Goal: Task Accomplishment & Management: Complete application form

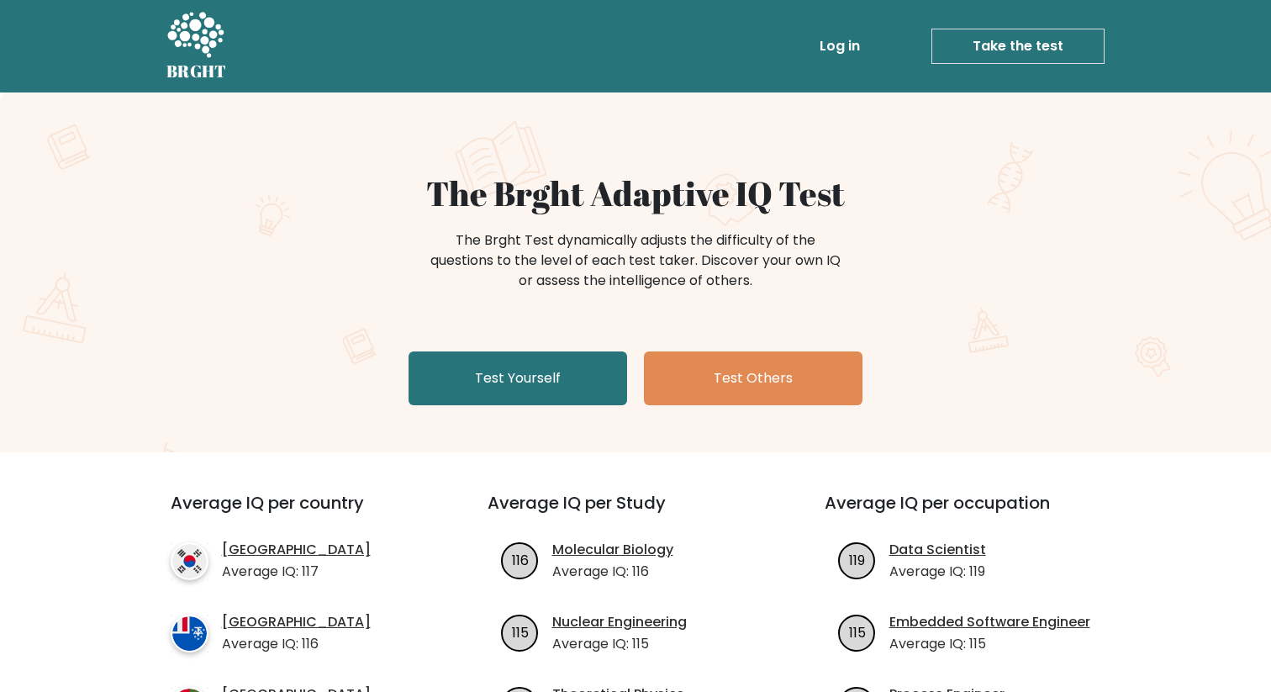
click at [846, 58] on link "Log in" at bounding box center [840, 46] width 54 height 34
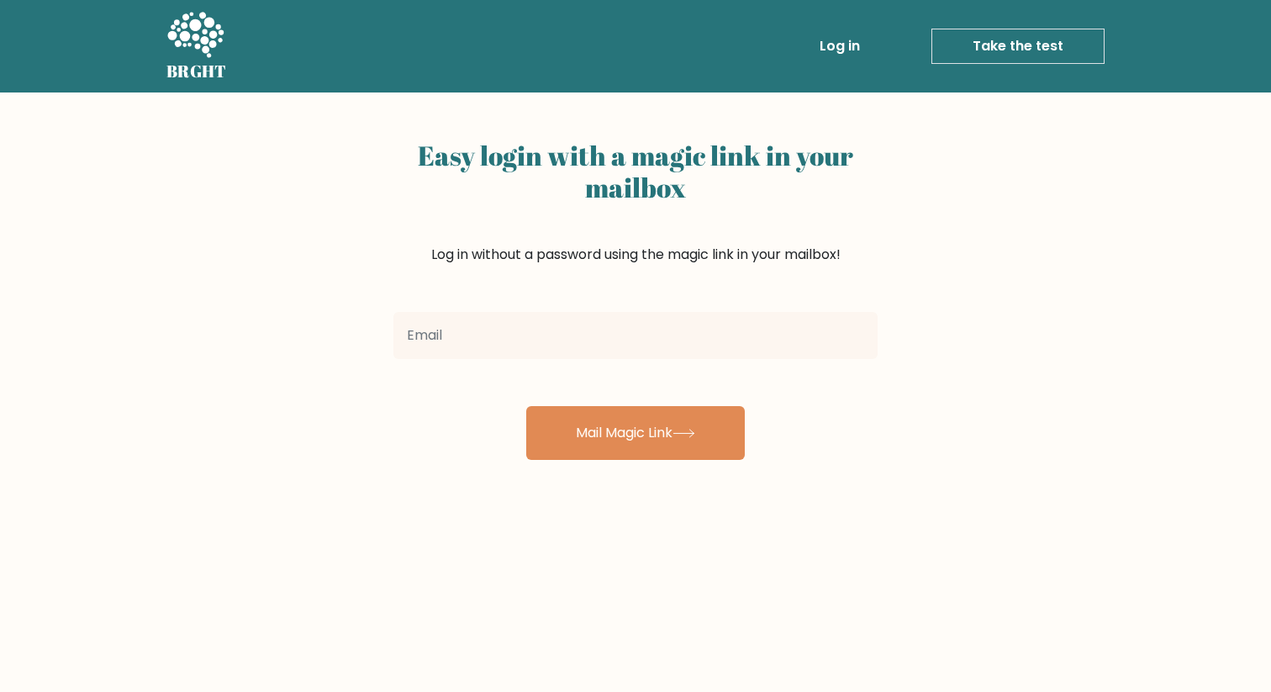
click at [603, 319] on input "email" at bounding box center [635, 335] width 484 height 47
type input "500vovavip@gmail.com"
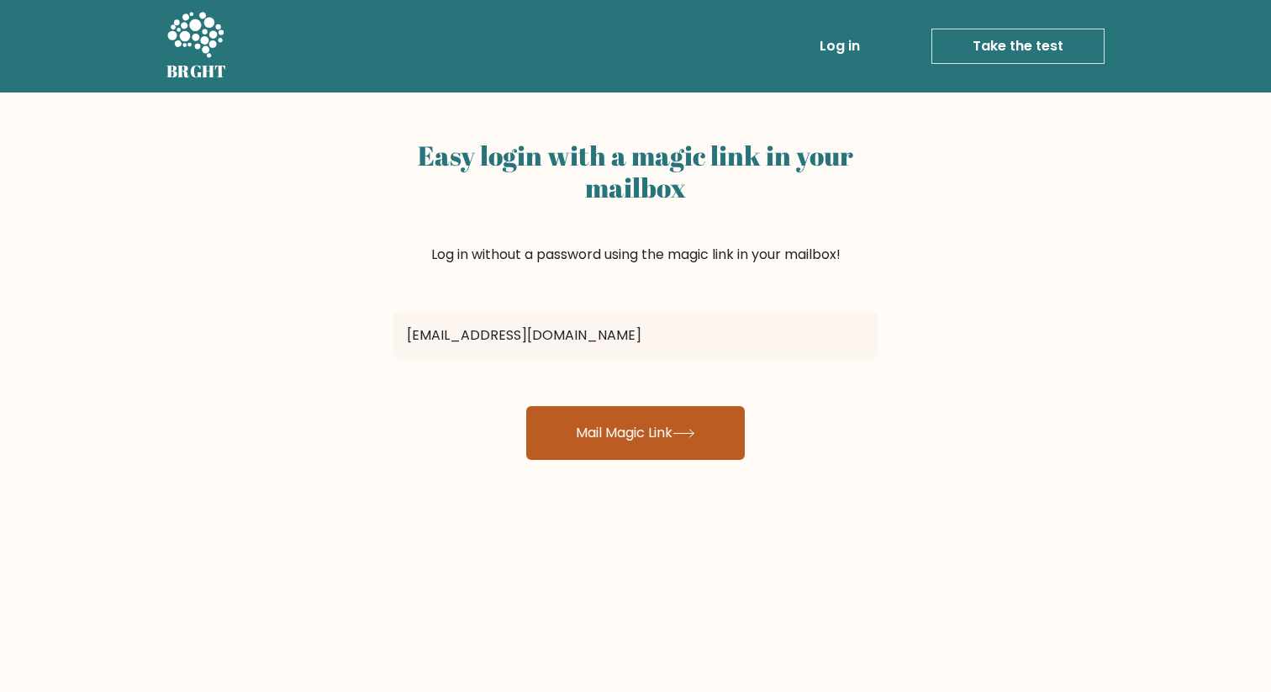
click at [636, 456] on button "Mail Magic Link" at bounding box center [635, 433] width 219 height 54
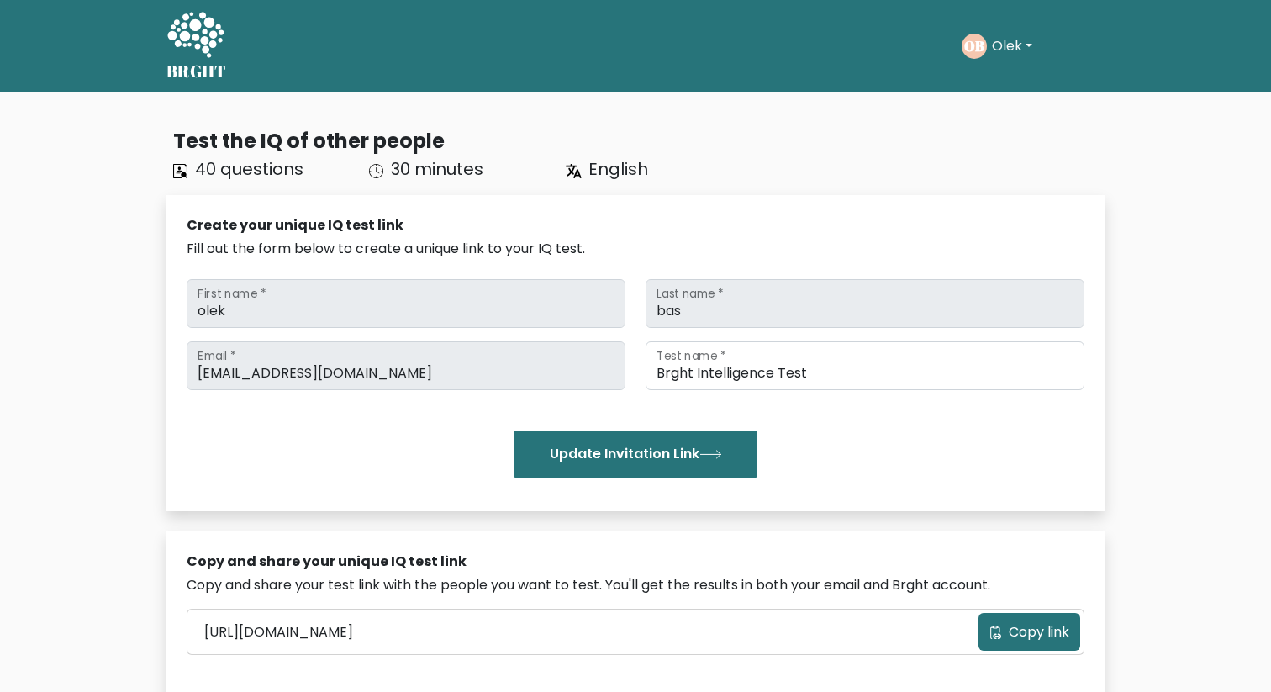
click at [1014, 50] on button "Olek" at bounding box center [1012, 46] width 50 height 22
click at [1017, 77] on link "Dashboard" at bounding box center [1028, 81] width 133 height 27
click at [203, 58] on icon at bounding box center [195, 36] width 58 height 50
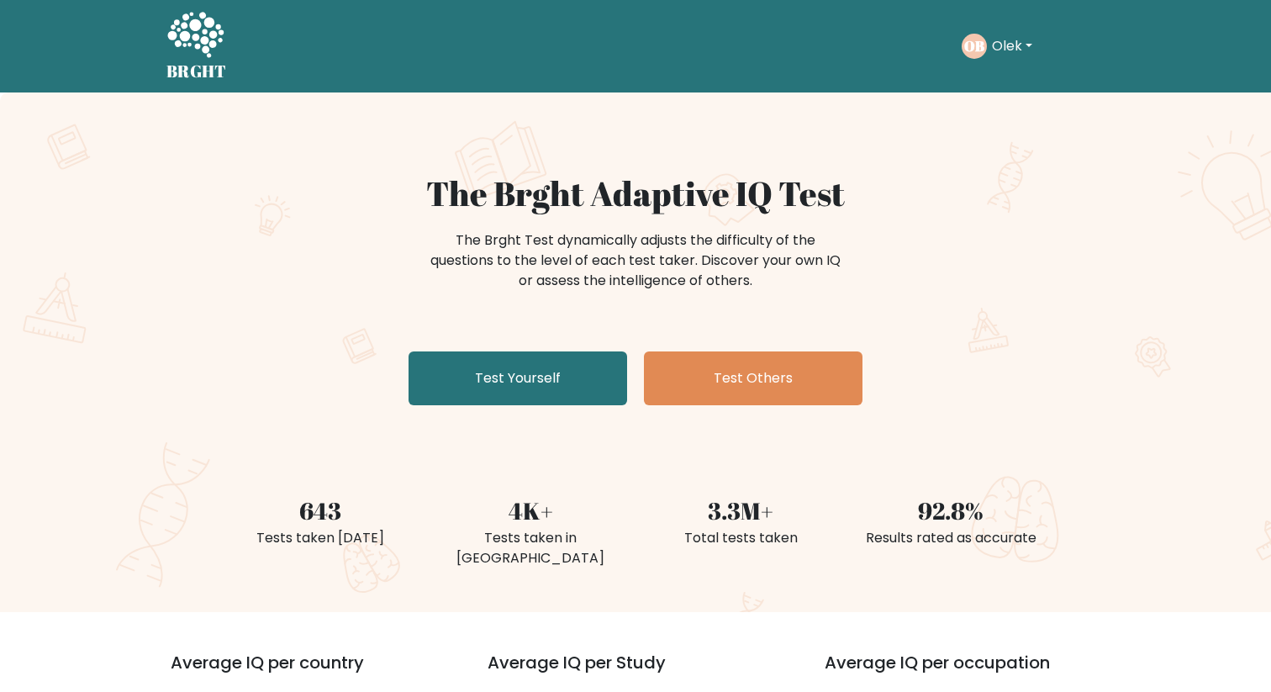
click at [1014, 58] on div "OB Olek Dashboard Profile Settings Logout" at bounding box center [999, 46] width 76 height 25
click at [1043, 23] on ul "Take the test OB Olek Dashboard Profile Settings Logout Dashboard Profile Setti…" at bounding box center [1032, 46] width 143 height 52
click at [1024, 44] on button "Olek" at bounding box center [1012, 46] width 50 height 22
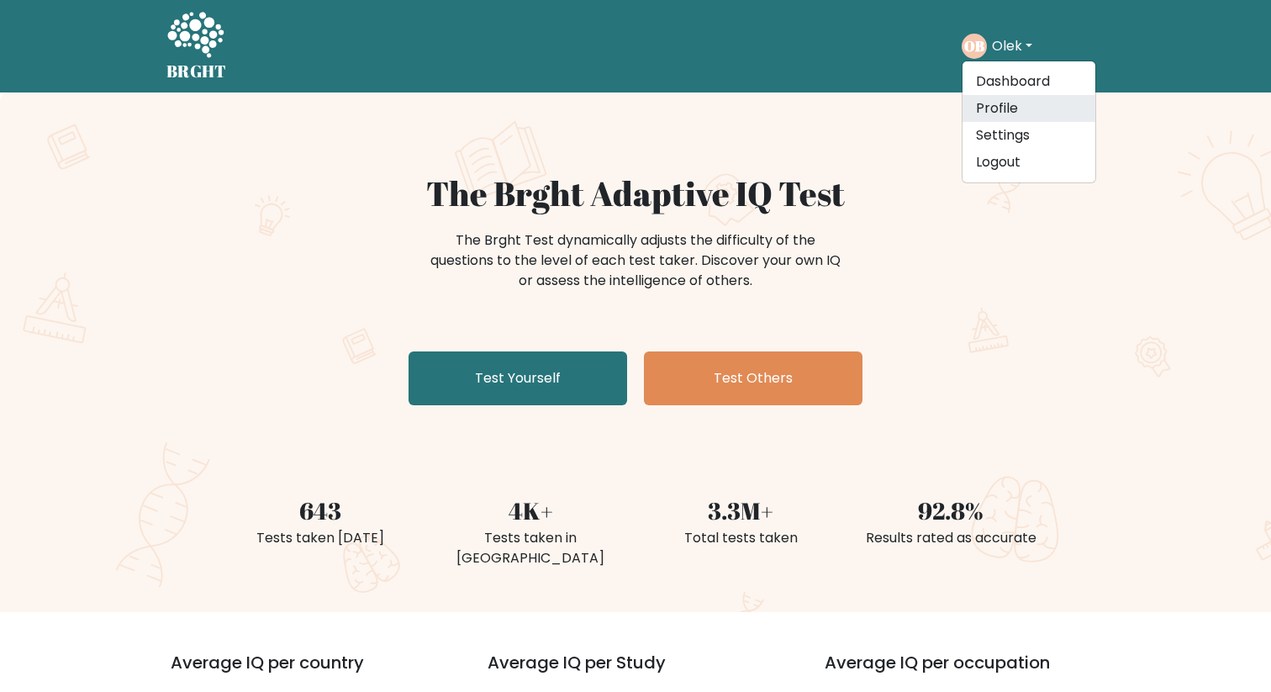
click at [1038, 112] on link "Profile" at bounding box center [1028, 108] width 133 height 27
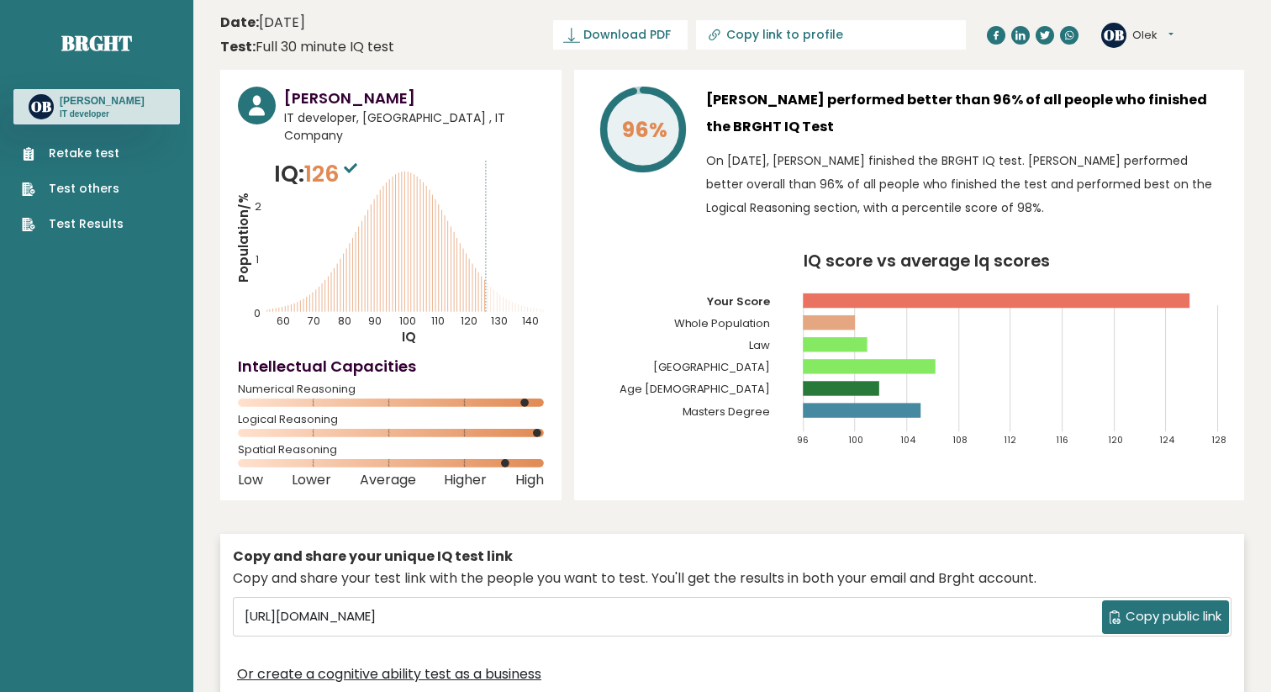
click at [106, 159] on link "Retake test" at bounding box center [73, 154] width 102 height 18
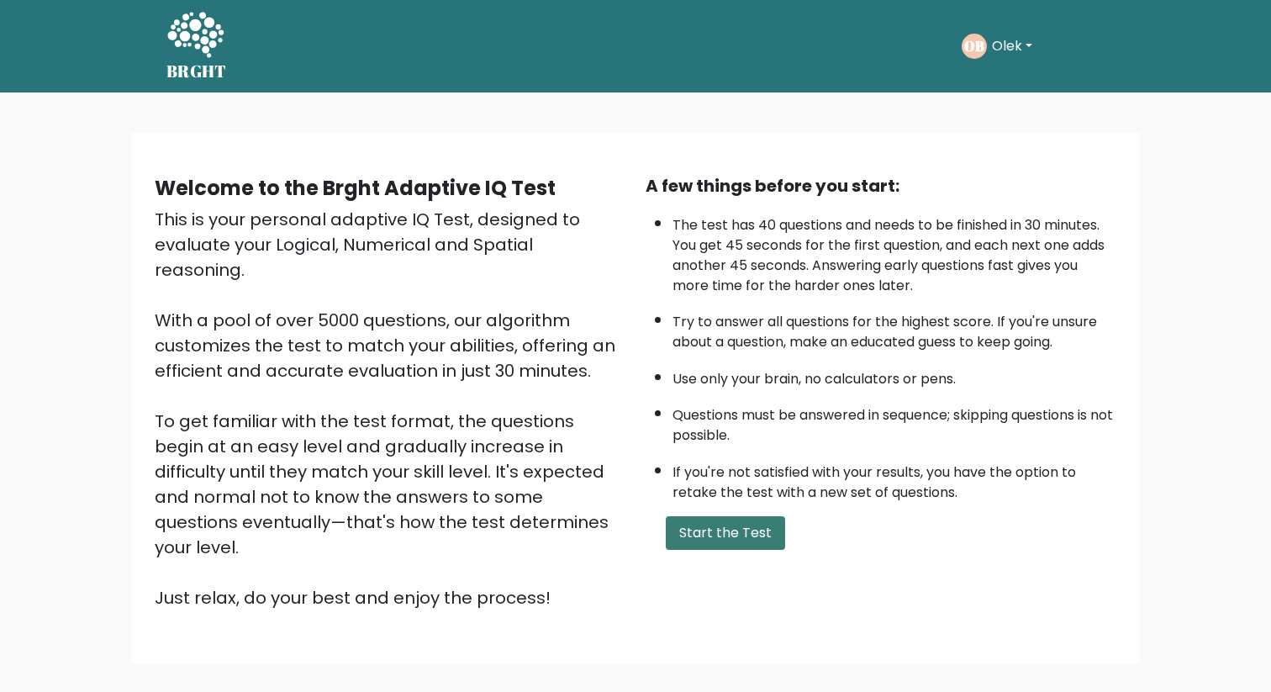
click at [745, 540] on button "Start the Test" at bounding box center [725, 533] width 119 height 34
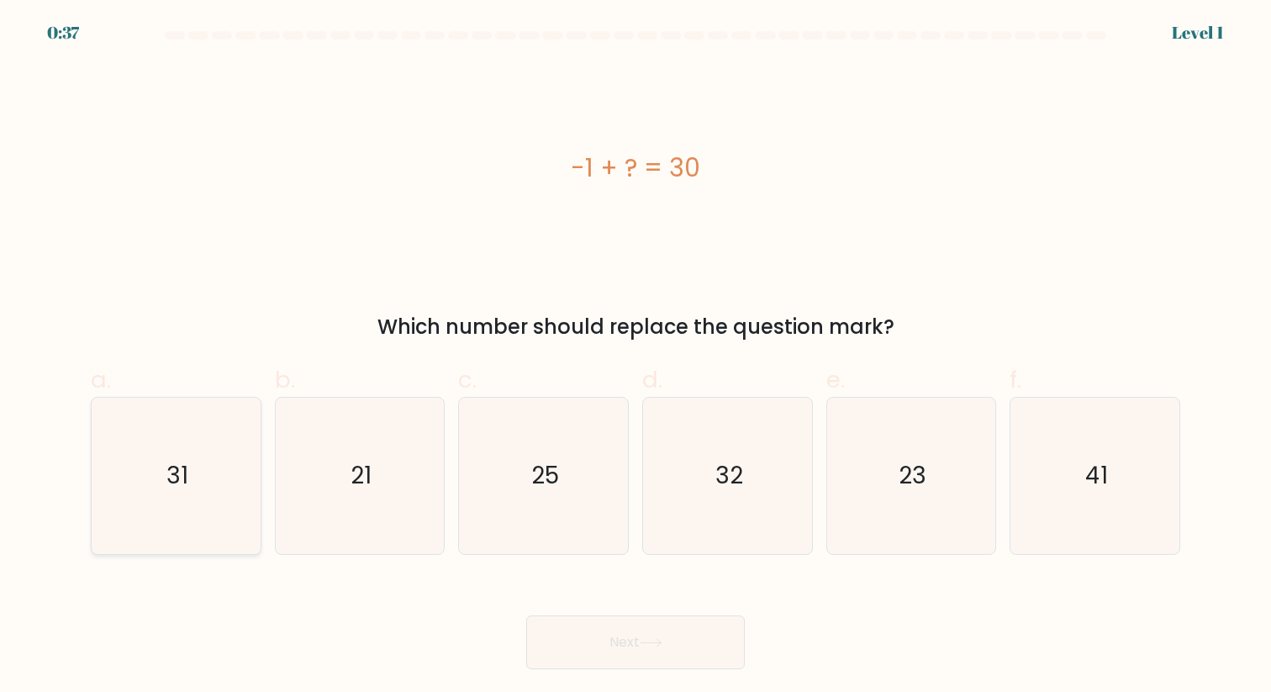
click at [208, 459] on icon "31" at bounding box center [175, 475] width 155 height 155
click at [635, 357] on input "a. 31" at bounding box center [635, 351] width 1 height 11
radio input "true"
click at [602, 644] on button "Next" at bounding box center [635, 642] width 219 height 54
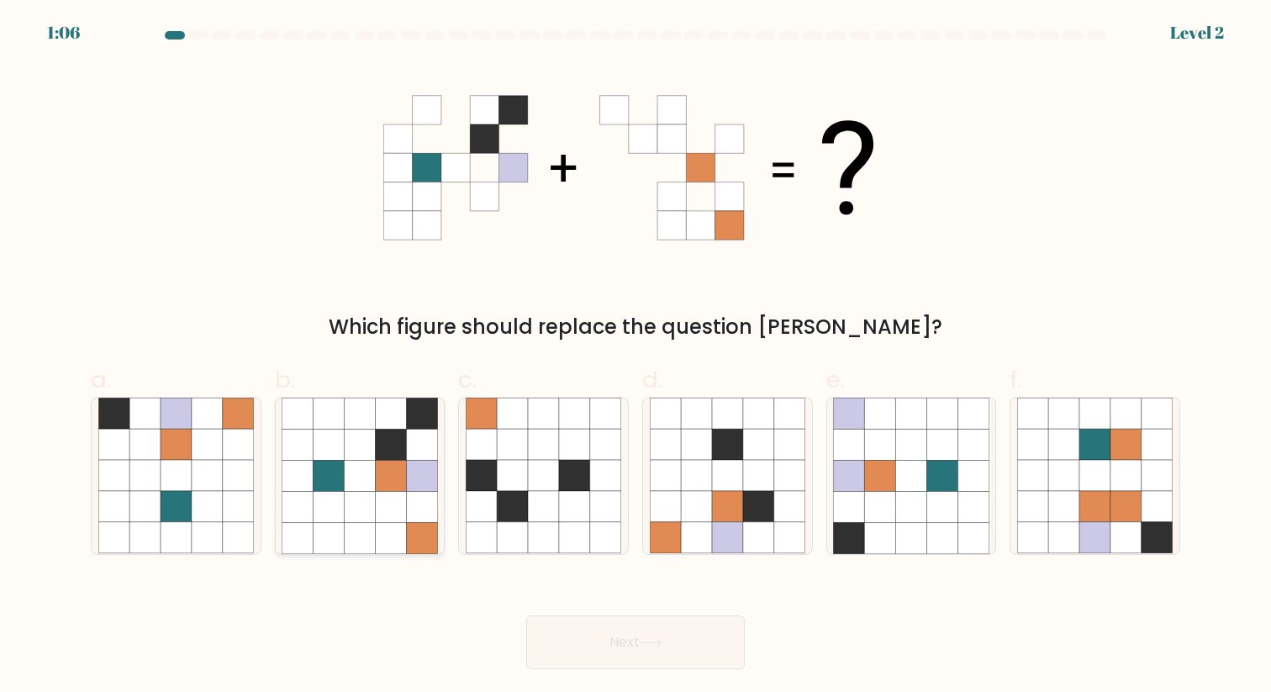
click at [368, 503] on icon at bounding box center [360, 506] width 31 height 31
click at [635, 357] on input "b." at bounding box center [635, 351] width 1 height 11
radio input "true"
click at [681, 649] on button "Next" at bounding box center [635, 642] width 219 height 54
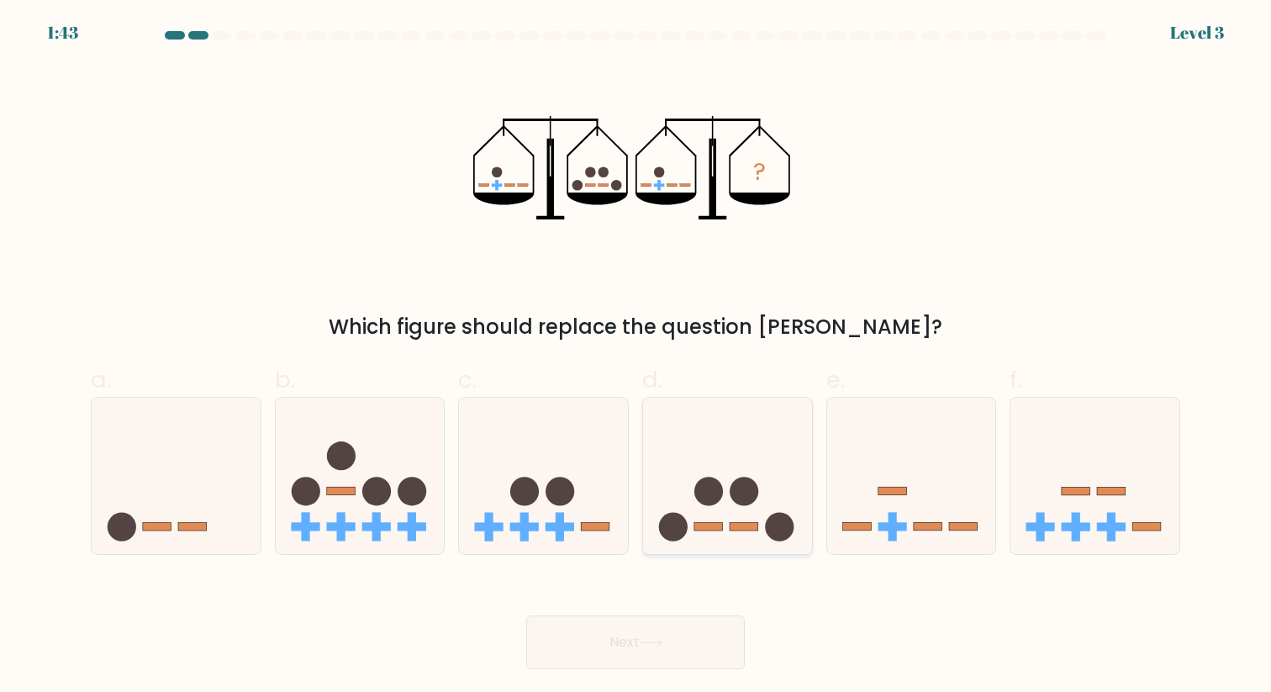
click at [732, 495] on circle at bounding box center [743, 491] width 29 height 29
click at [636, 357] on input "d." at bounding box center [635, 351] width 1 height 11
radio input "true"
click at [678, 646] on button "Next" at bounding box center [635, 642] width 219 height 54
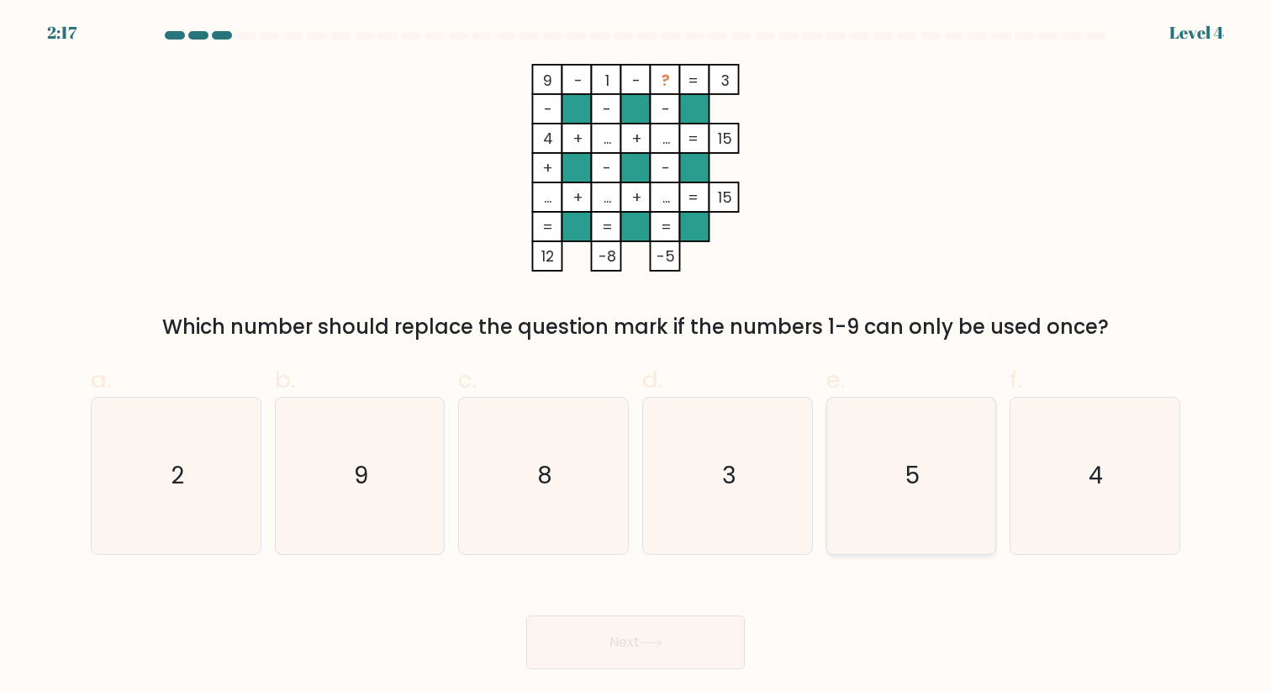
click at [867, 424] on icon "5" at bounding box center [910, 475] width 155 height 155
click at [636, 357] on input "e. 5" at bounding box center [635, 351] width 1 height 11
radio input "true"
click at [691, 643] on button "Next" at bounding box center [635, 642] width 219 height 54
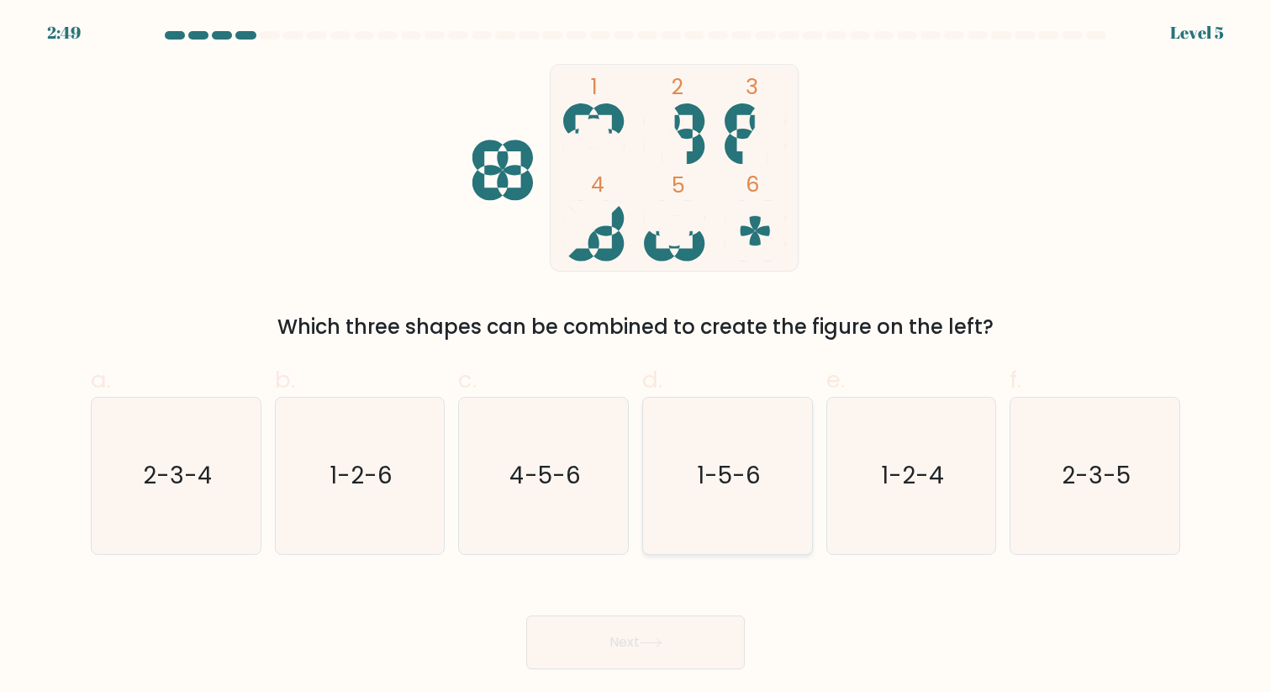
click at [731, 481] on text "1-5-6" at bounding box center [729, 475] width 64 height 33
click at [636, 357] on input "d. 1-5-6" at bounding box center [635, 351] width 1 height 11
radio input "true"
click at [680, 657] on button "Next" at bounding box center [635, 642] width 219 height 54
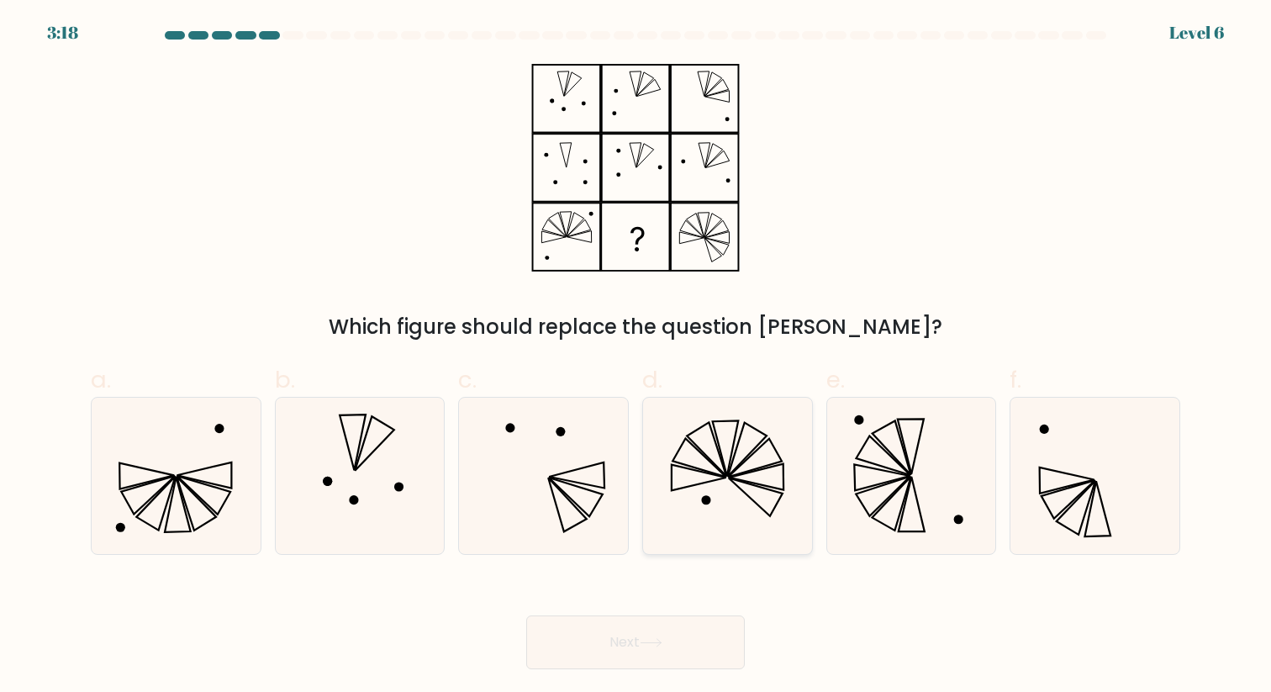
click at [756, 454] on icon at bounding box center [727, 475] width 155 height 155
click at [636, 357] on input "d." at bounding box center [635, 351] width 1 height 11
radio input "true"
click at [688, 652] on button "Next" at bounding box center [635, 642] width 219 height 54
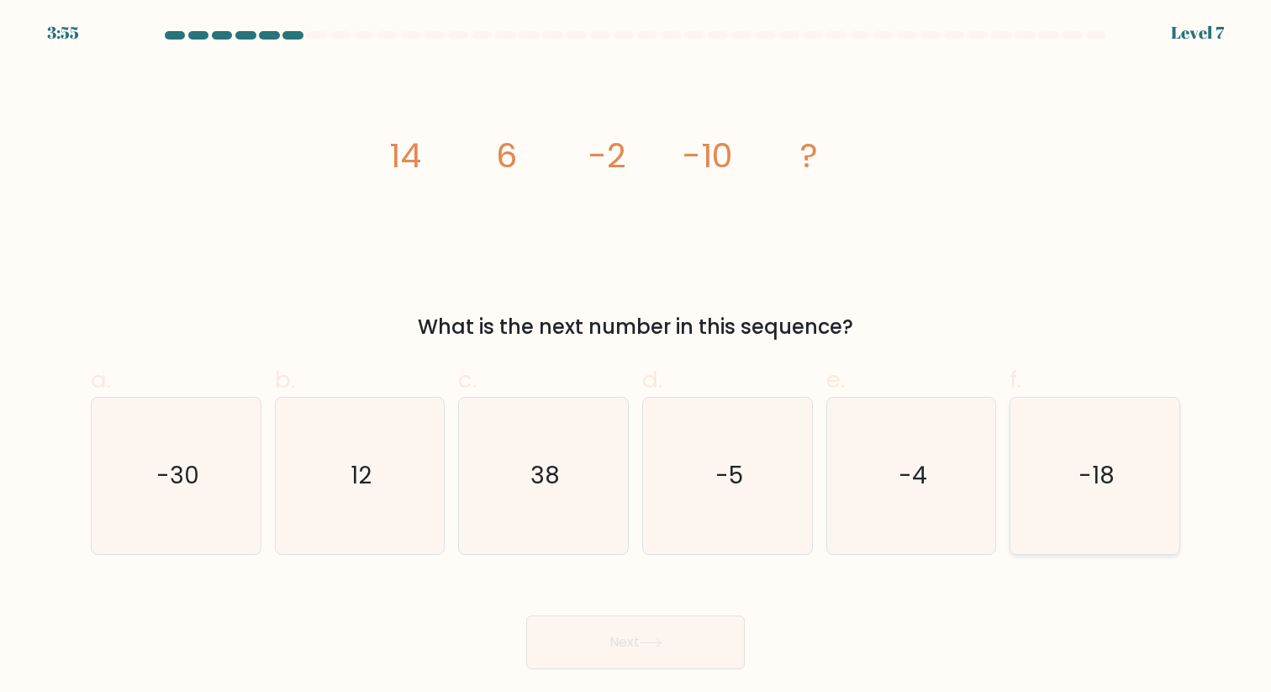
click at [1161, 490] on icon "-18" at bounding box center [1094, 475] width 155 height 155
click at [636, 357] on input "f. -18" at bounding box center [635, 351] width 1 height 11
radio input "true"
click at [608, 640] on button "Next" at bounding box center [635, 642] width 219 height 54
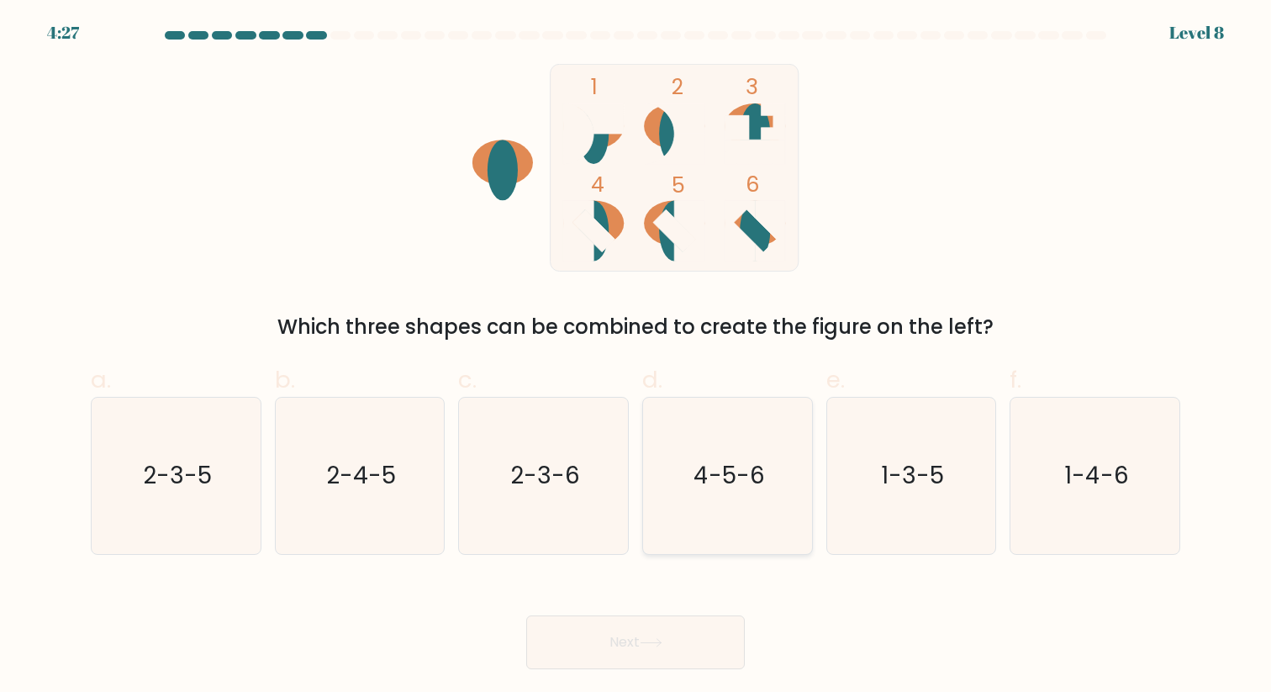
click at [740, 471] on text "4-5-6" at bounding box center [728, 475] width 71 height 33
click at [636, 357] on input "d. 4-5-6" at bounding box center [635, 351] width 1 height 11
radio input "true"
click at [643, 644] on icon at bounding box center [651, 642] width 23 height 9
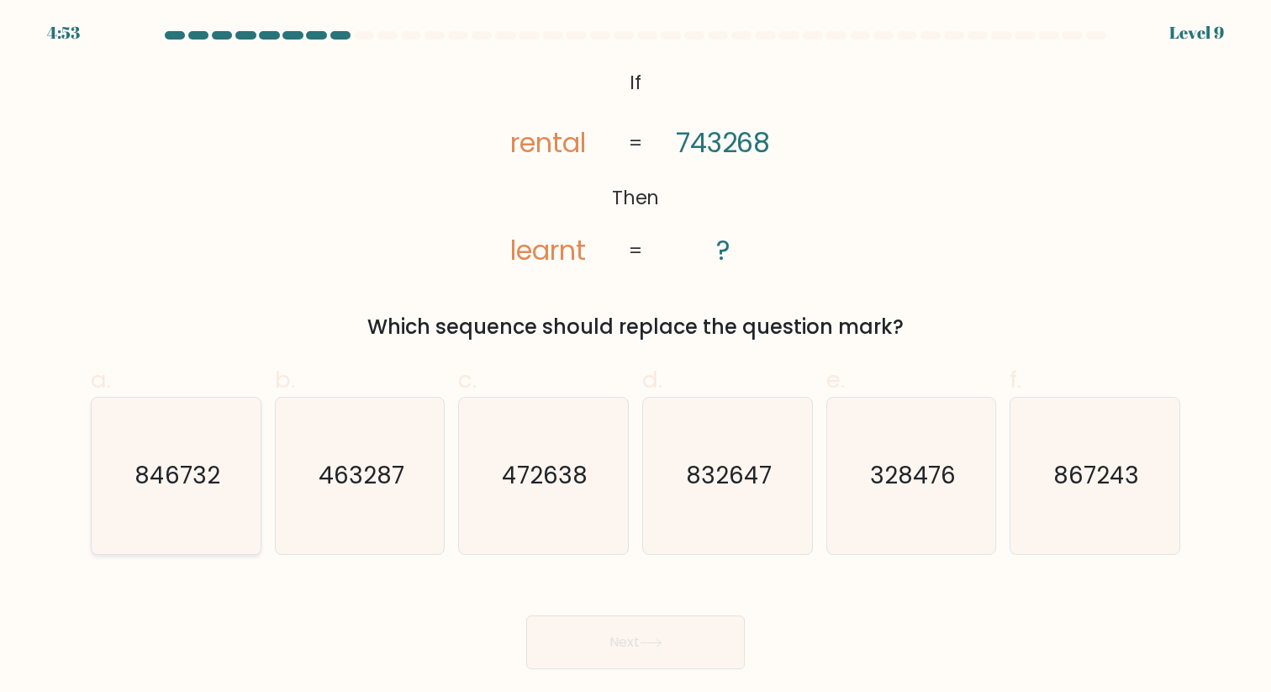
click at [183, 474] on text "846732" at bounding box center [177, 475] width 86 height 33
click at [635, 357] on input "a. 846732" at bounding box center [635, 351] width 1 height 11
radio input "true"
click at [656, 643] on icon at bounding box center [651, 642] width 23 height 9
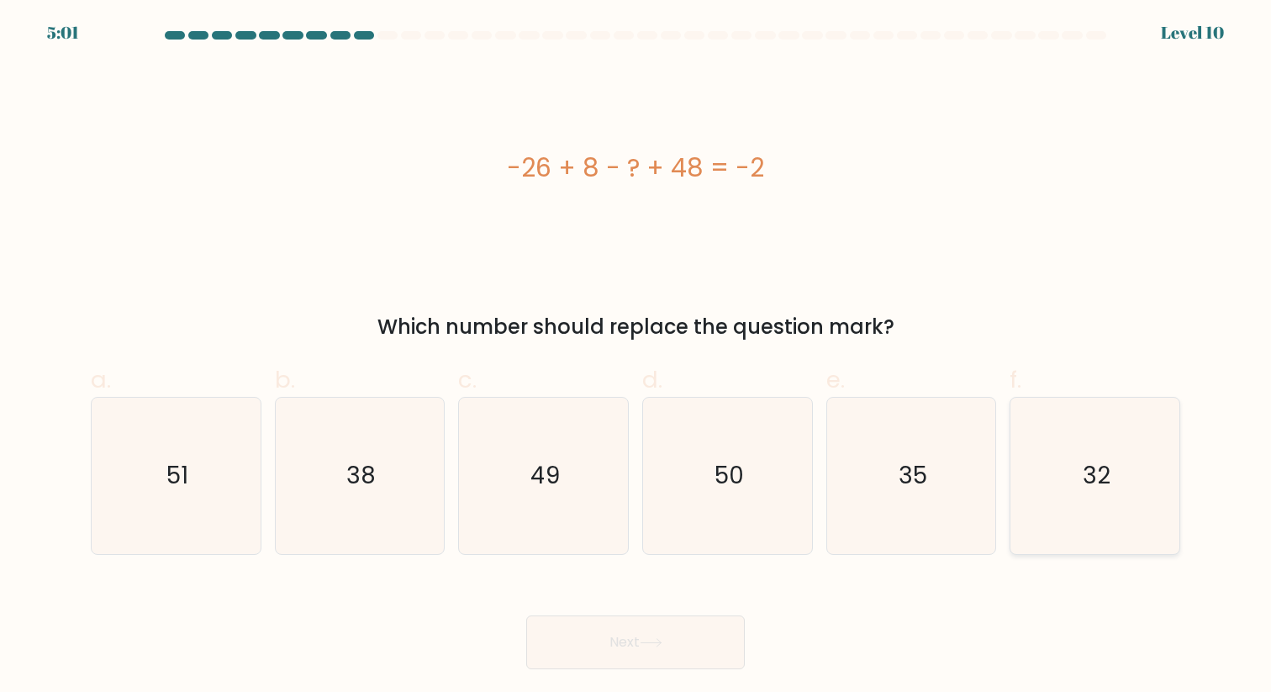
click at [1055, 434] on icon "32" at bounding box center [1094, 475] width 155 height 155
click at [636, 357] on input "f. 32" at bounding box center [635, 351] width 1 height 11
radio input "true"
click at [644, 648] on button "Next" at bounding box center [635, 642] width 219 height 54
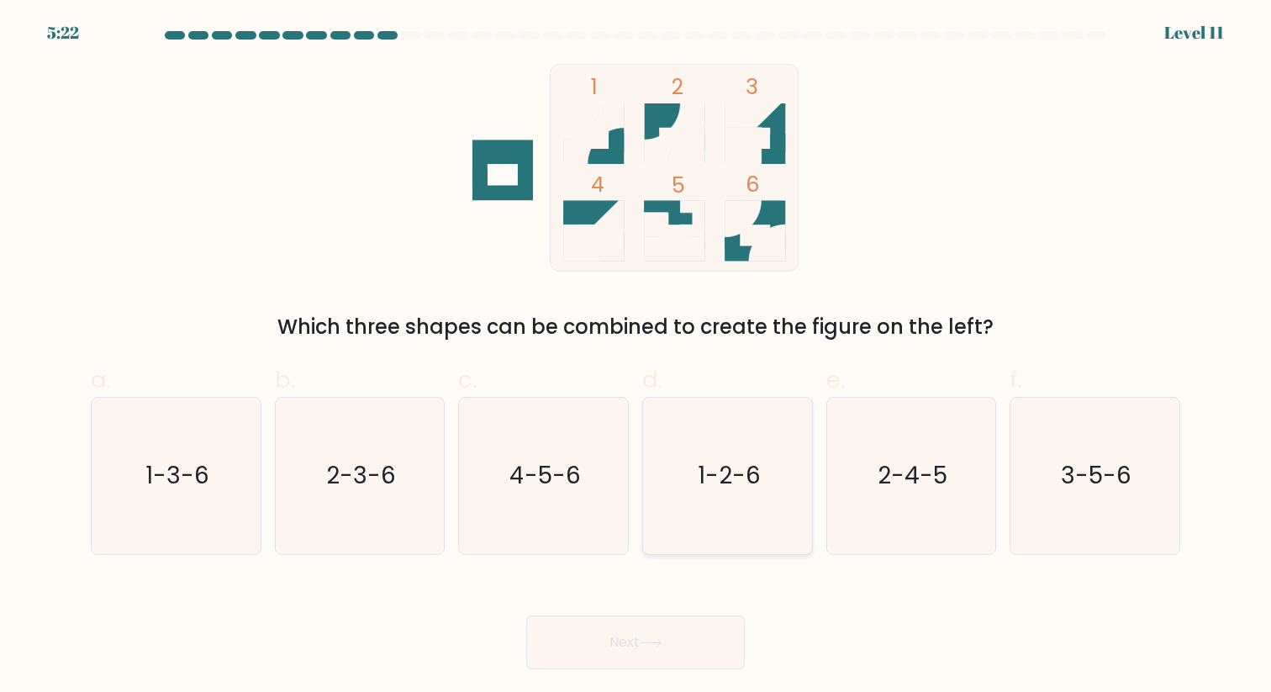
click at [720, 482] on text "1-2-6" at bounding box center [729, 475] width 63 height 33
click at [636, 357] on input "d. 1-2-6" at bounding box center [635, 351] width 1 height 11
radio input "true"
click at [662, 645] on icon at bounding box center [651, 642] width 23 height 9
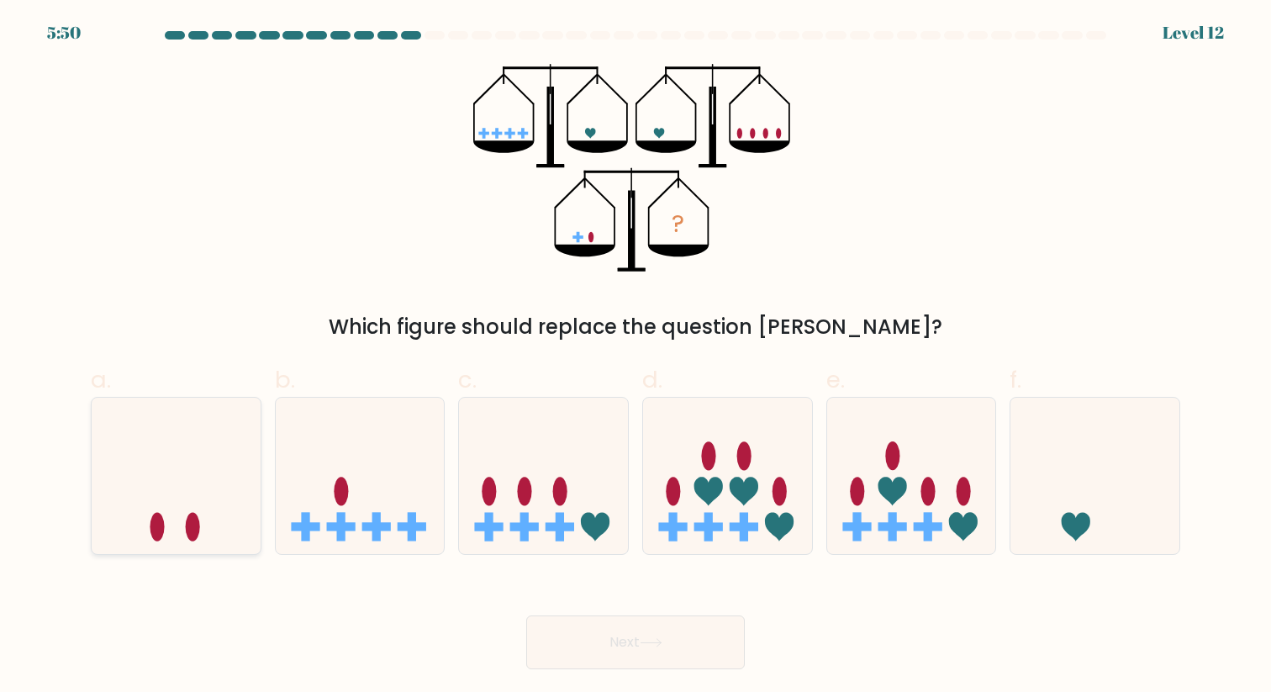
click at [201, 511] on icon at bounding box center [176, 476] width 169 height 140
click at [635, 357] on input "a." at bounding box center [635, 351] width 1 height 11
radio input "true"
click at [624, 632] on button "Next" at bounding box center [635, 642] width 219 height 54
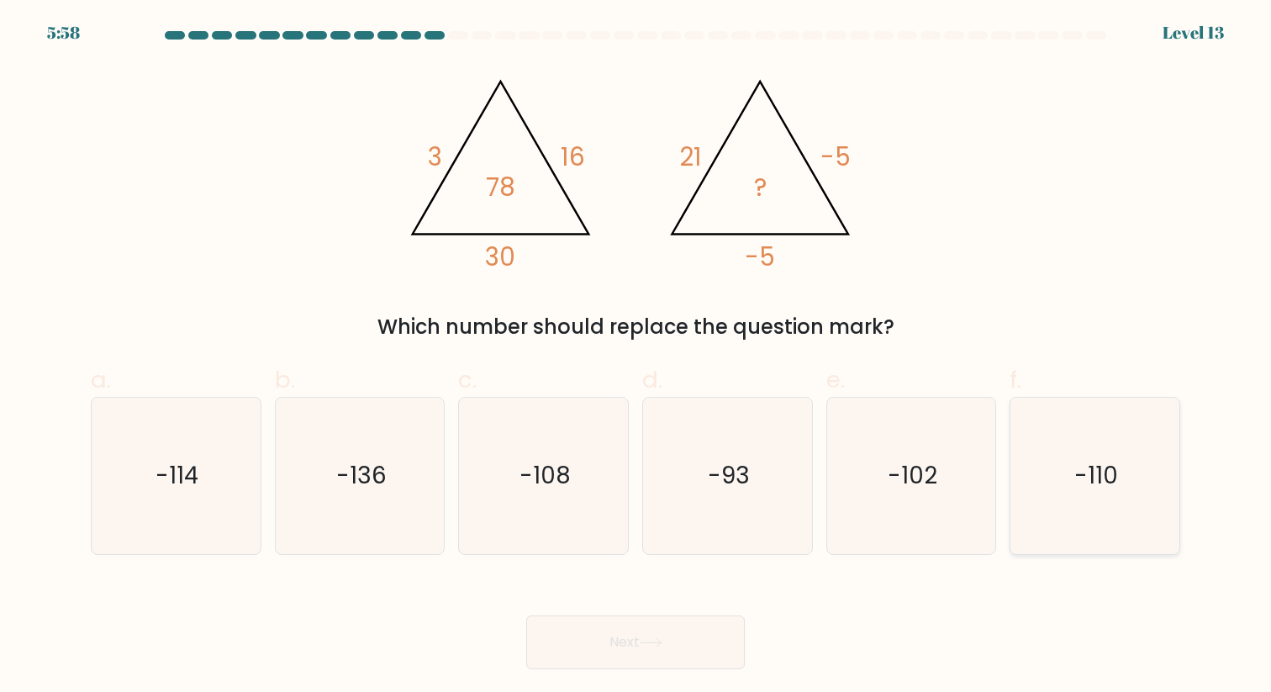
click at [1092, 468] on text "-110" at bounding box center [1096, 475] width 44 height 33
click at [636, 357] on input "f. -110" at bounding box center [635, 351] width 1 height 11
radio input "true"
click at [672, 637] on button "Next" at bounding box center [635, 642] width 219 height 54
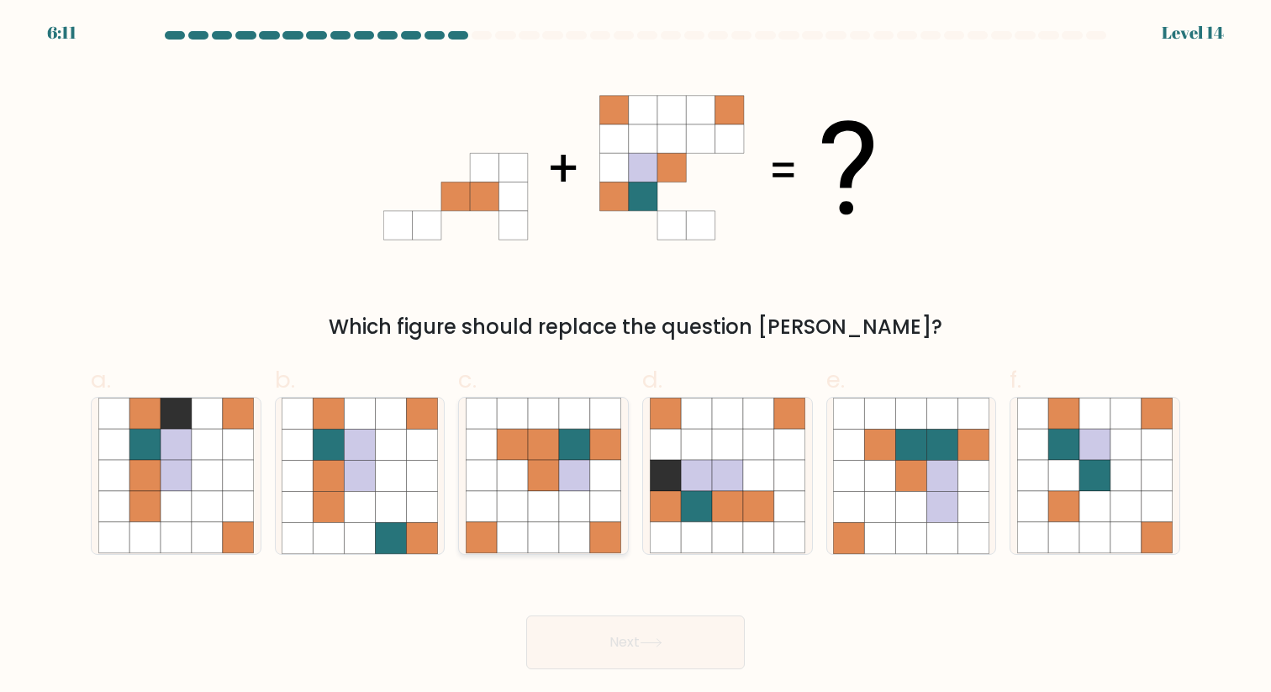
click at [550, 480] on icon at bounding box center [543, 475] width 31 height 31
click at [635, 357] on input "c." at bounding box center [635, 351] width 1 height 11
radio input "true"
click at [662, 634] on button "Next" at bounding box center [635, 642] width 219 height 54
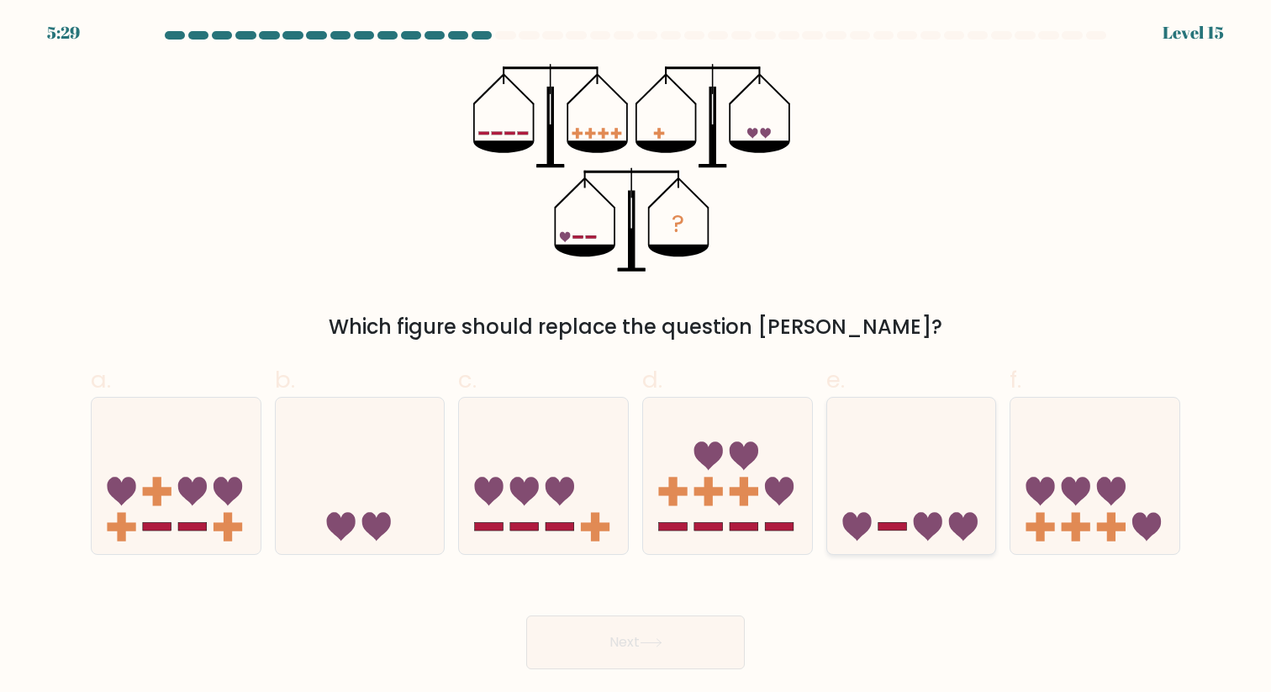
click at [902, 535] on icon at bounding box center [911, 476] width 169 height 140
click at [636, 357] on input "e." at bounding box center [635, 351] width 1 height 11
radio input "true"
click at [679, 653] on button "Next" at bounding box center [635, 642] width 219 height 54
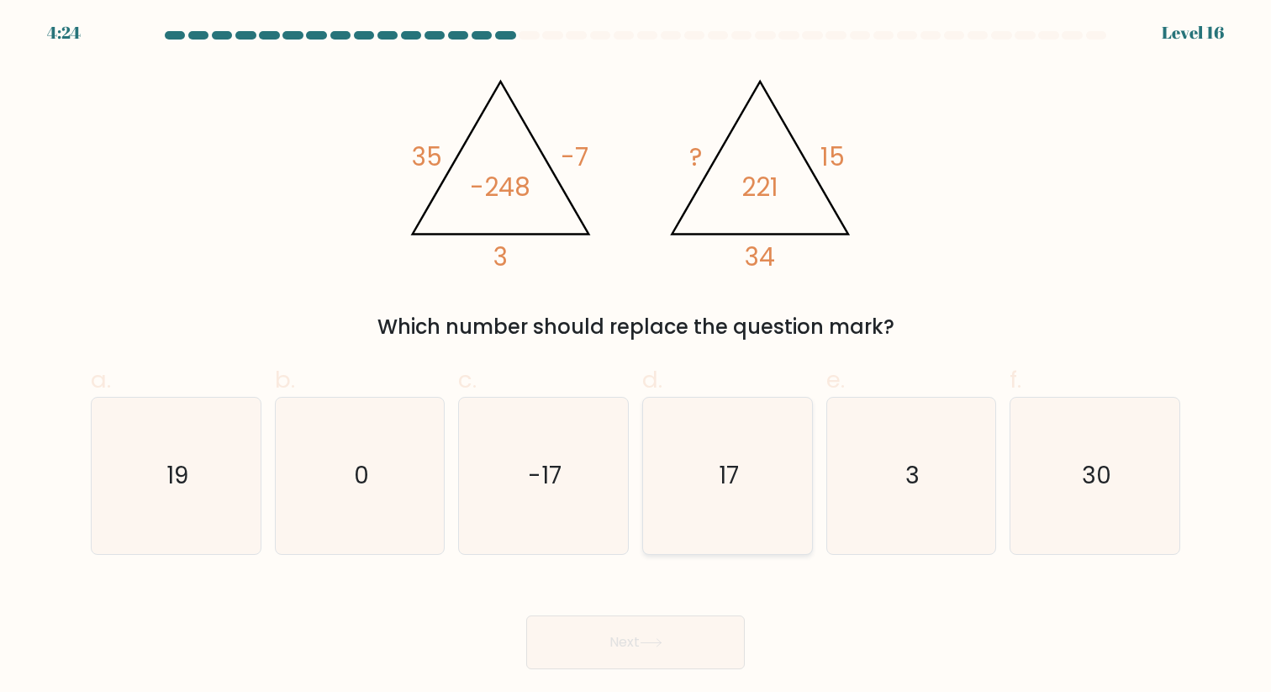
click at [750, 538] on icon "17" at bounding box center [727, 475] width 155 height 155
click at [636, 357] on input "d. 17" at bounding box center [635, 351] width 1 height 11
radio input "true"
click at [699, 630] on button "Next" at bounding box center [635, 642] width 219 height 54
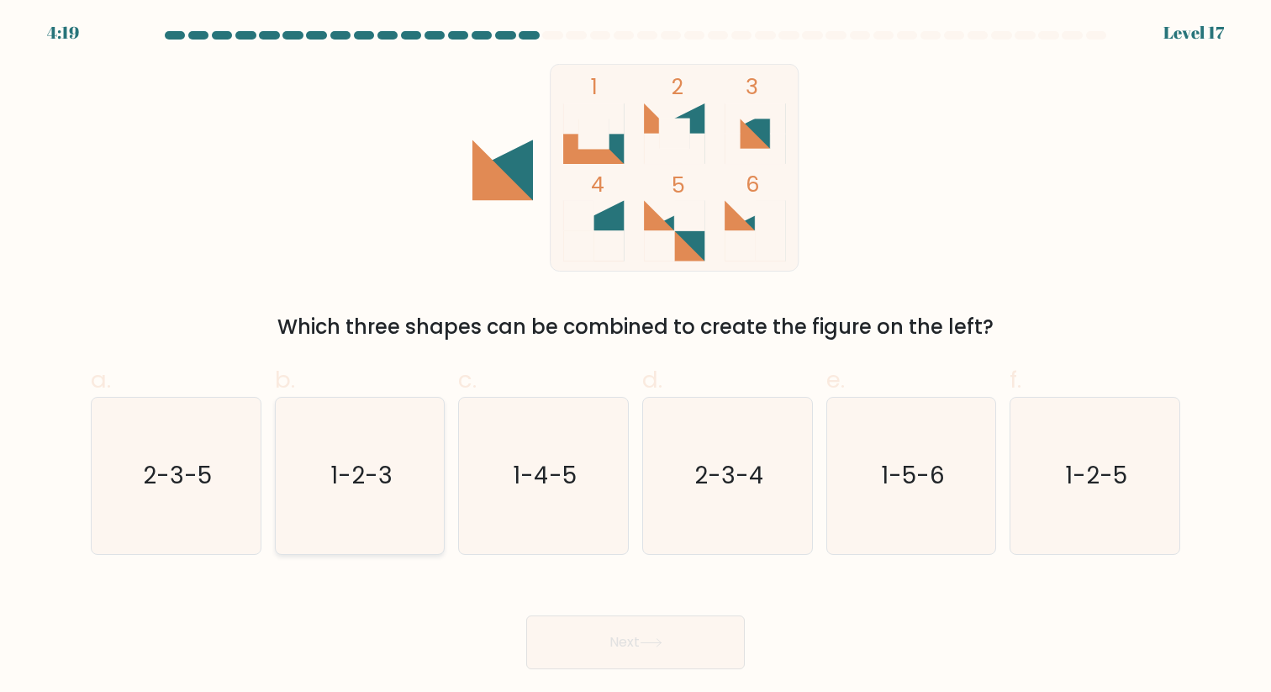
click at [329, 458] on icon "1-2-3" at bounding box center [359, 475] width 155 height 155
click at [635, 357] on input "b. 1-2-3" at bounding box center [635, 351] width 1 height 11
radio input "true"
click at [651, 646] on icon at bounding box center [651, 642] width 23 height 9
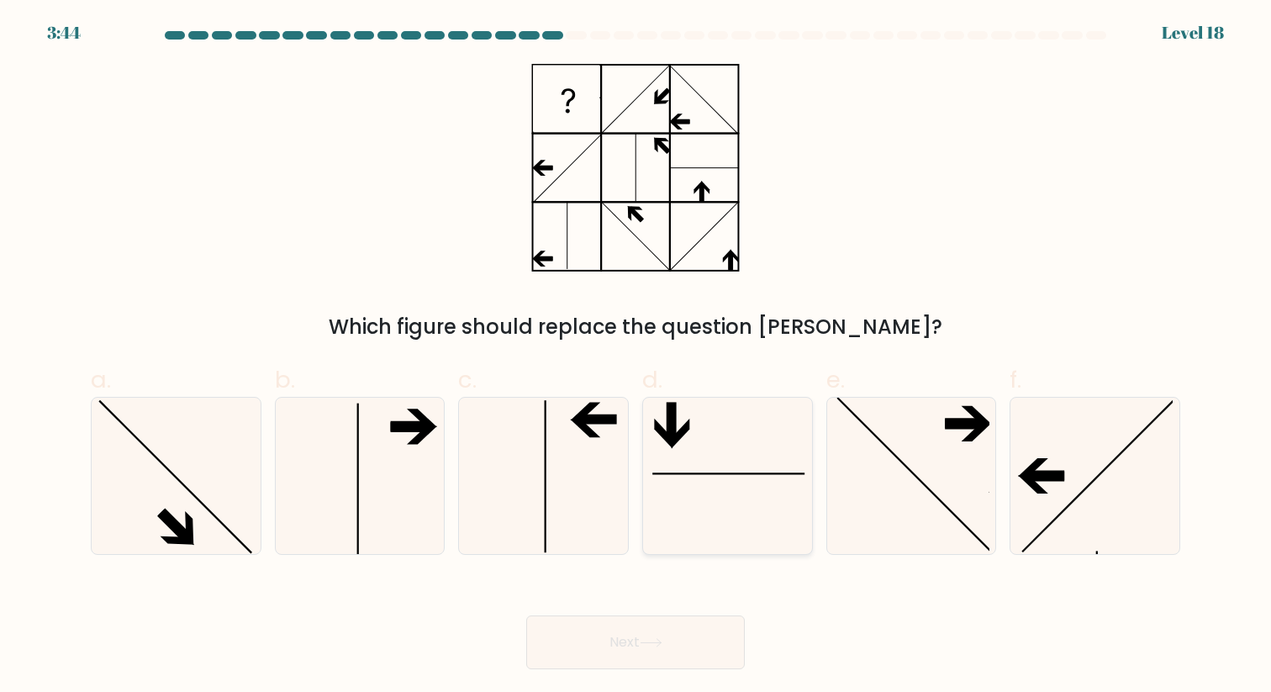
click at [772, 462] on icon at bounding box center [727, 475] width 155 height 155
click at [636, 357] on input "d." at bounding box center [635, 351] width 1 height 11
radio input "true"
click at [687, 618] on button "Next" at bounding box center [635, 642] width 219 height 54
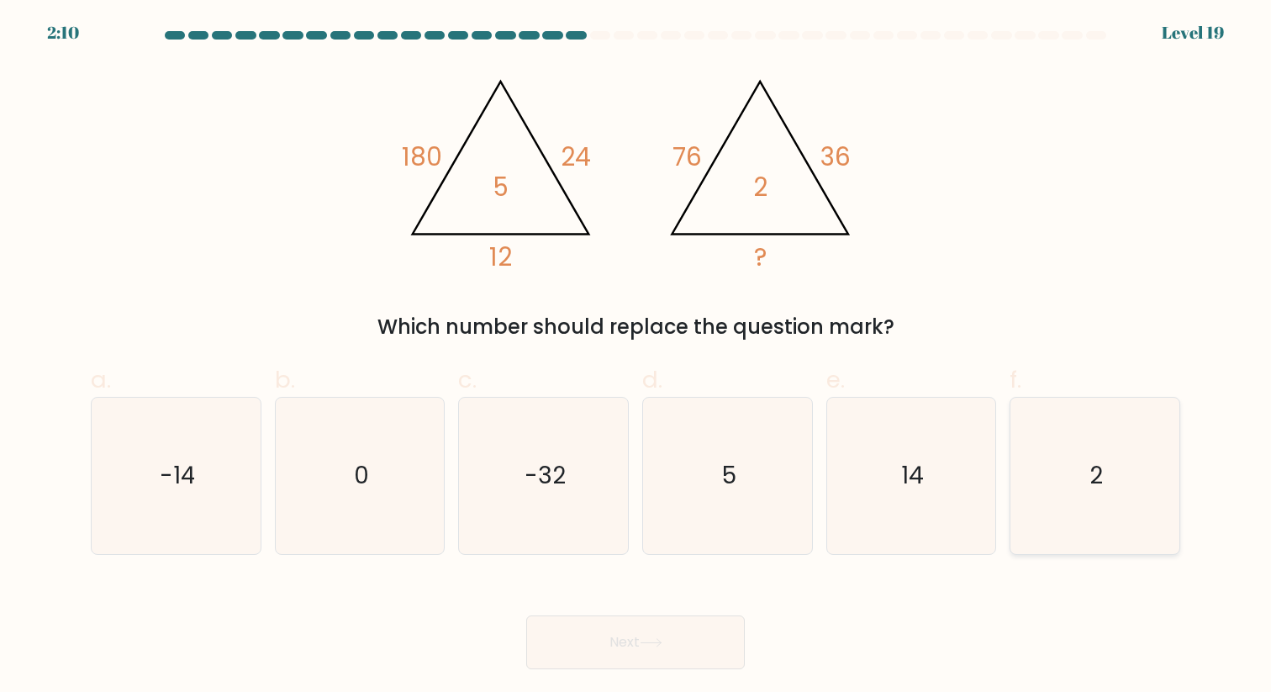
click at [1069, 430] on icon "2" at bounding box center [1094, 475] width 155 height 155
click at [636, 357] on input "f. 2" at bounding box center [635, 351] width 1 height 11
radio input "true"
click at [629, 634] on button "Next" at bounding box center [635, 642] width 219 height 54
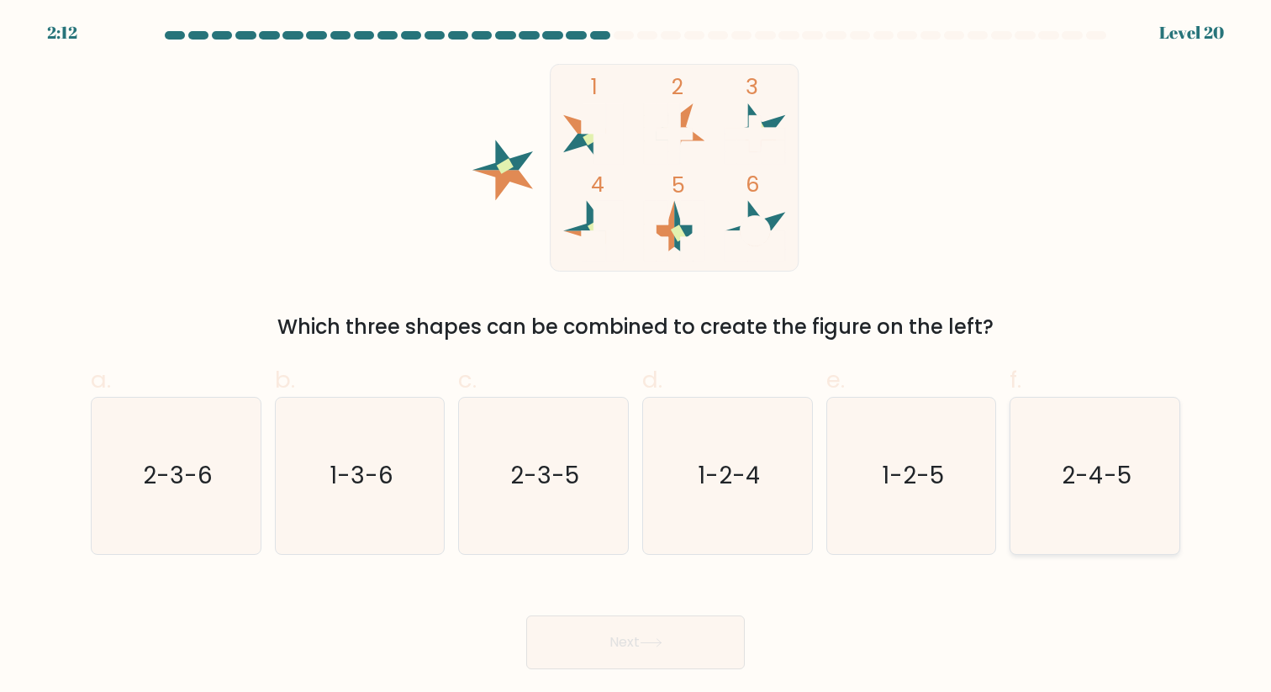
click at [1098, 524] on icon "2-4-5" at bounding box center [1094, 475] width 155 height 155
click at [636, 357] on input "f. 2-4-5" at bounding box center [635, 351] width 1 height 11
radio input "true"
click at [693, 645] on button "Next" at bounding box center [635, 642] width 219 height 54
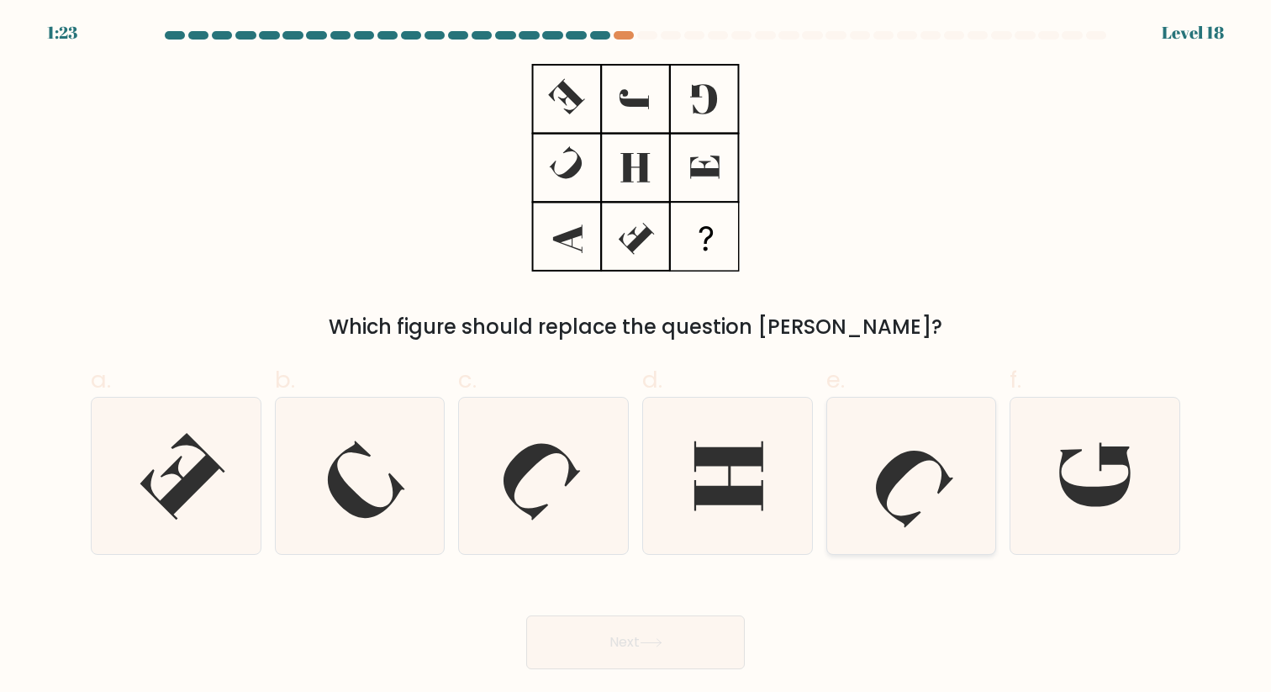
click at [845, 426] on icon at bounding box center [910, 475] width 155 height 155
click at [636, 357] on input "e." at bounding box center [635, 351] width 1 height 11
radio input "true"
click at [708, 638] on button "Next" at bounding box center [635, 642] width 219 height 54
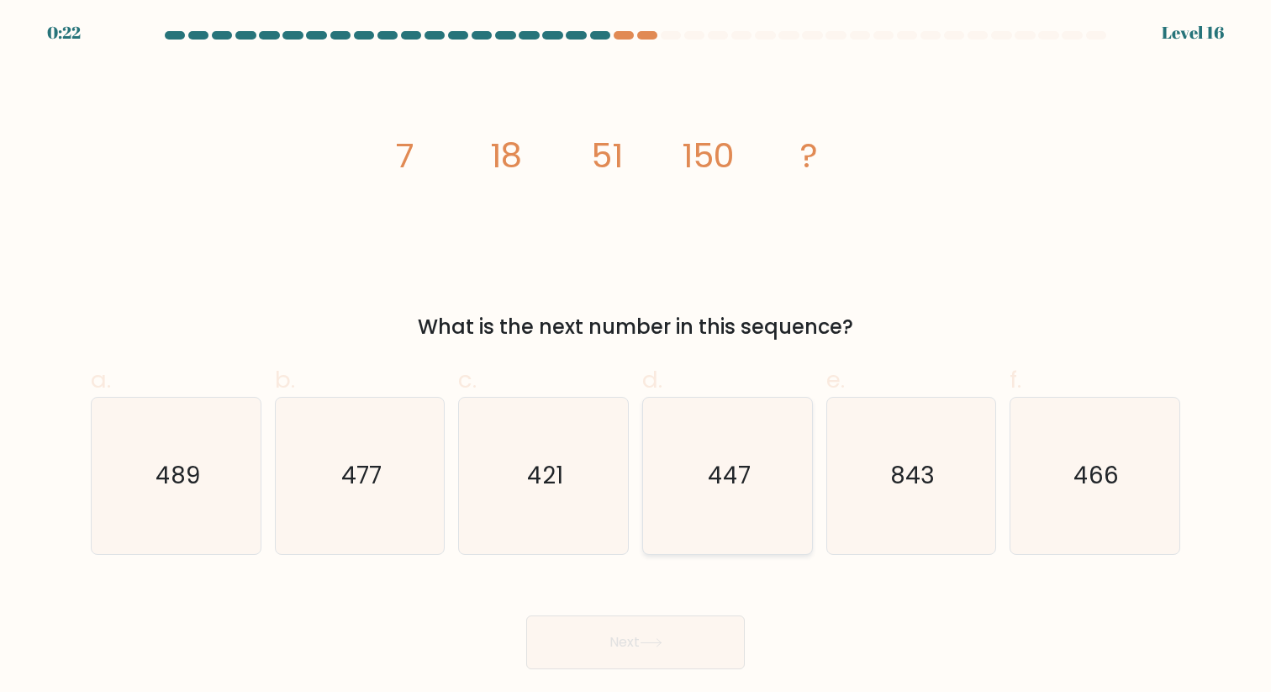
click at [745, 502] on icon "447" at bounding box center [727, 475] width 155 height 155
click at [636, 357] on input "d. 447" at bounding box center [635, 351] width 1 height 11
radio input "true"
click at [687, 639] on button "Next" at bounding box center [635, 642] width 219 height 54
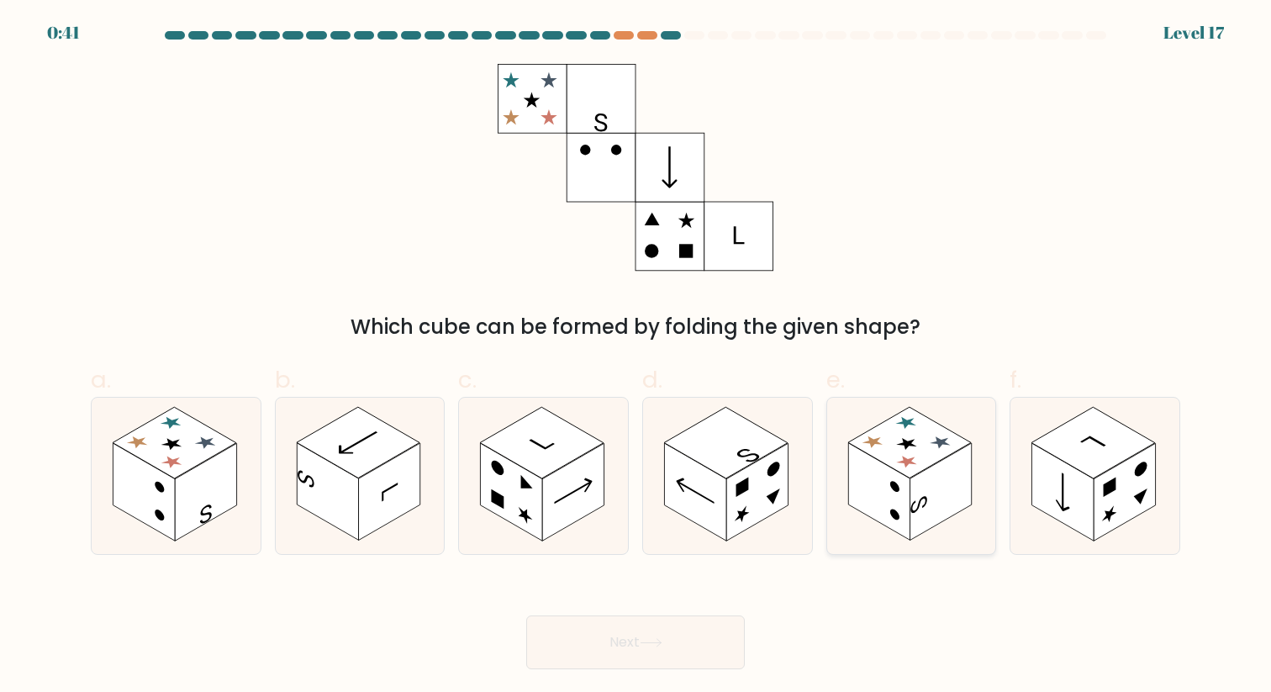
click at [926, 487] on rect at bounding box center [939, 491] width 61 height 97
click at [636, 357] on input "e." at bounding box center [635, 351] width 1 height 11
radio input "true"
click at [682, 648] on button "Next" at bounding box center [635, 642] width 219 height 54
click at [648, 647] on button "Next" at bounding box center [635, 642] width 219 height 54
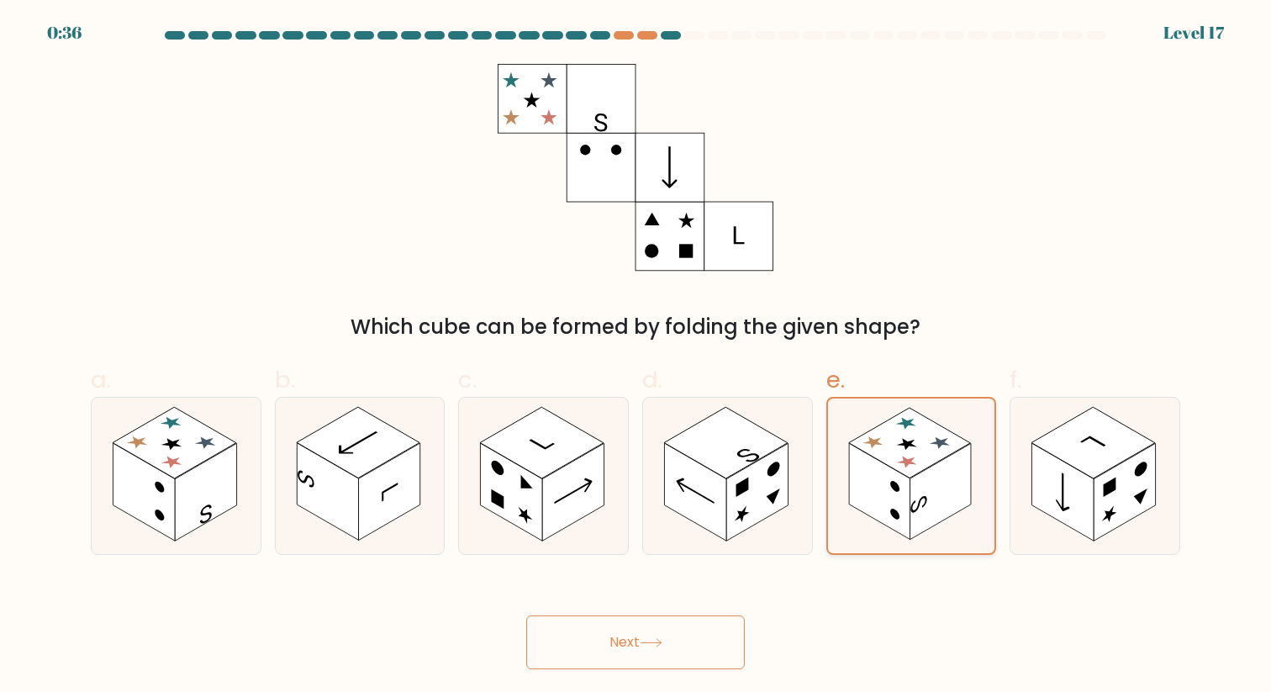
click at [896, 489] on circle at bounding box center [894, 486] width 9 height 14
click at [636, 357] on input "e." at bounding box center [635, 351] width 1 height 11
click at [620, 649] on button "Next" at bounding box center [635, 642] width 219 height 54
click at [754, 467] on rect at bounding box center [756, 491] width 61 height 97
click at [636, 357] on input "d." at bounding box center [635, 351] width 1 height 11
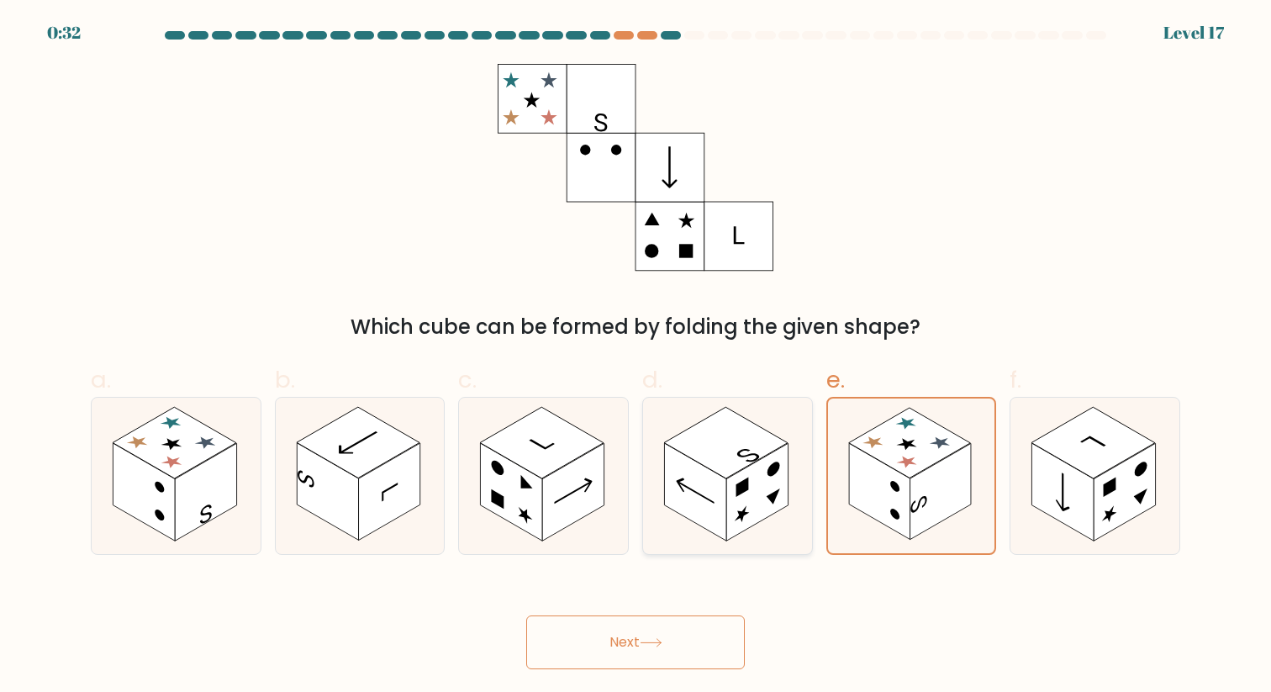
radio input "true"
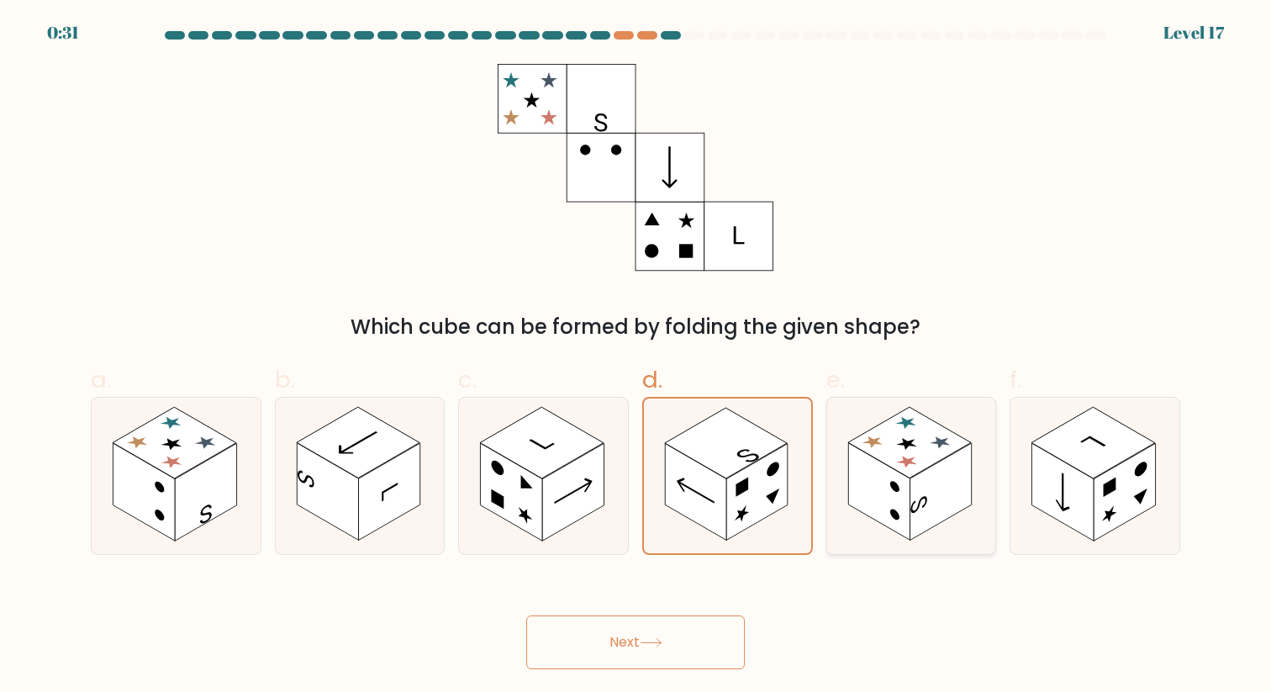
click at [882, 456] on rect at bounding box center [910, 442] width 124 height 71
click at [636, 357] on input "e." at bounding box center [635, 351] width 1 height 11
radio input "true"
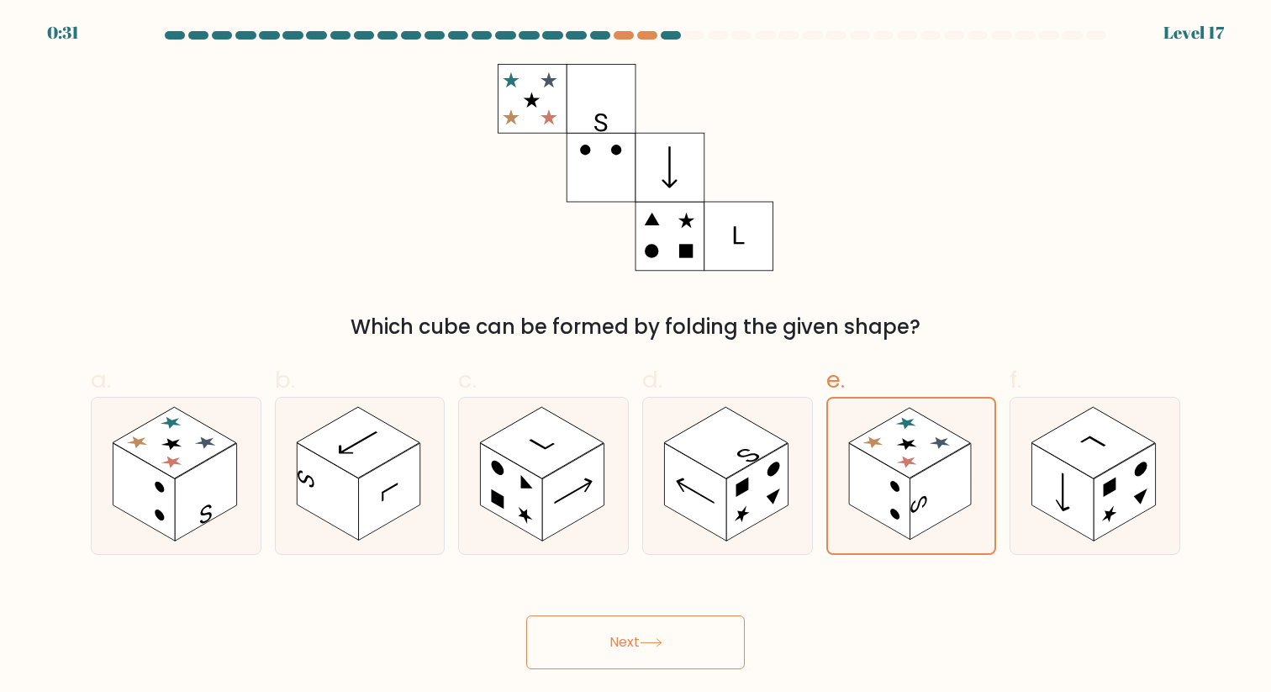
click at [681, 639] on button "Next" at bounding box center [635, 642] width 219 height 54
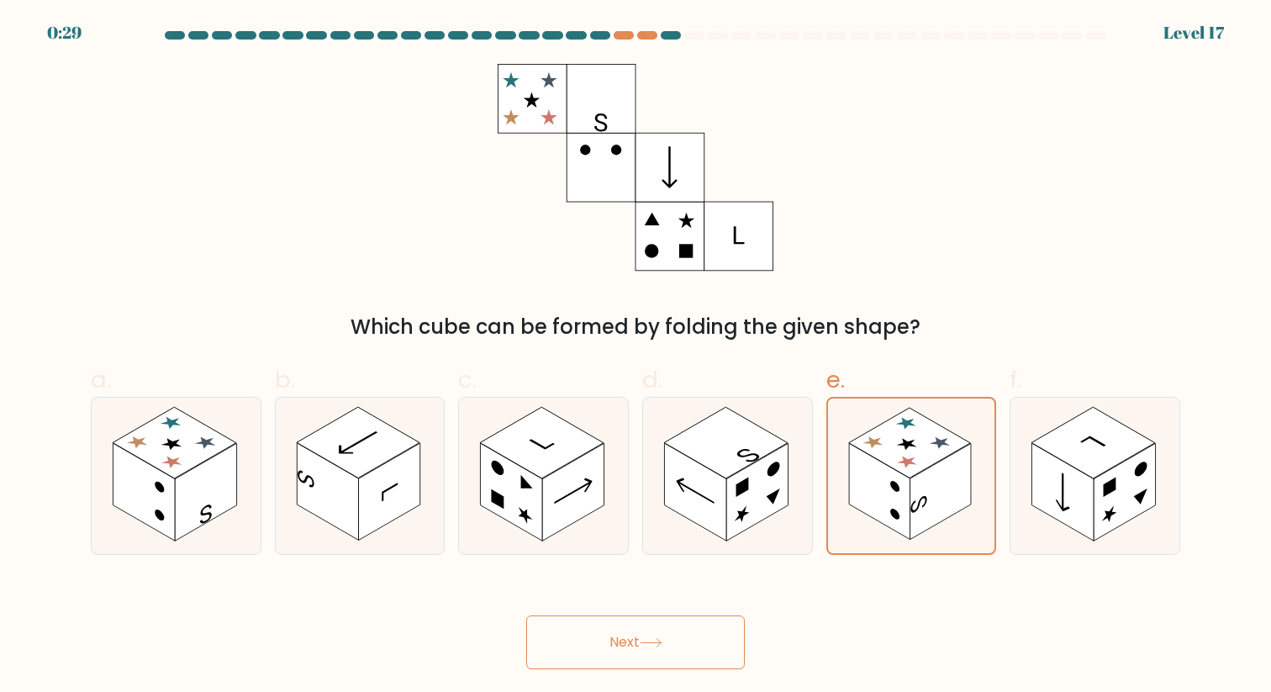
click at [681, 639] on button "Next" at bounding box center [635, 642] width 219 height 54
click at [1088, 489] on rect at bounding box center [1062, 491] width 61 height 97
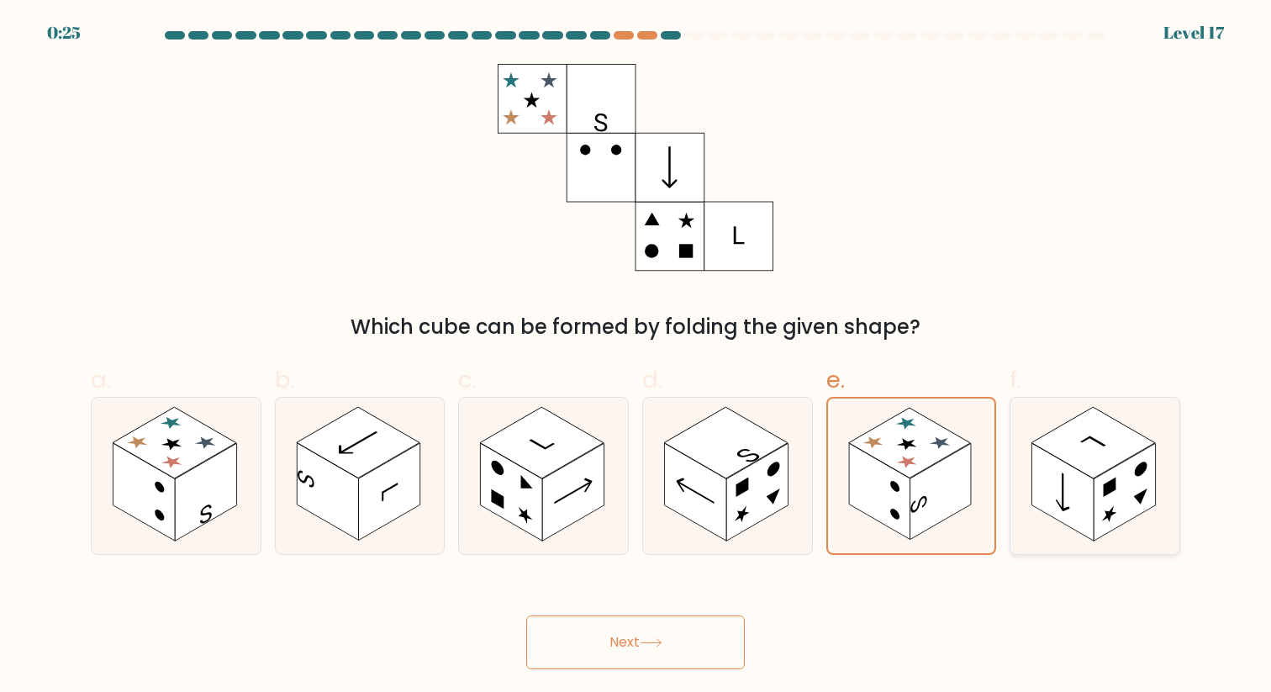
click at [636, 357] on input "f." at bounding box center [635, 351] width 1 height 11
radio input "true"
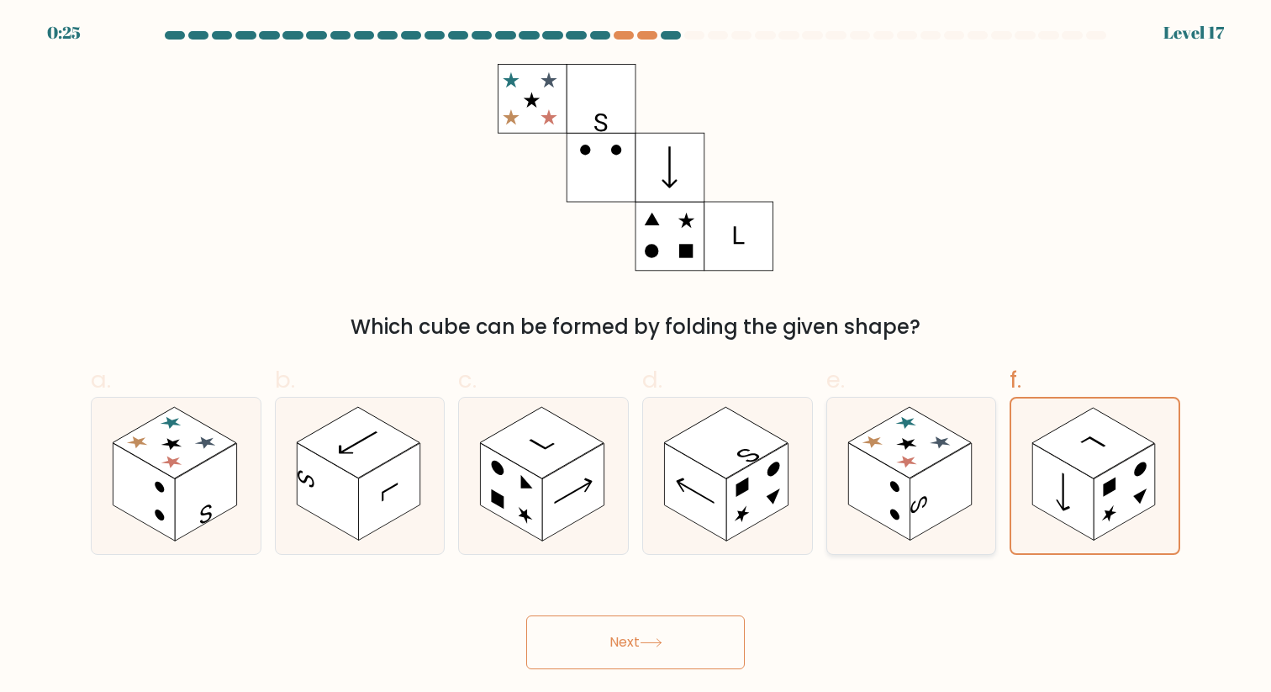
click at [915, 479] on rect at bounding box center [939, 491] width 61 height 97
click at [636, 357] on input "e." at bounding box center [635, 351] width 1 height 11
radio input "true"
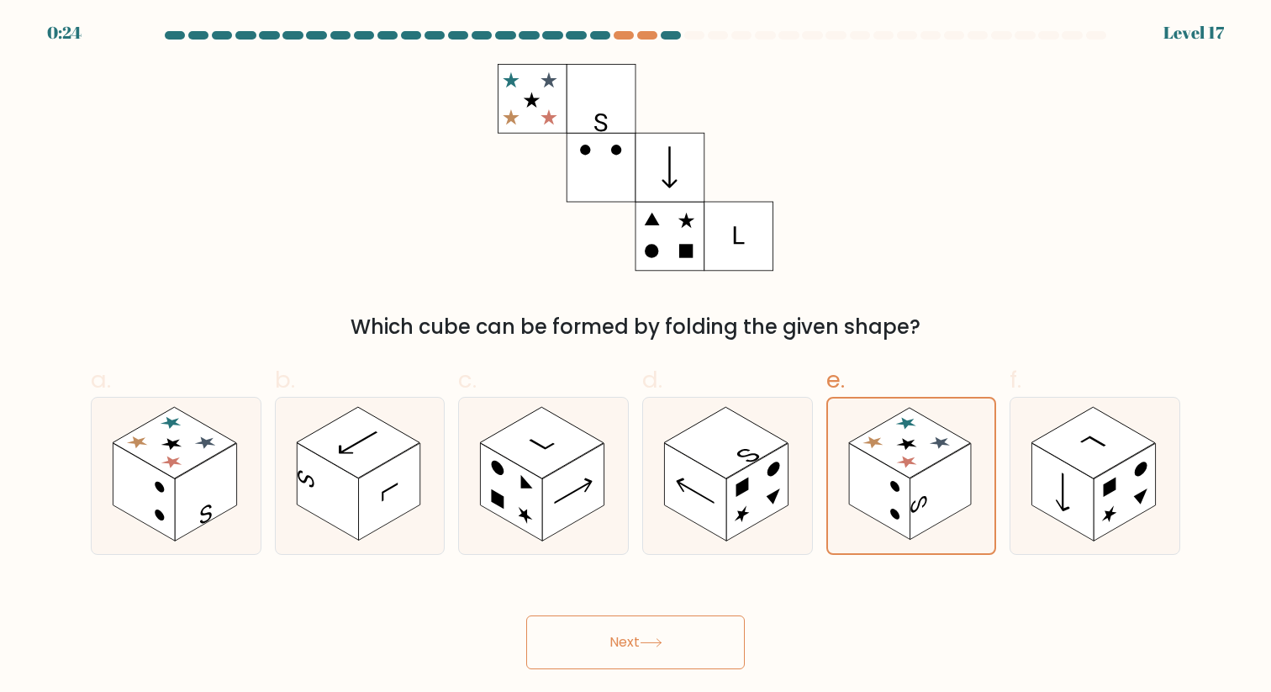
click at [663, 630] on button "Next" at bounding box center [635, 642] width 219 height 54
click at [526, 615] on button "Next" at bounding box center [635, 642] width 219 height 54
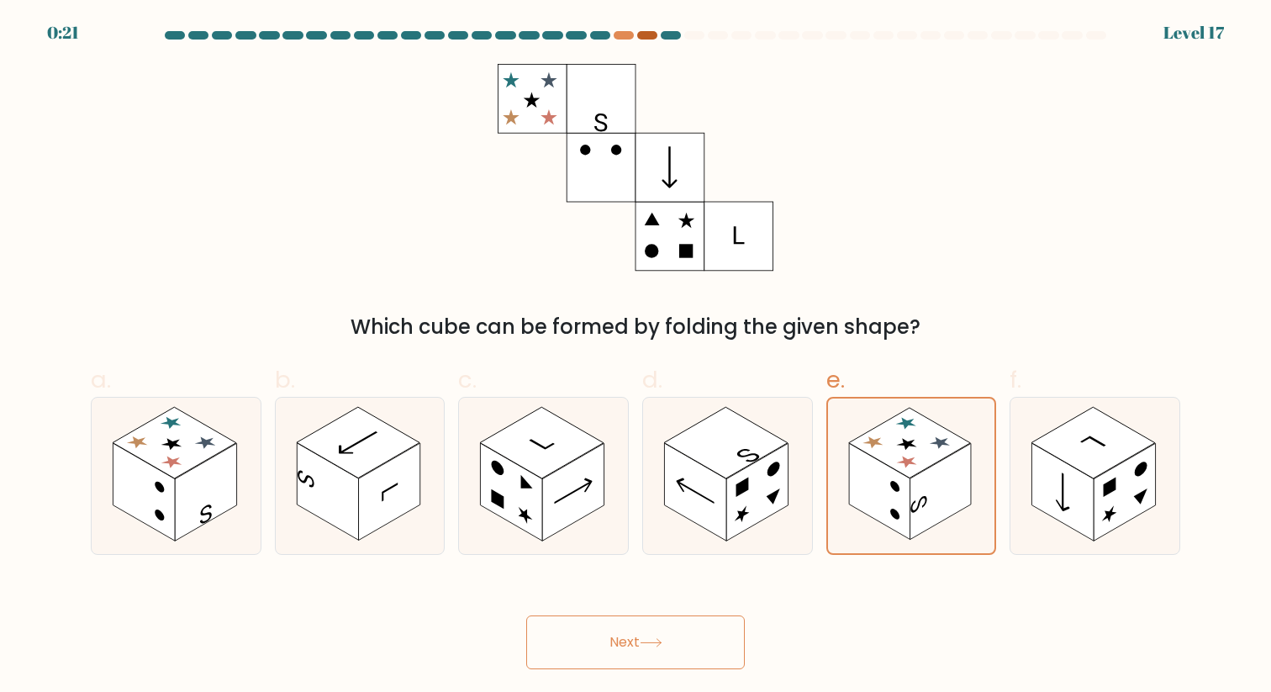
click at [645, 32] on div at bounding box center [647, 35] width 20 height 8
click at [666, 37] on div at bounding box center [671, 35] width 20 height 8
click at [651, 626] on button "Next" at bounding box center [635, 642] width 219 height 54
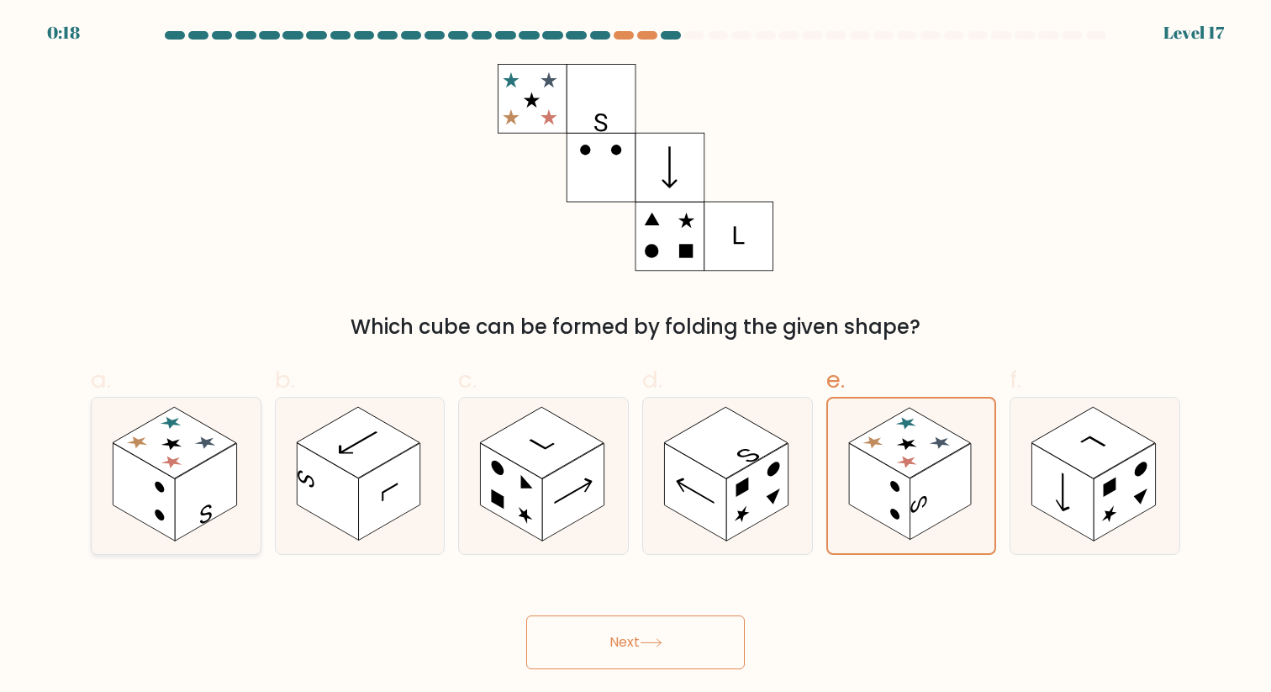
click at [191, 511] on rect at bounding box center [205, 491] width 61 height 97
click at [635, 357] on input "a." at bounding box center [635, 351] width 1 height 11
radio input "true"
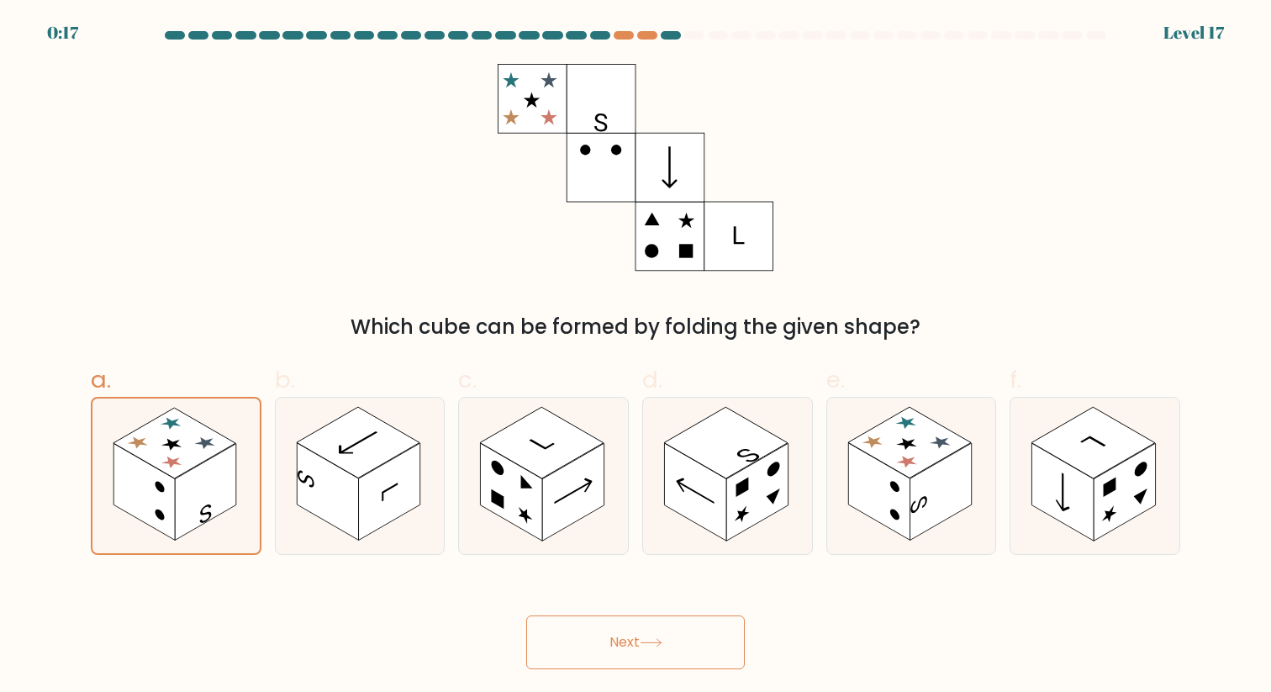
click at [645, 645] on icon at bounding box center [651, 642] width 23 height 9
click at [900, 508] on rect at bounding box center [878, 491] width 61 height 97
click at [636, 357] on input "e." at bounding box center [635, 351] width 1 height 11
radio input "true"
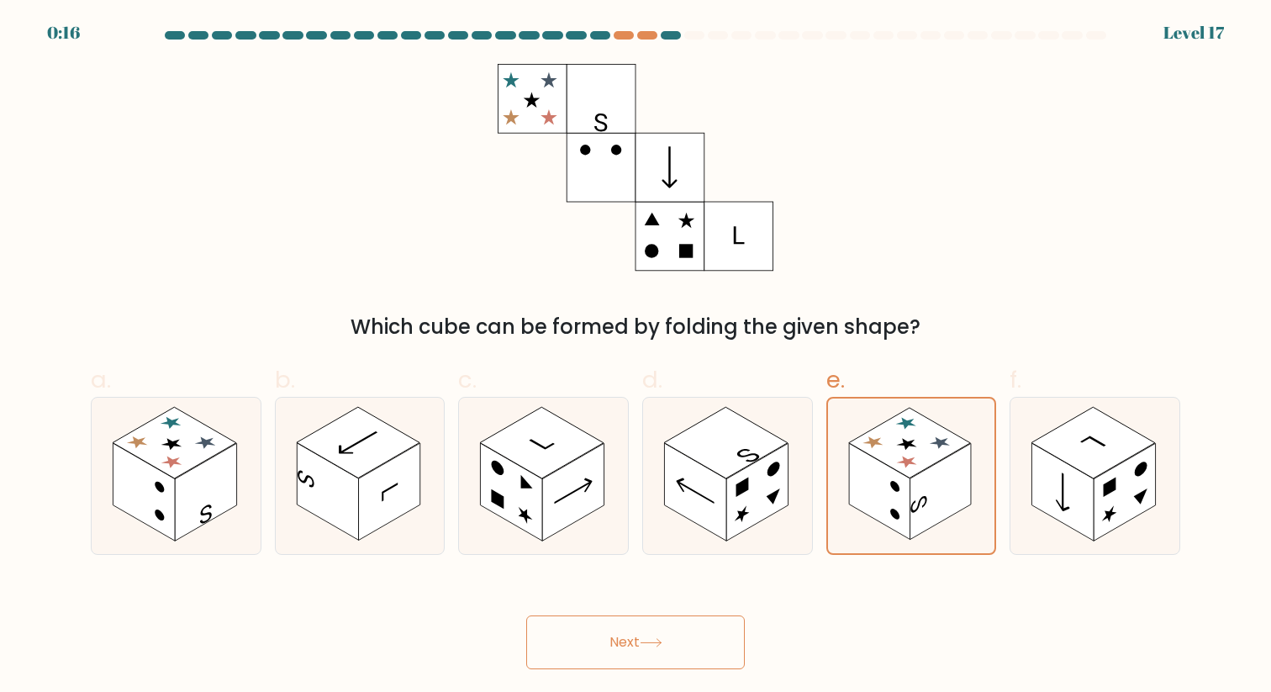
click at [666, 635] on button "Next" at bounding box center [635, 642] width 219 height 54
click at [857, 468] on rect at bounding box center [879, 492] width 61 height 97
click at [636, 357] on input "e." at bounding box center [635, 351] width 1 height 11
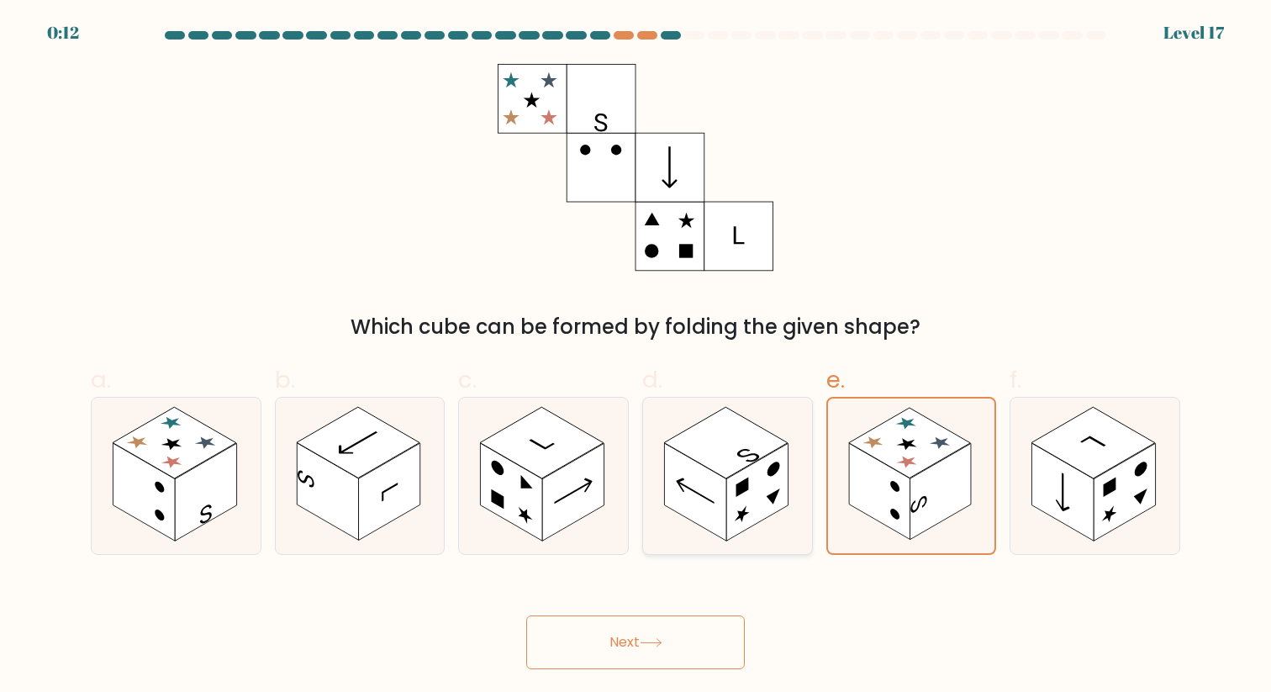
drag, startPoint x: 778, startPoint y: 475, endPoint x: 787, endPoint y: 473, distance: 9.4
click at [778, 475] on rect at bounding box center [756, 491] width 61 height 97
click at [636, 357] on input "d." at bounding box center [635, 351] width 1 height 11
radio input "true"
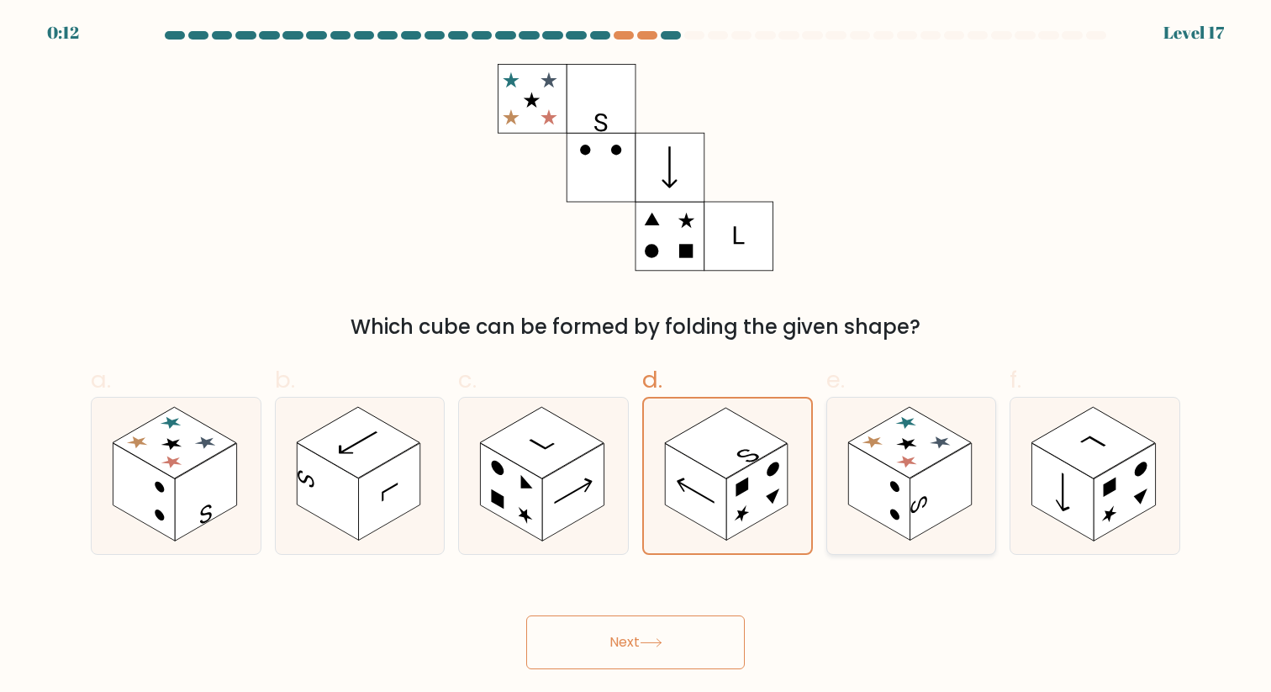
click at [881, 471] on rect at bounding box center [878, 491] width 61 height 97
click at [636, 357] on input "e." at bounding box center [635, 351] width 1 height 11
radio input "true"
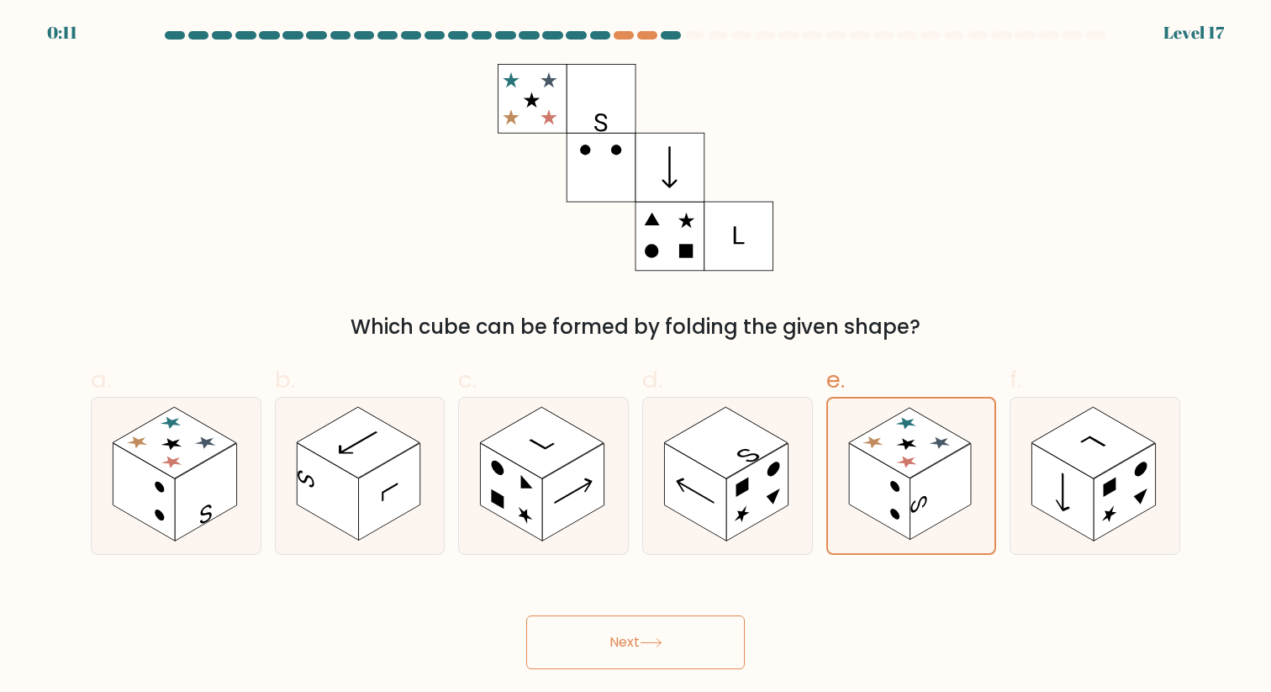
click at [674, 626] on button "Next" at bounding box center [635, 642] width 219 height 54
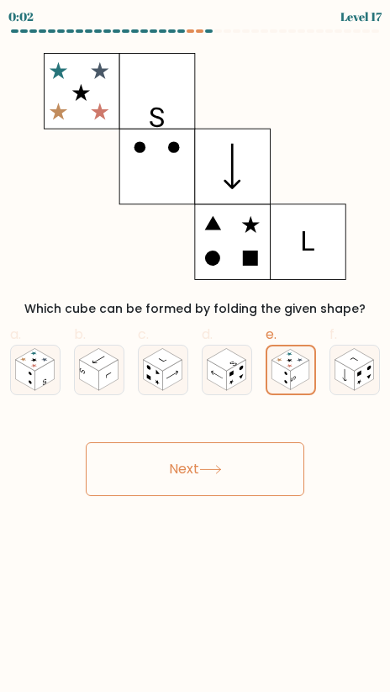
click at [213, 467] on icon at bounding box center [210, 469] width 23 height 9
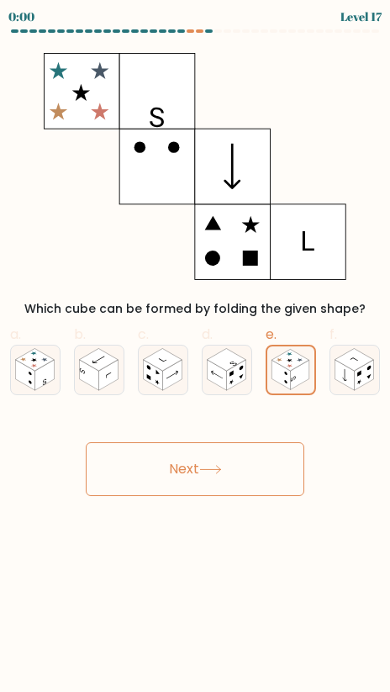
click at [213, 467] on icon at bounding box center [210, 469] width 23 height 9
click at [213, 467] on div "Next" at bounding box center [195, 449] width 390 height 94
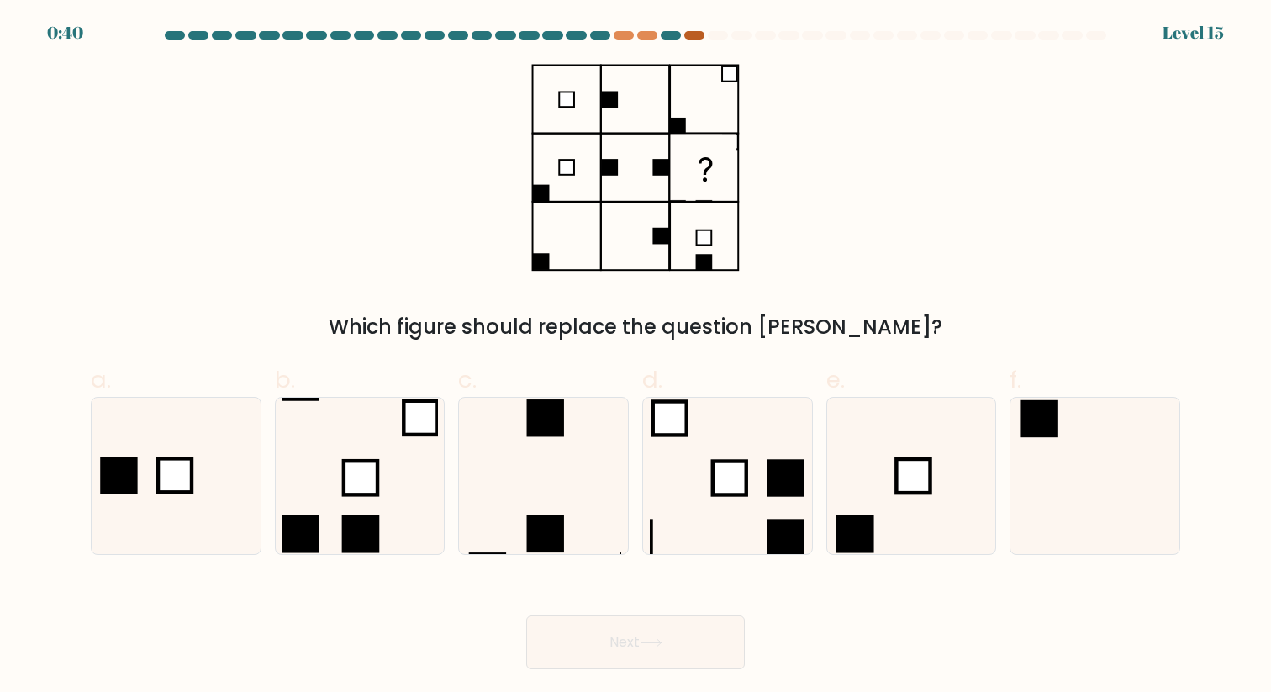
click at [690, 36] on div at bounding box center [694, 35] width 20 height 8
click at [408, 488] on icon at bounding box center [359, 475] width 155 height 155
click at [635, 357] on input "b." at bounding box center [635, 351] width 1 height 11
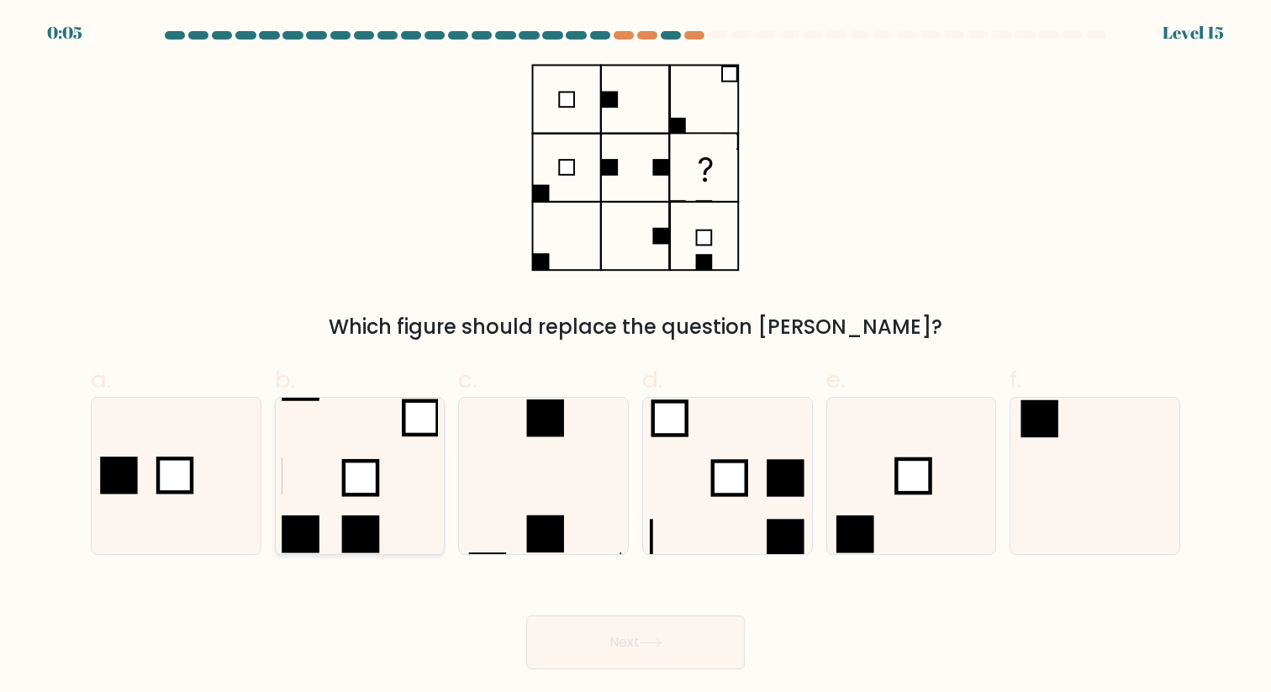
radio input "true"
click at [671, 629] on button "Next" at bounding box center [635, 642] width 219 height 54
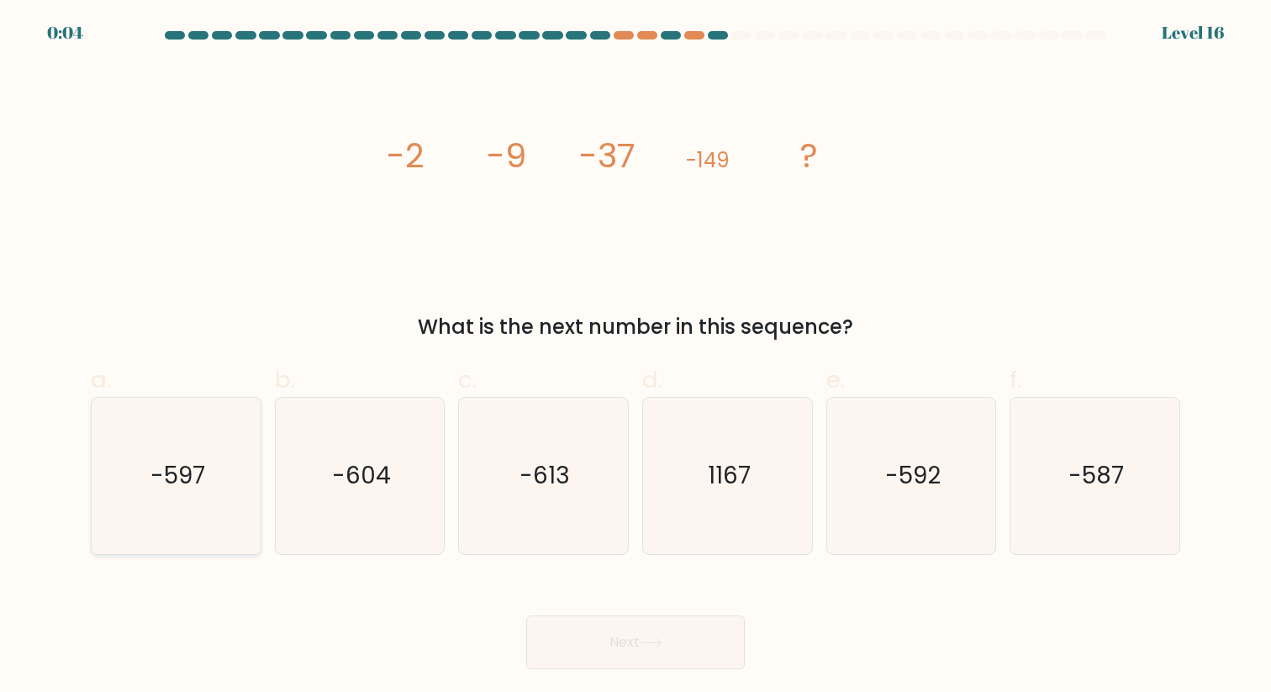
click at [227, 440] on icon "-597" at bounding box center [175, 475] width 155 height 155
click at [635, 357] on input "a. -597" at bounding box center [635, 351] width 1 height 11
radio input "true"
click at [666, 655] on button "Next" at bounding box center [635, 642] width 219 height 54
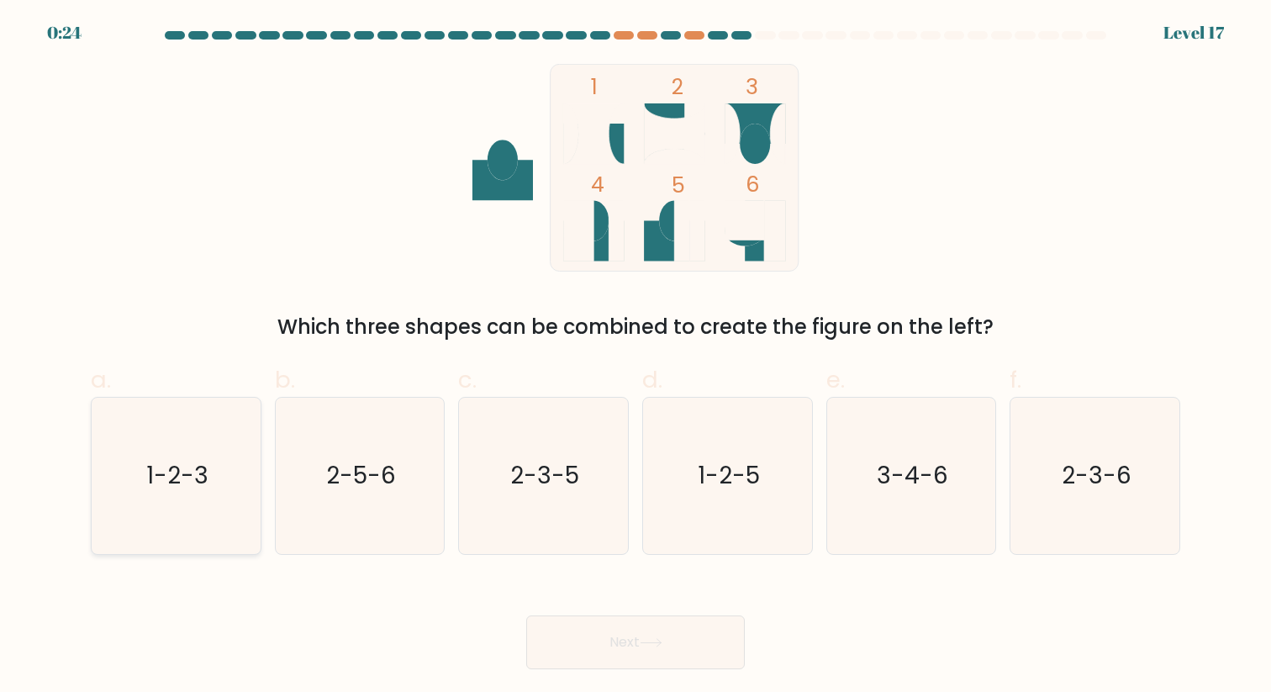
click at [140, 468] on icon "1-2-3" at bounding box center [175, 475] width 155 height 155
click at [635, 357] on input "a. 1-2-3" at bounding box center [635, 351] width 1 height 11
radio input "true"
click at [683, 638] on button "Next" at bounding box center [635, 642] width 219 height 54
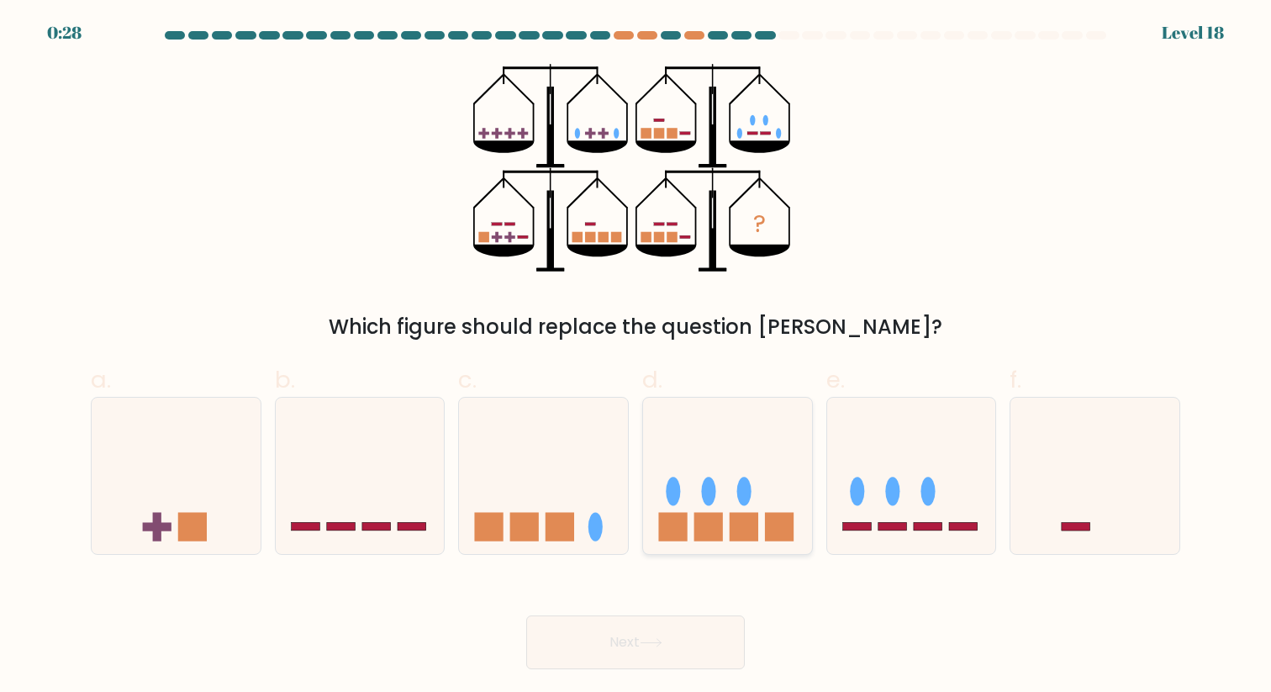
click at [759, 514] on icon at bounding box center [727, 476] width 169 height 140
click at [636, 357] on input "d." at bounding box center [635, 351] width 1 height 11
radio input "true"
click at [693, 646] on button "Next" at bounding box center [635, 642] width 219 height 54
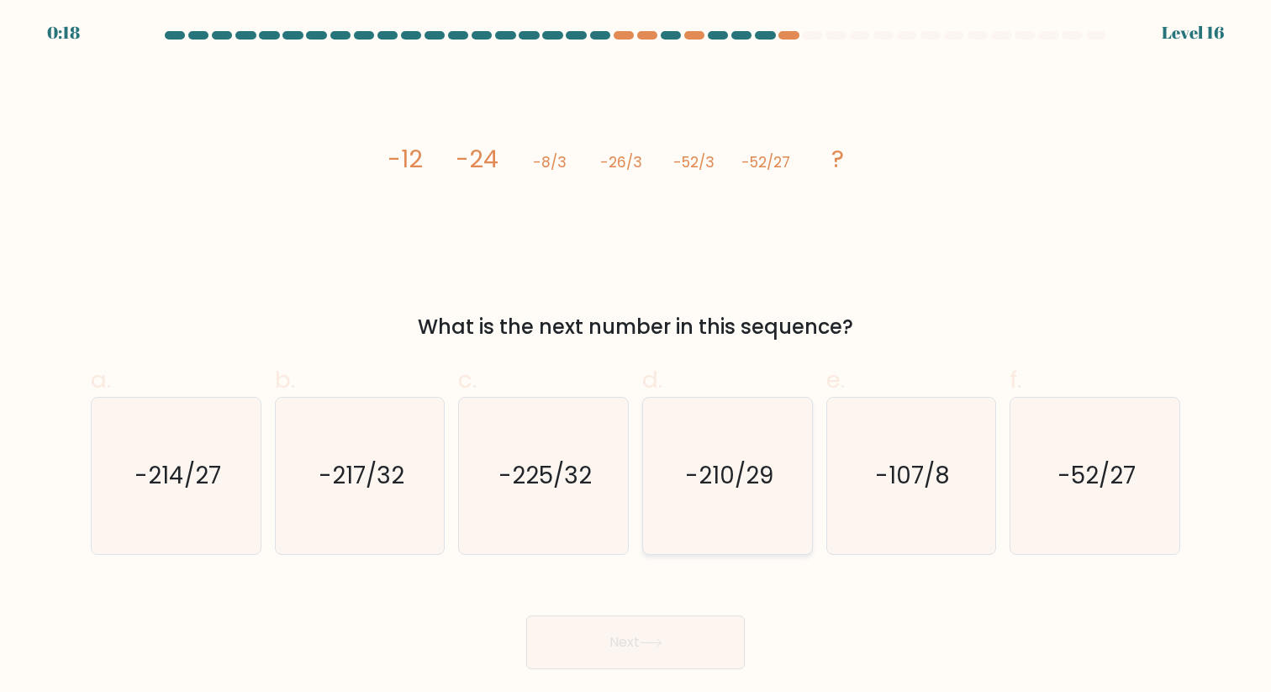
click at [766, 516] on icon "-210/29" at bounding box center [727, 475] width 155 height 155
click at [636, 357] on input "d. -210/29" at bounding box center [635, 351] width 1 height 11
radio input "true"
click at [195, 482] on text "-214/27" at bounding box center [177, 475] width 87 height 33
click at [635, 357] on input "a. -214/27" at bounding box center [635, 351] width 1 height 11
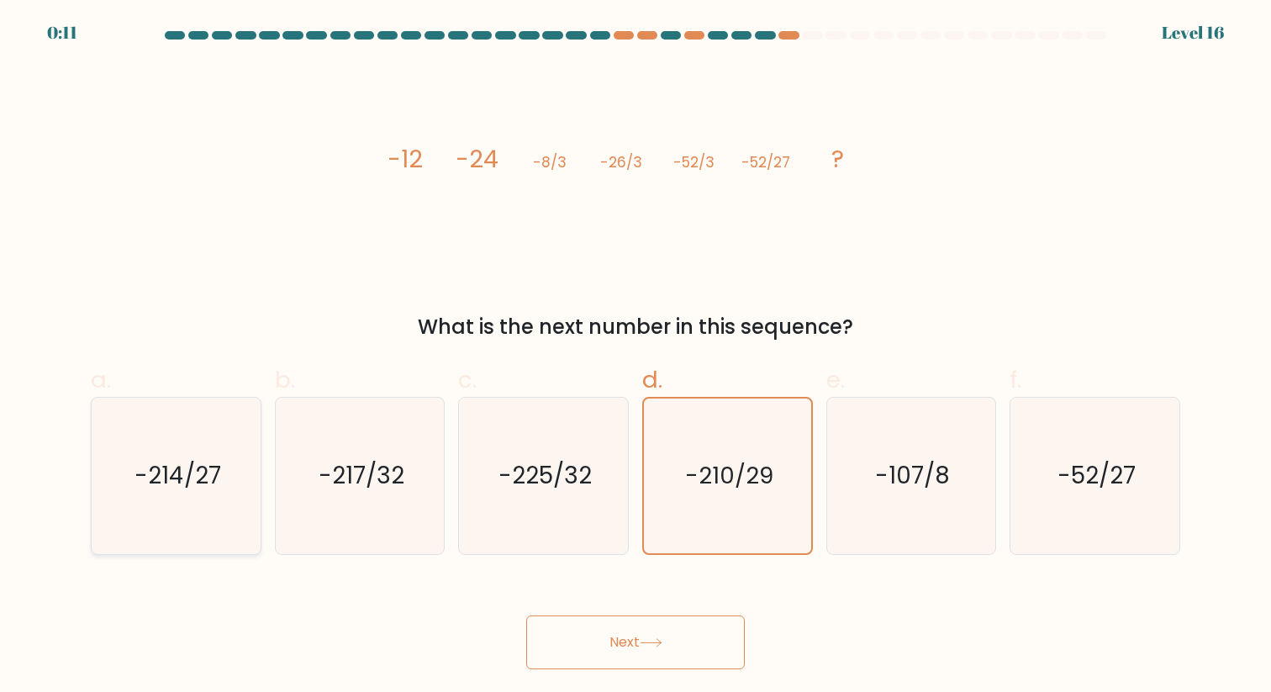
radio input "true"
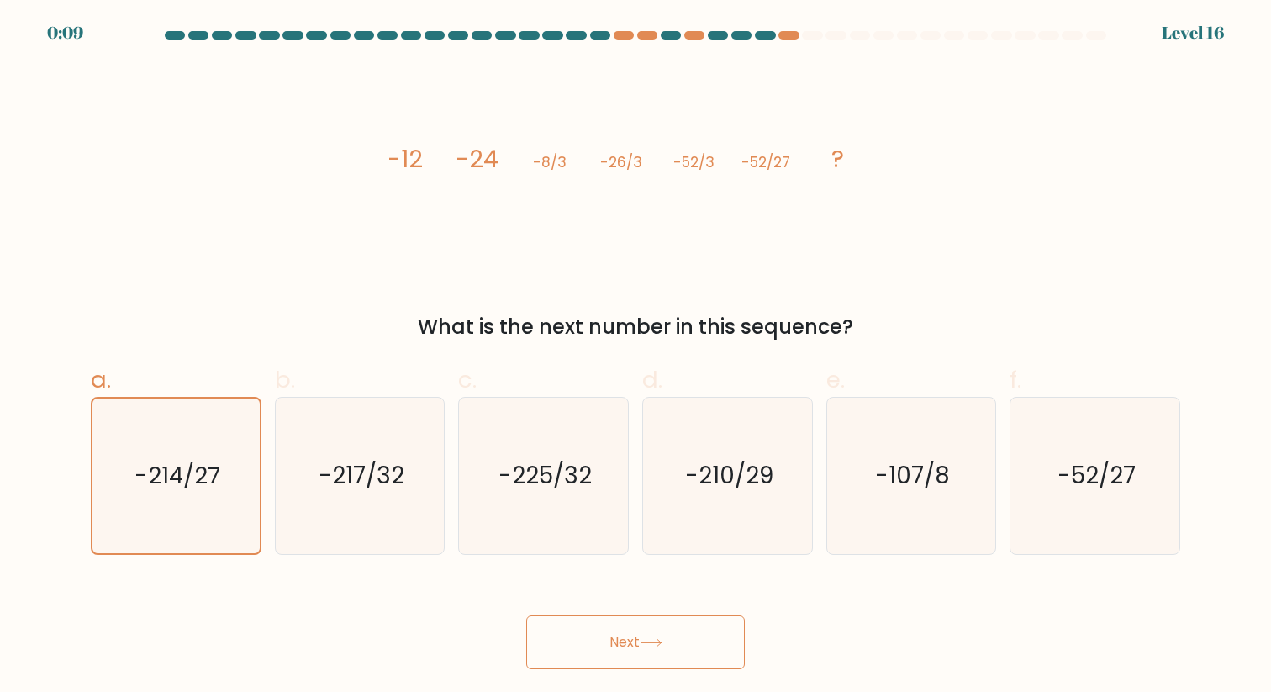
click at [674, 647] on button "Next" at bounding box center [635, 642] width 219 height 54
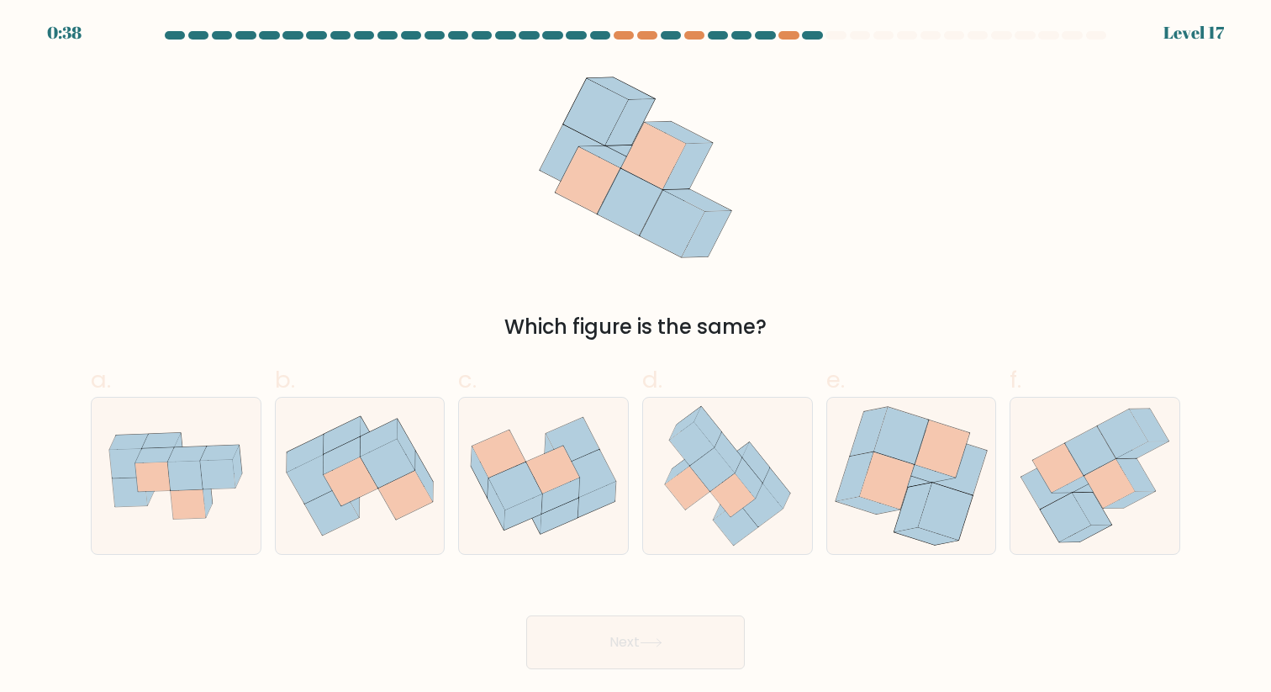
click at [741, 577] on div "Next" at bounding box center [635, 622] width 1109 height 94
click at [745, 527] on icon at bounding box center [735, 524] width 45 height 44
click at [636, 357] on input "d." at bounding box center [635, 351] width 1 height 11
radio input "true"
click at [677, 630] on button "Next" at bounding box center [635, 642] width 219 height 54
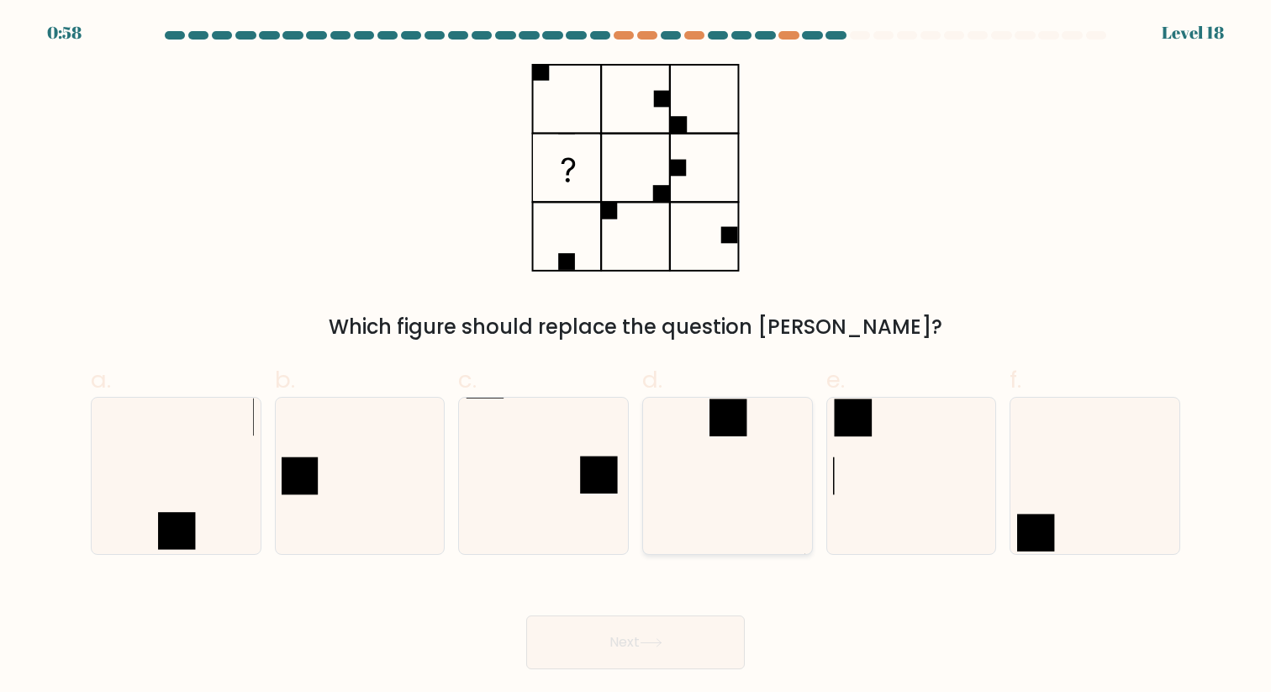
click at [763, 479] on icon at bounding box center [727, 475] width 155 height 155
click at [636, 357] on input "d." at bounding box center [635, 351] width 1 height 11
radio input "true"
click at [656, 646] on icon at bounding box center [651, 642] width 23 height 9
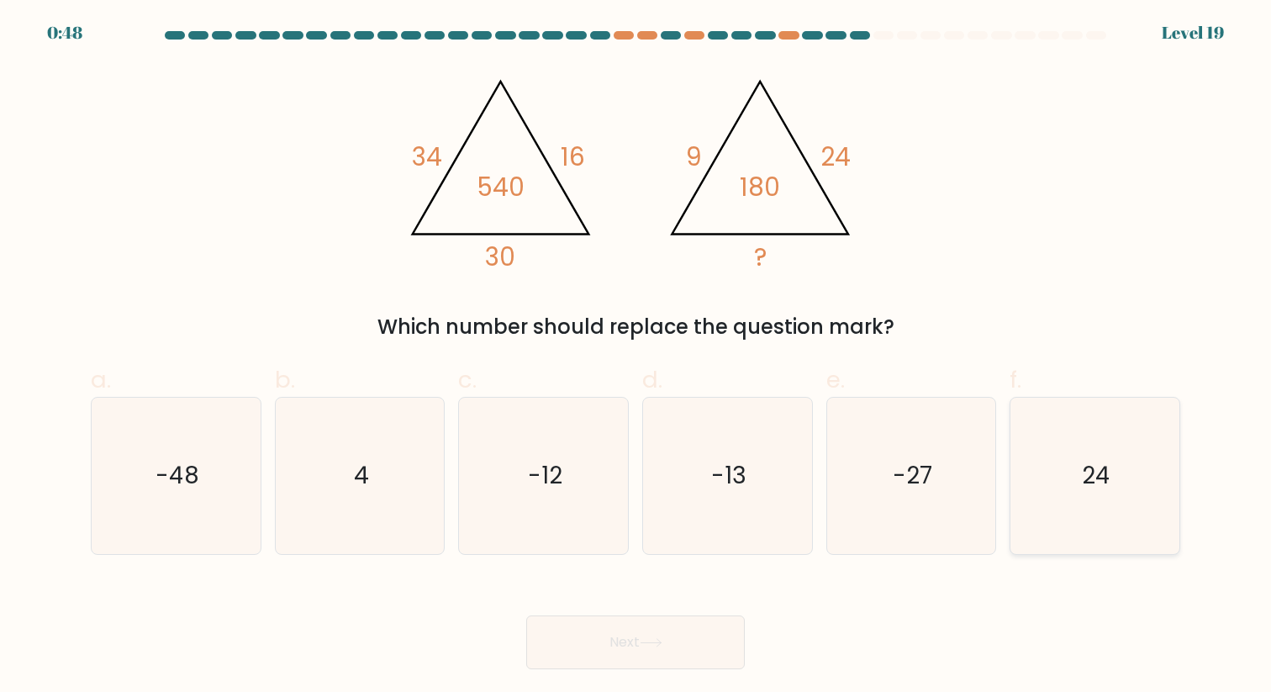
click at [1066, 487] on icon "24" at bounding box center [1094, 475] width 155 height 155
click at [636, 357] on input "f. 24" at bounding box center [635, 351] width 1 height 11
radio input "true"
click at [648, 641] on icon at bounding box center [651, 642] width 23 height 9
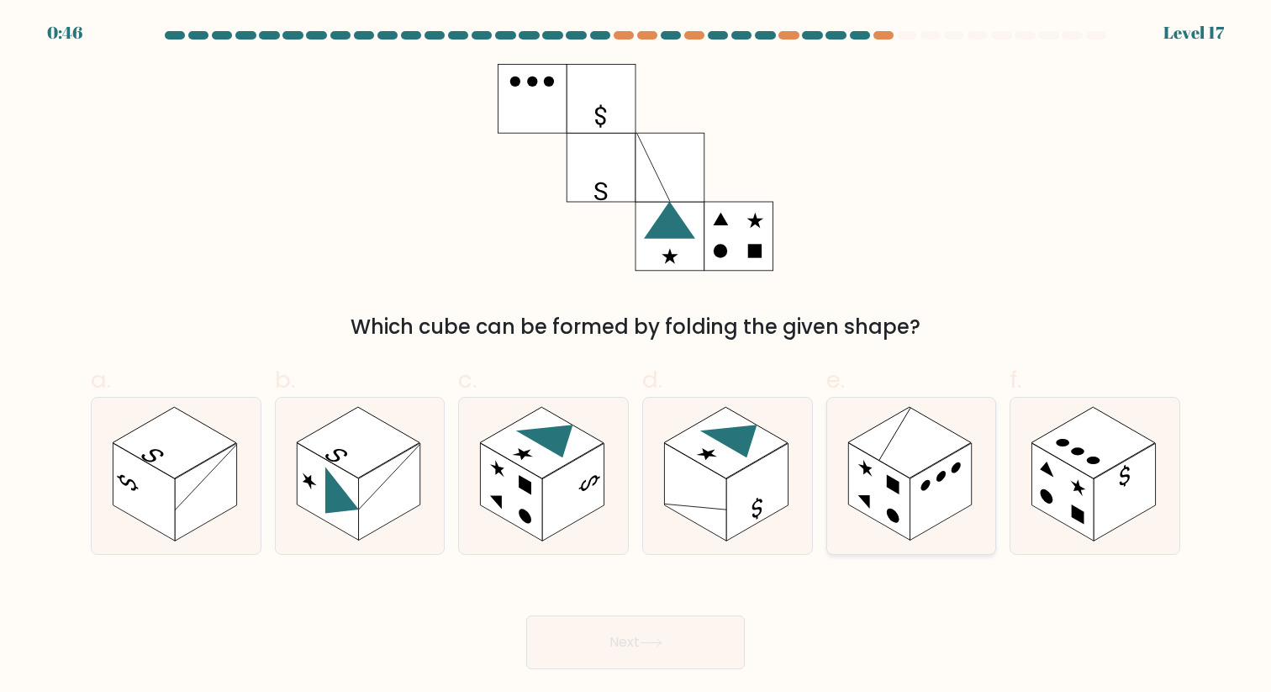
click at [904, 480] on rect at bounding box center [878, 491] width 61 height 97
click at [636, 357] on input "e." at bounding box center [635, 351] width 1 height 11
radio input "true"
click at [682, 635] on button "Next" at bounding box center [635, 642] width 219 height 54
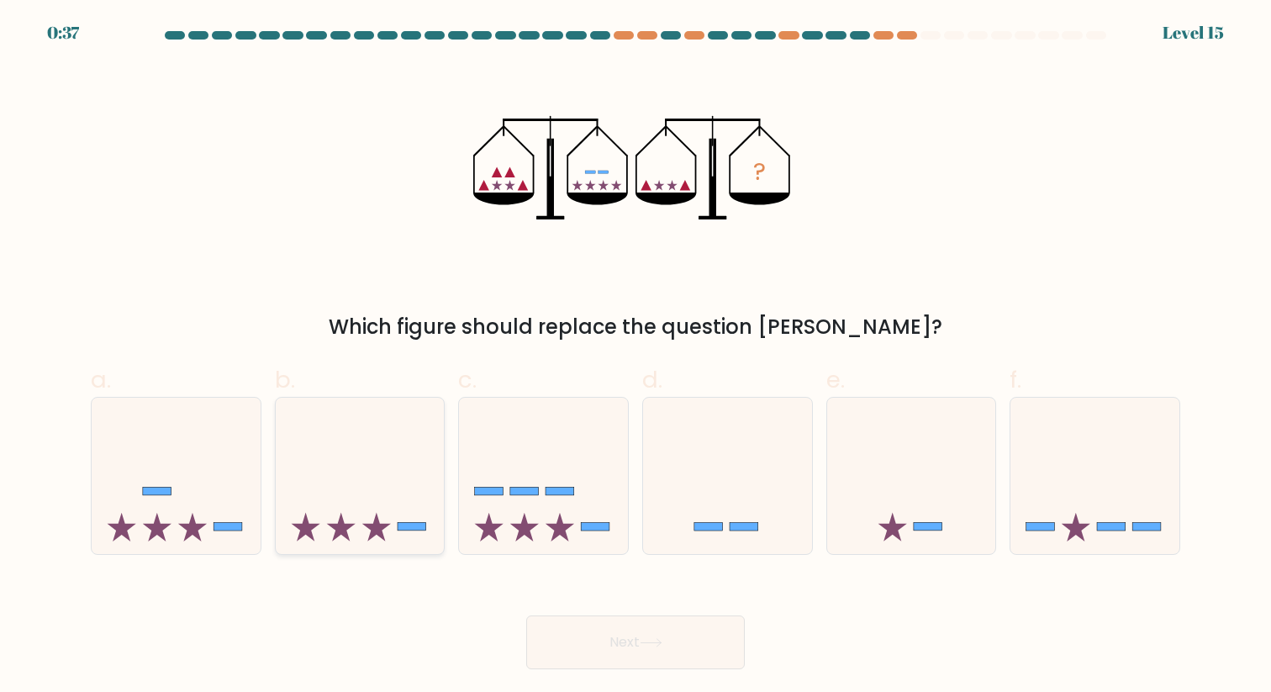
click at [377, 437] on icon at bounding box center [360, 476] width 169 height 140
click at [635, 357] on input "b." at bounding box center [635, 351] width 1 height 11
radio input "true"
click at [607, 654] on button "Next" at bounding box center [635, 642] width 219 height 54
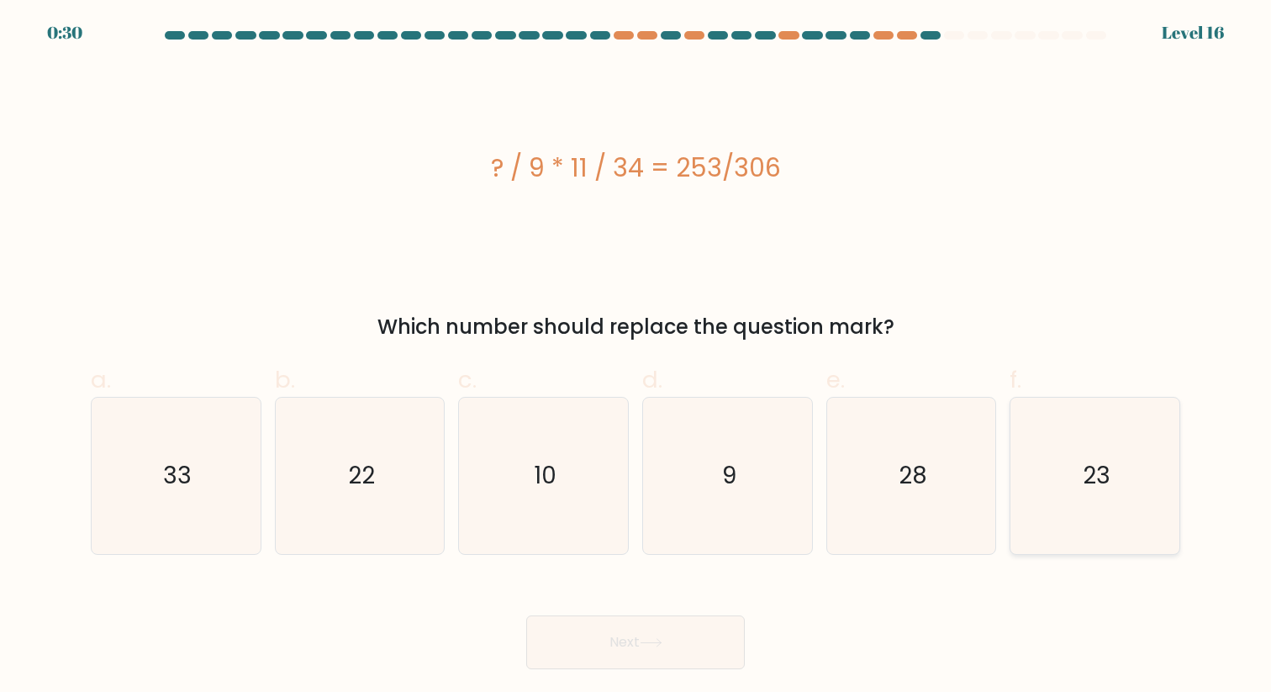
click at [1076, 492] on icon "23" at bounding box center [1094, 475] width 155 height 155
click at [636, 357] on input "f. 23" at bounding box center [635, 351] width 1 height 11
radio input "true"
click at [682, 648] on button "Next" at bounding box center [635, 642] width 219 height 54
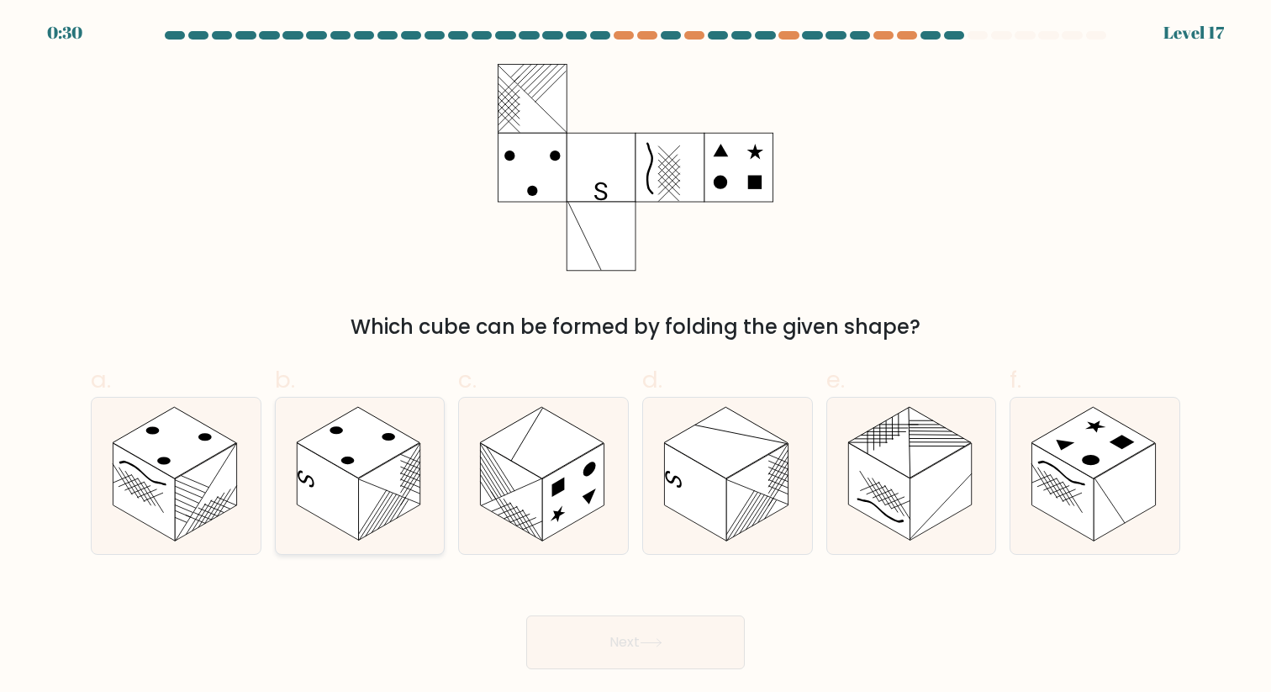
click at [322, 458] on rect at bounding box center [327, 491] width 61 height 97
click at [635, 357] on input "b." at bounding box center [635, 351] width 1 height 11
radio input "true"
click at [599, 637] on button "Next" at bounding box center [635, 642] width 219 height 54
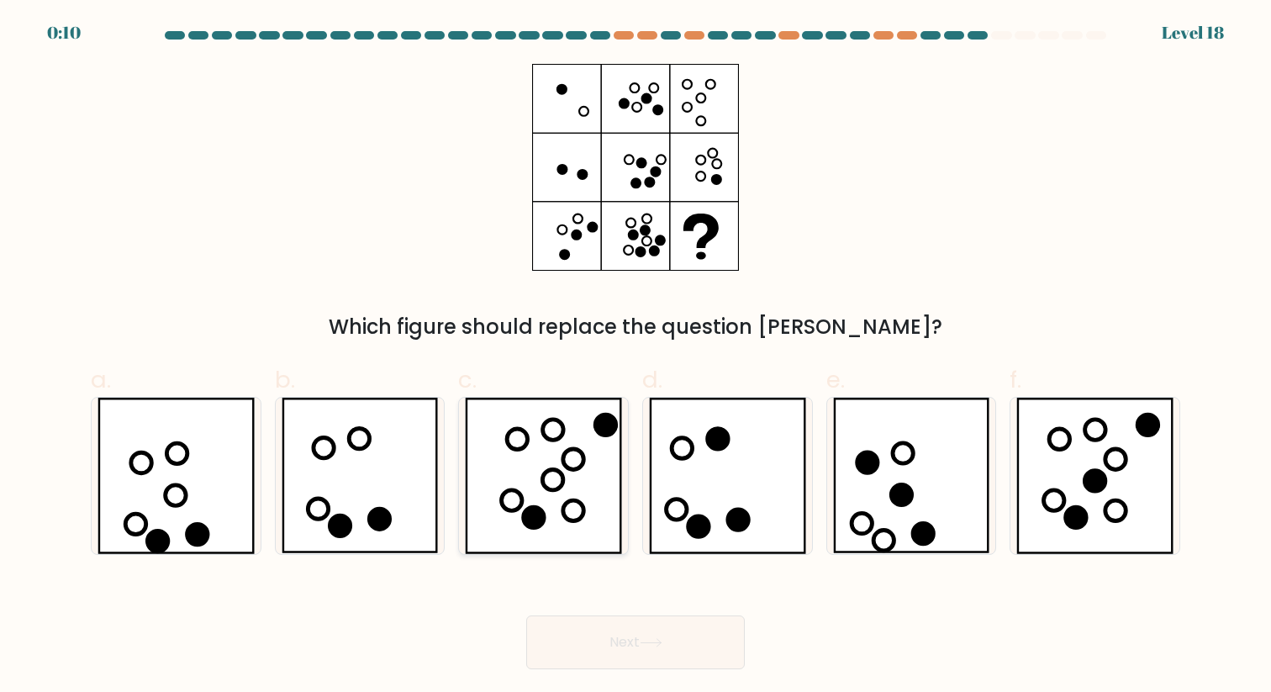
click at [546, 486] on icon at bounding box center [553, 480] width 20 height 20
click at [635, 357] on input "c." at bounding box center [635, 351] width 1 height 11
radio input "true"
click at [613, 638] on button "Next" at bounding box center [635, 642] width 219 height 54
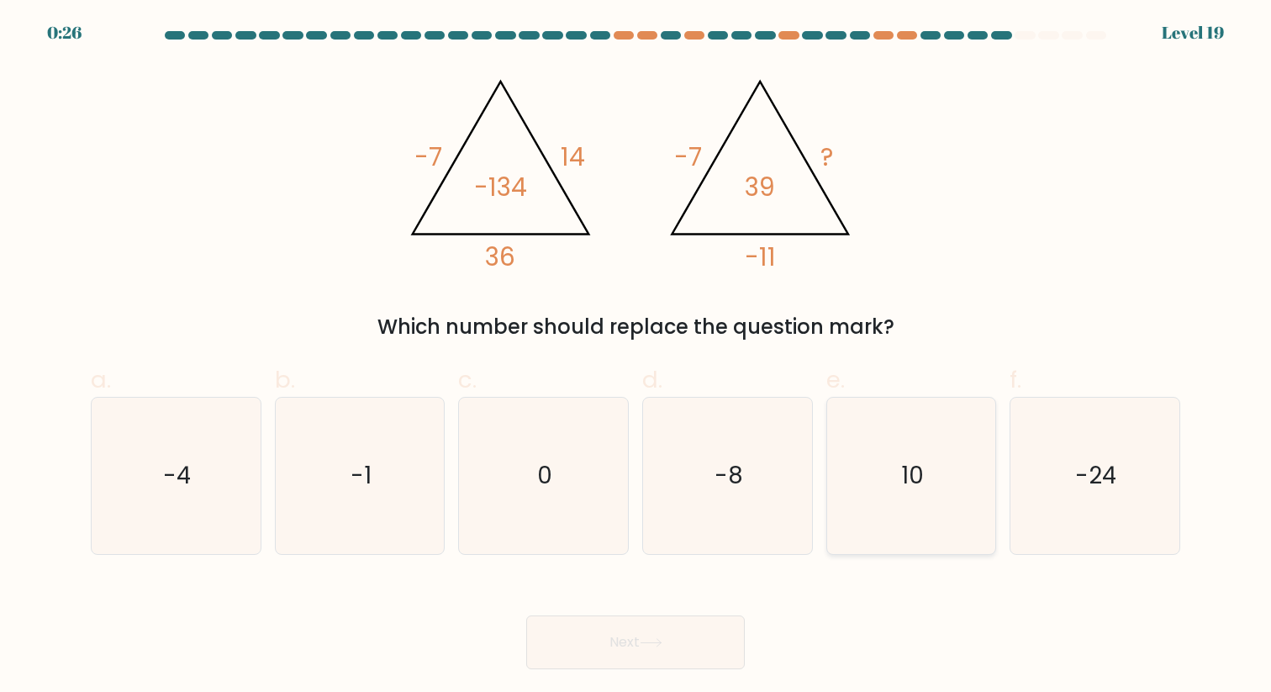
click at [851, 436] on icon "10" at bounding box center [910, 475] width 155 height 155
click at [636, 357] on input "e. 10" at bounding box center [635, 351] width 1 height 11
radio input "true"
click at [693, 656] on button "Next" at bounding box center [635, 642] width 219 height 54
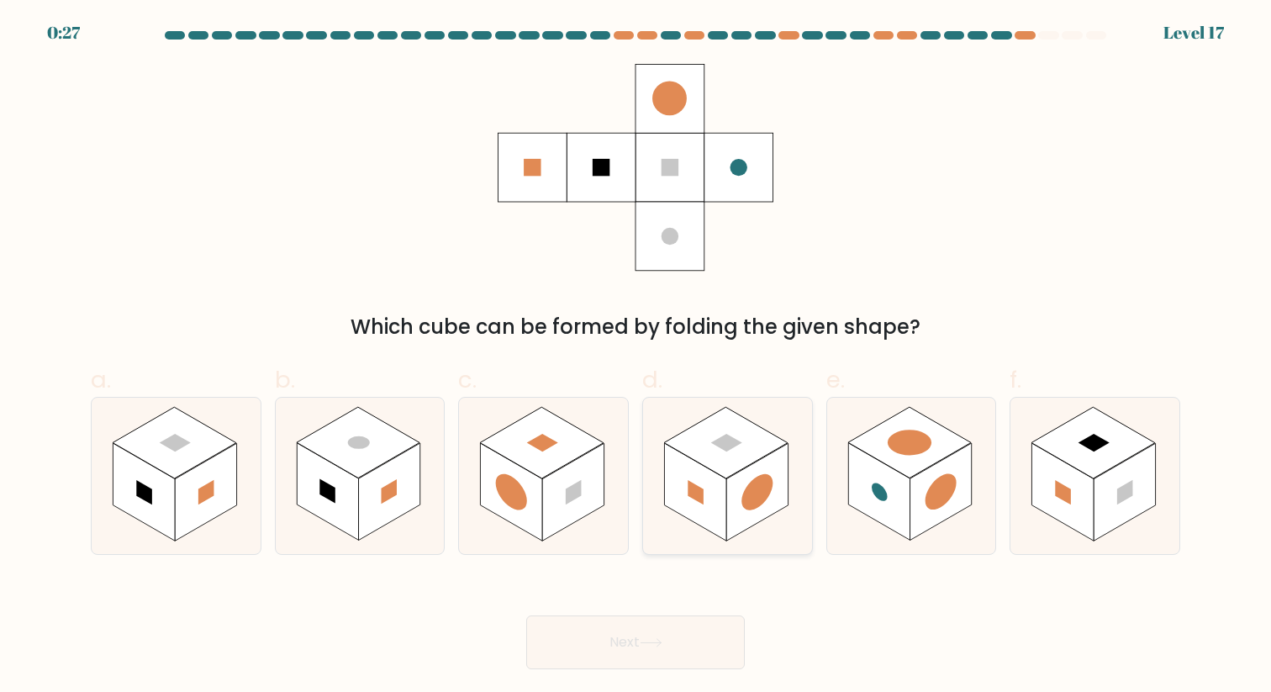
click at [717, 503] on rect at bounding box center [694, 491] width 61 height 97
click at [636, 357] on input "d." at bounding box center [635, 351] width 1 height 11
radio input "true"
click at [678, 635] on button "Next" at bounding box center [635, 642] width 219 height 54
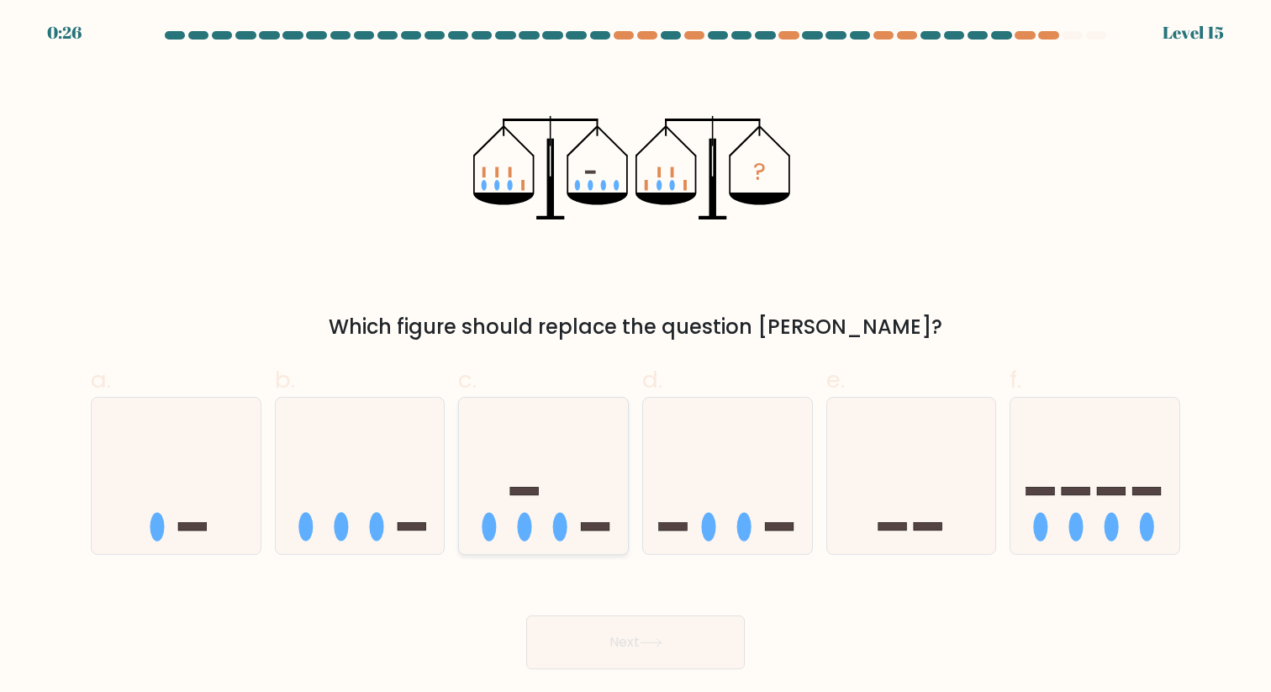
click at [515, 496] on icon at bounding box center [543, 476] width 169 height 140
click at [635, 357] on input "c." at bounding box center [635, 351] width 1 height 11
radio input "true"
click at [660, 649] on button "Next" at bounding box center [635, 642] width 219 height 54
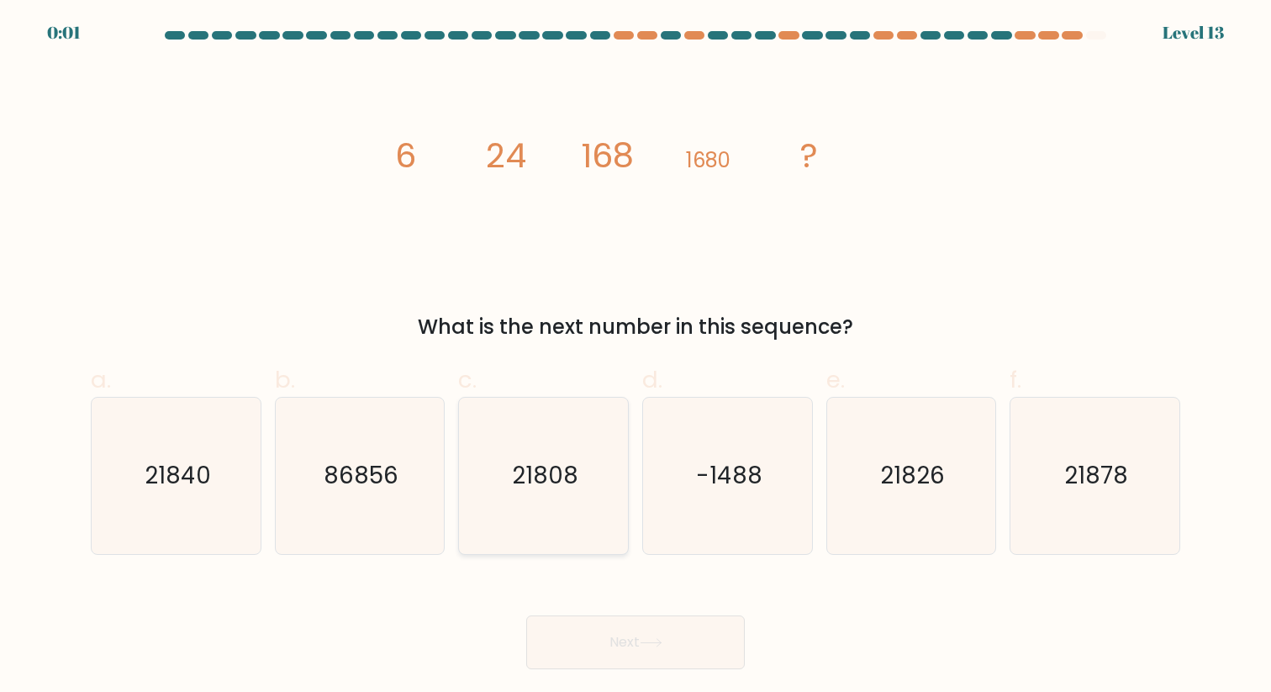
click at [586, 457] on icon "21808" at bounding box center [543, 475] width 155 height 155
click at [635, 357] on input "c. 21808" at bounding box center [635, 351] width 1 height 11
radio input "true"
click at [693, 646] on button "Next" at bounding box center [635, 642] width 219 height 54
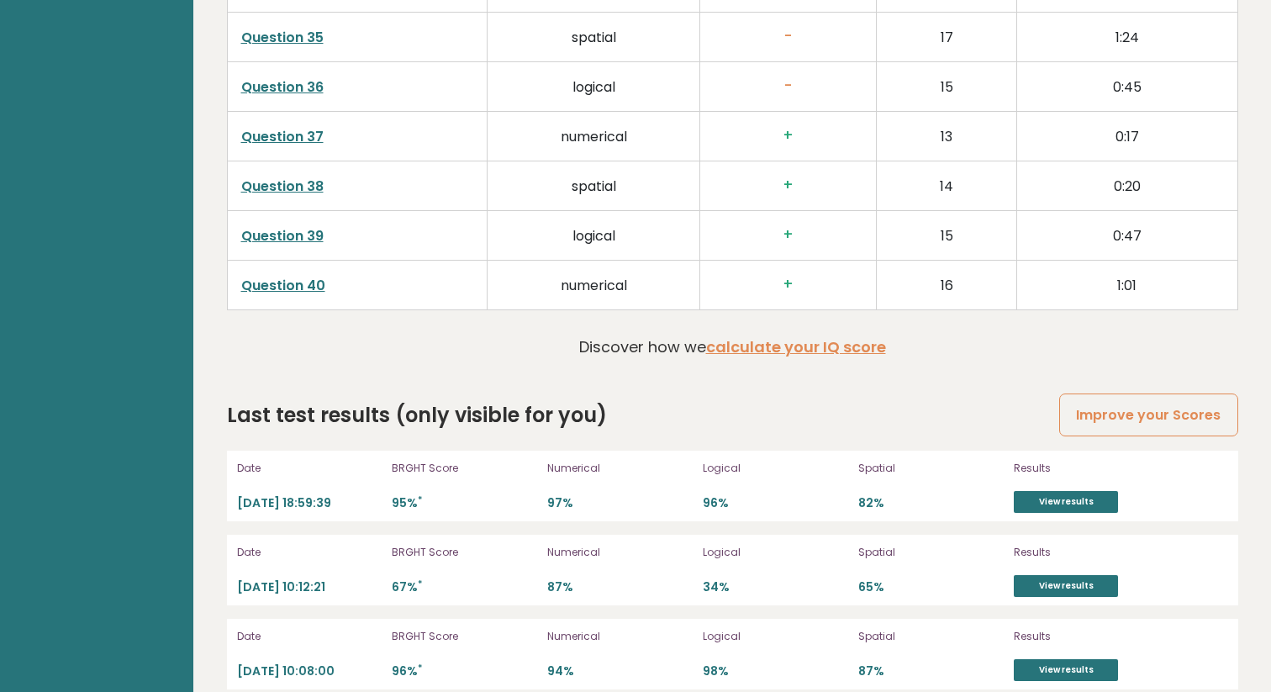
scroll to position [4415, 0]
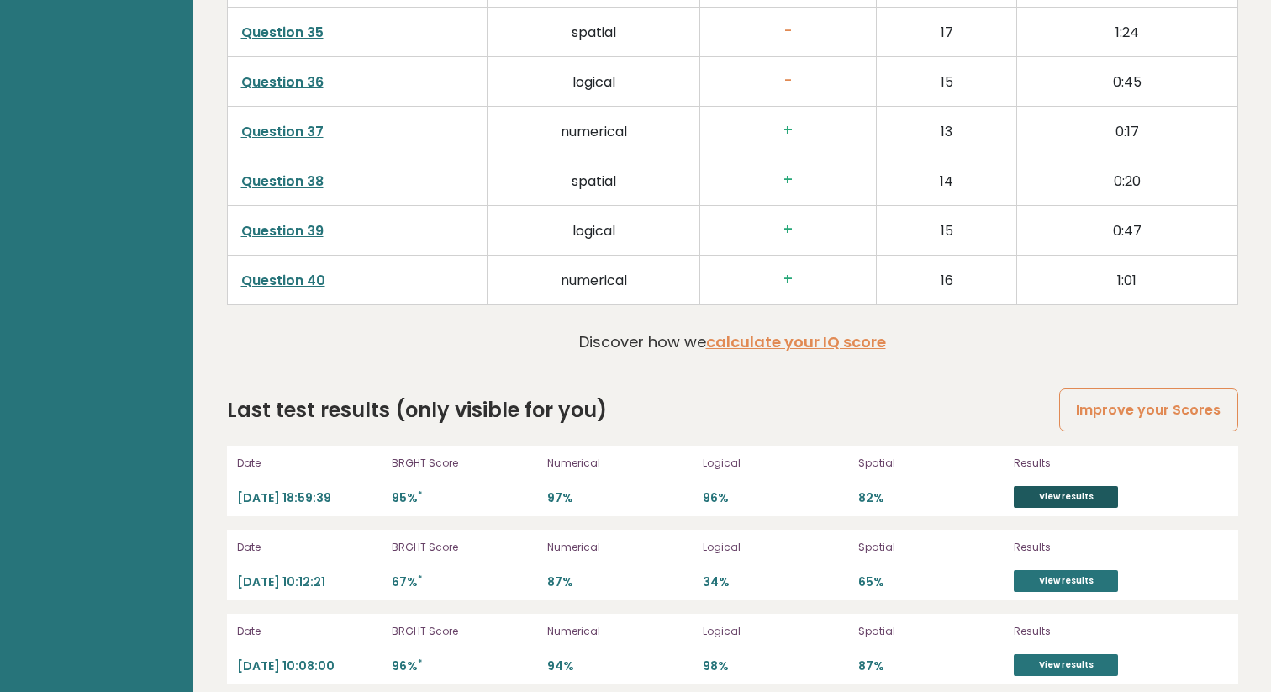
click at [1054, 486] on link "View results" at bounding box center [1066, 497] width 104 height 22
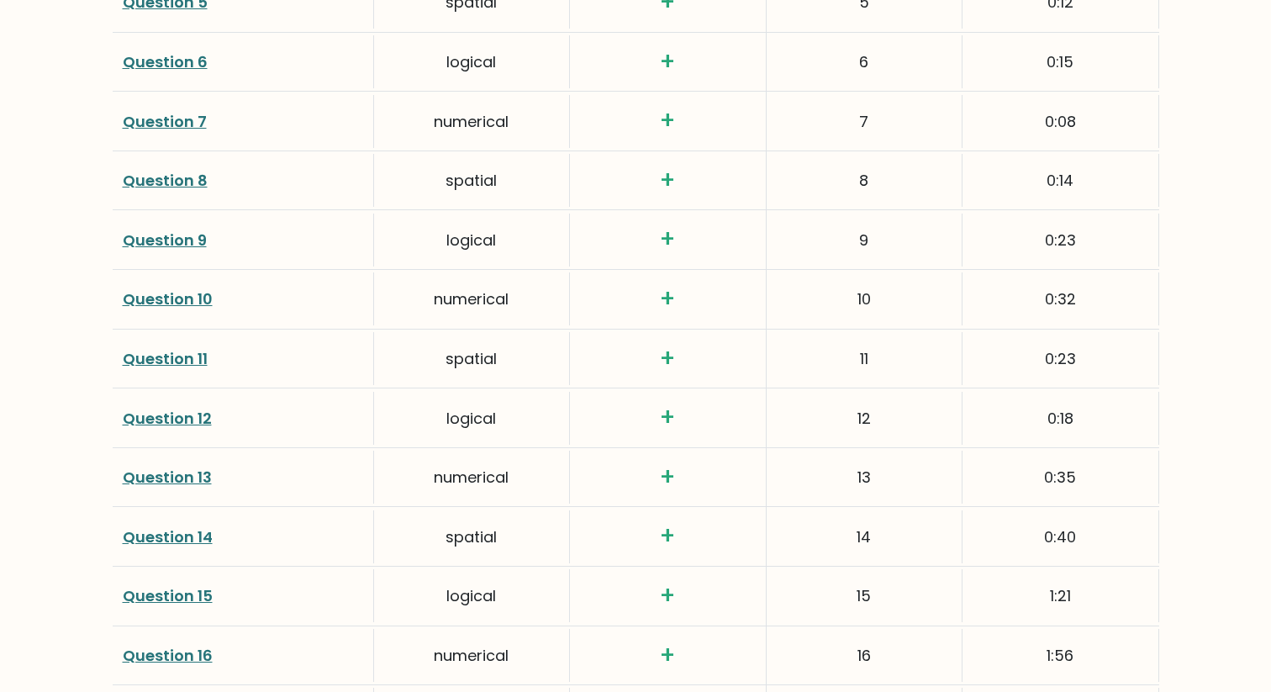
scroll to position [3118, 0]
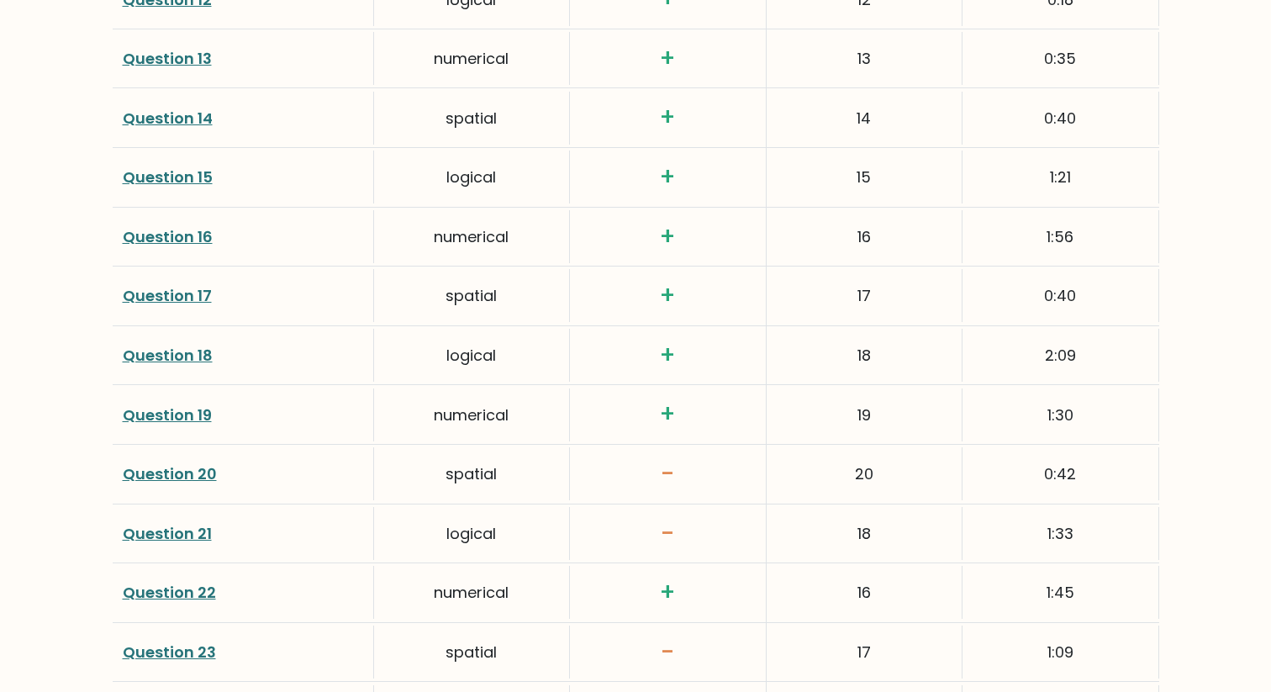
click at [184, 479] on link "Question 20" at bounding box center [170, 473] width 94 height 21
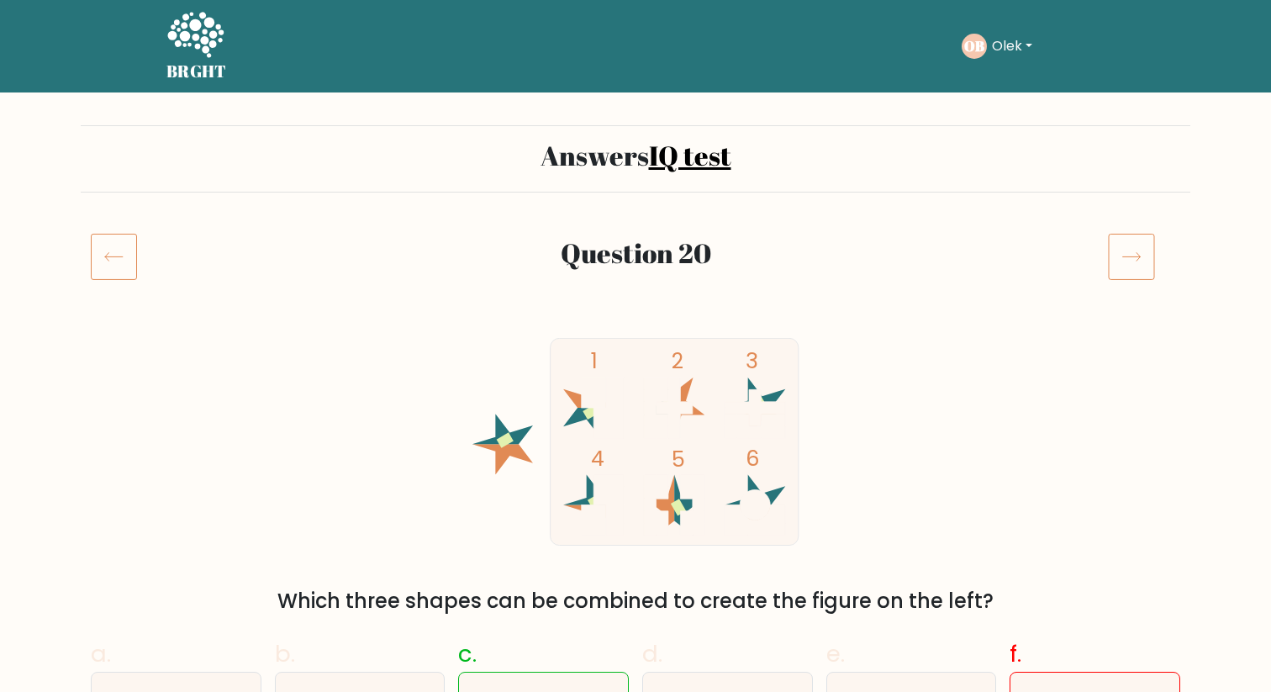
scroll to position [1, 0]
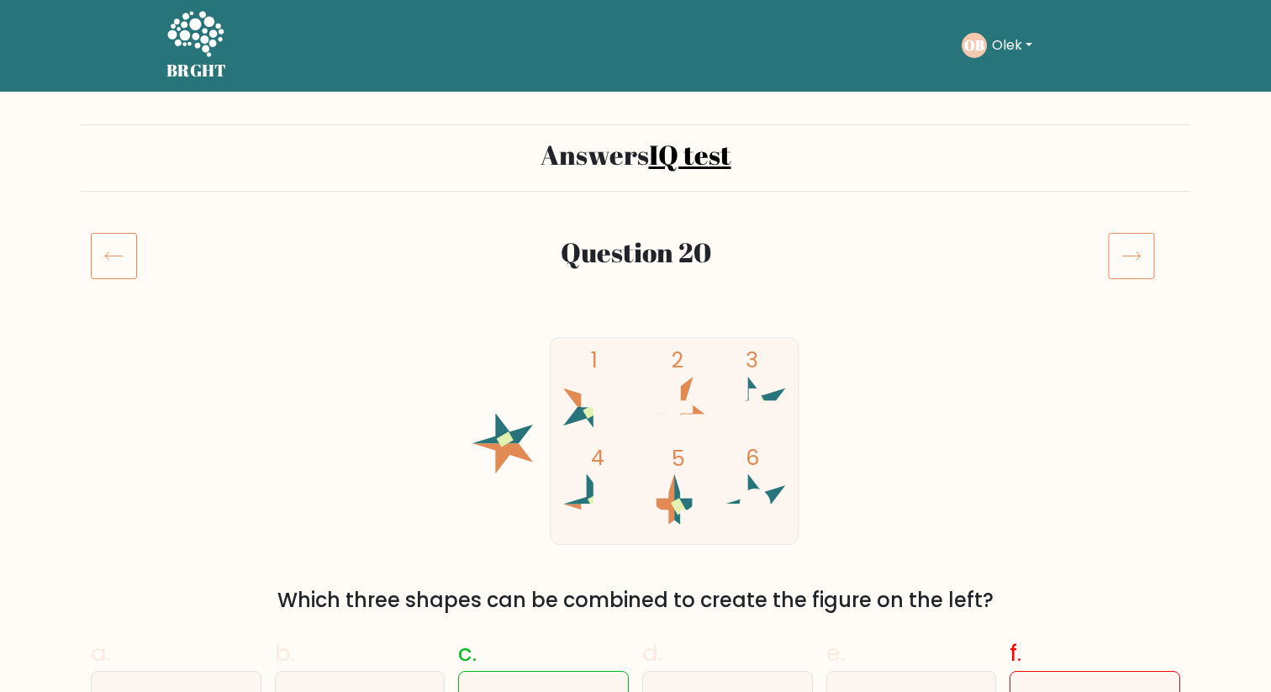
click at [1137, 251] on icon at bounding box center [1131, 255] width 47 height 47
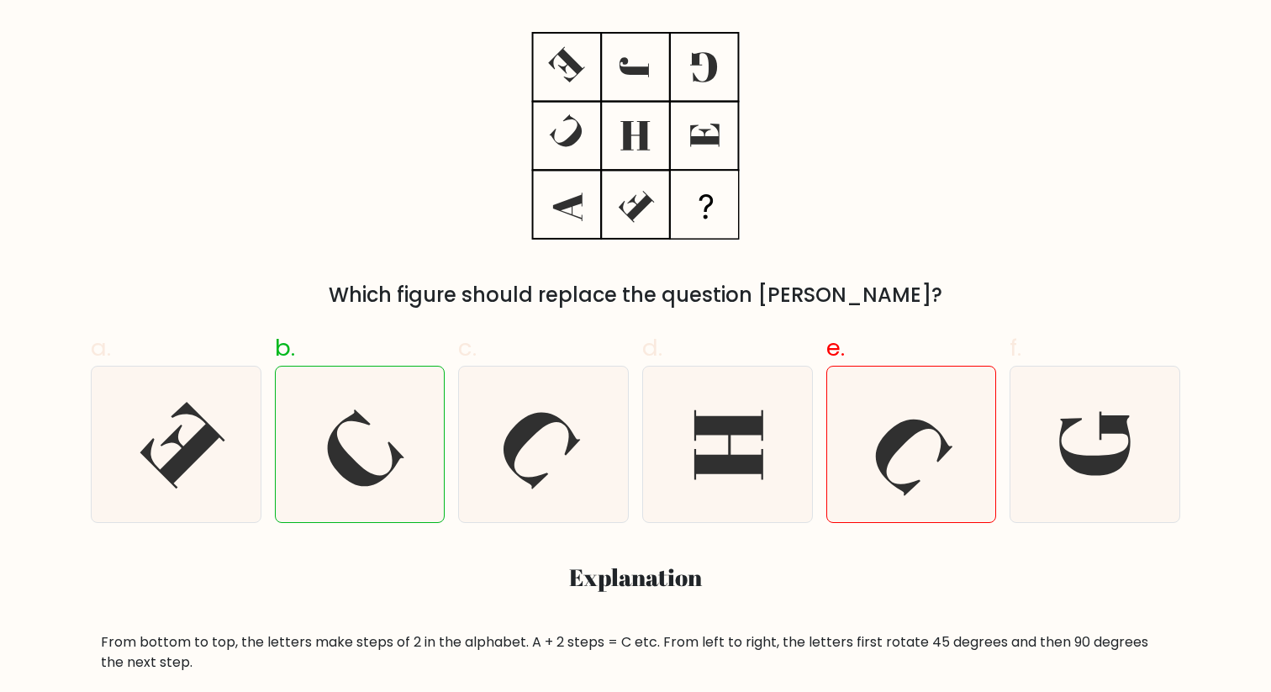
scroll to position [109, 0]
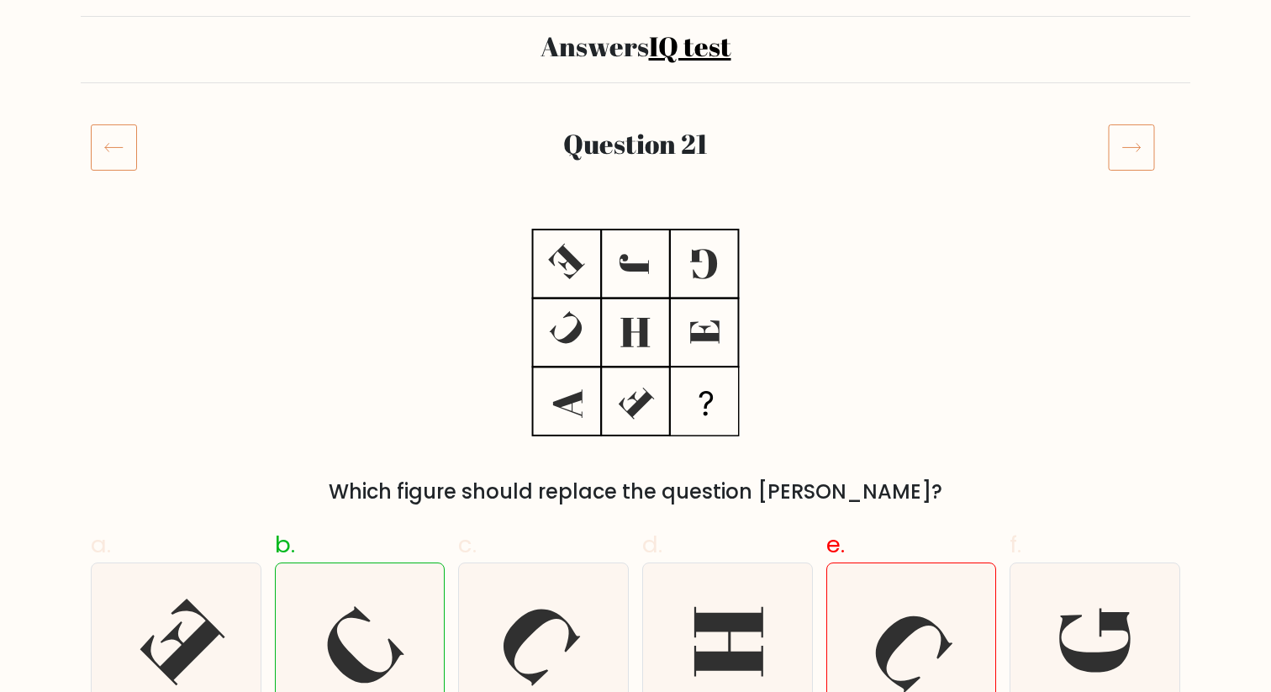
click at [1146, 143] on icon at bounding box center [1131, 147] width 47 height 47
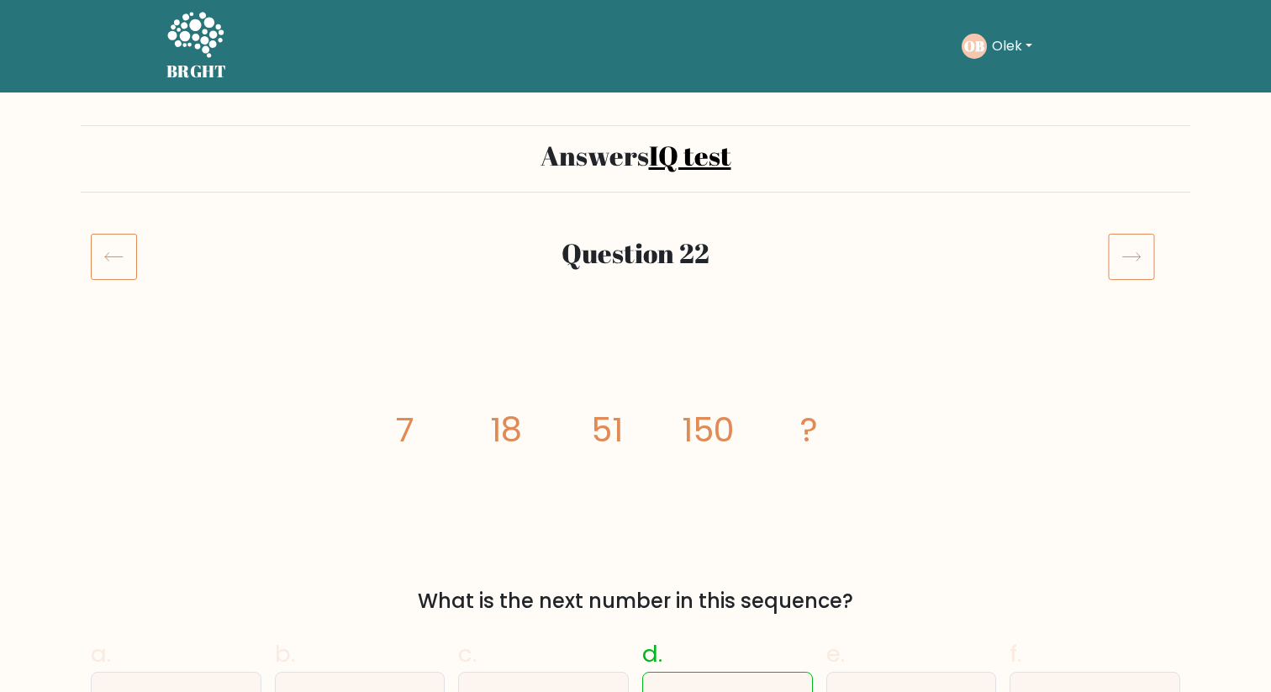
click at [1132, 255] on icon at bounding box center [1131, 256] width 47 height 47
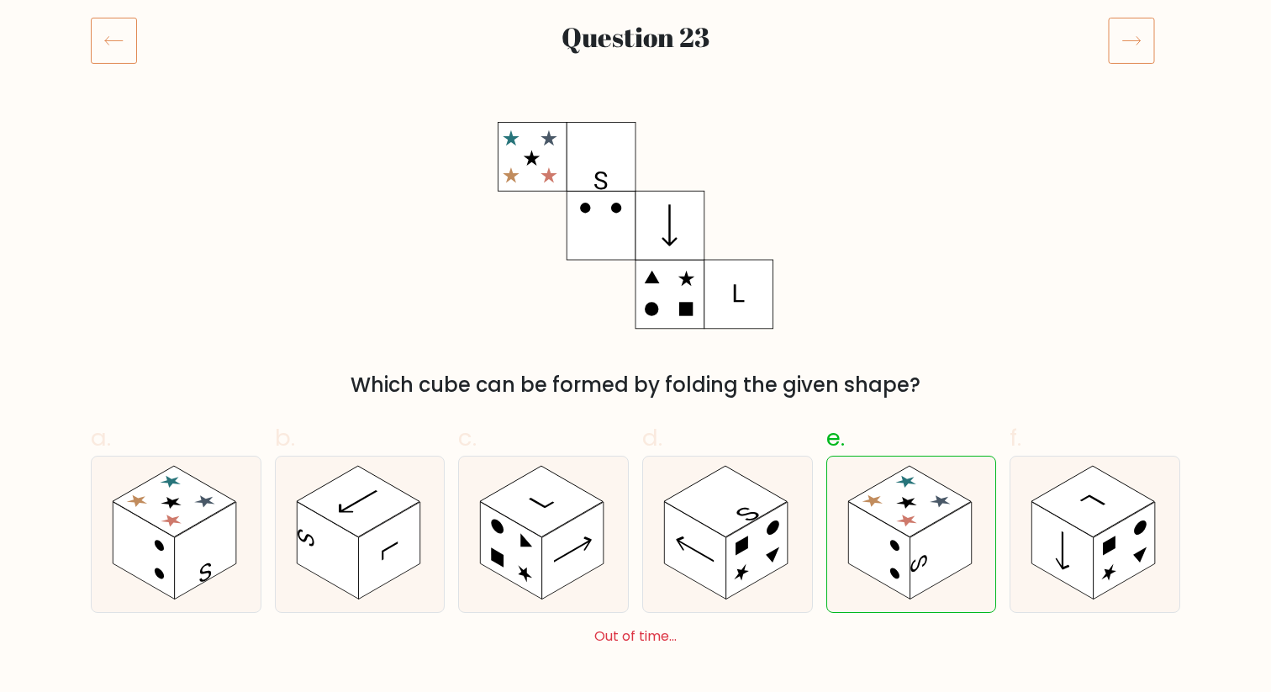
scroll to position [139, 0]
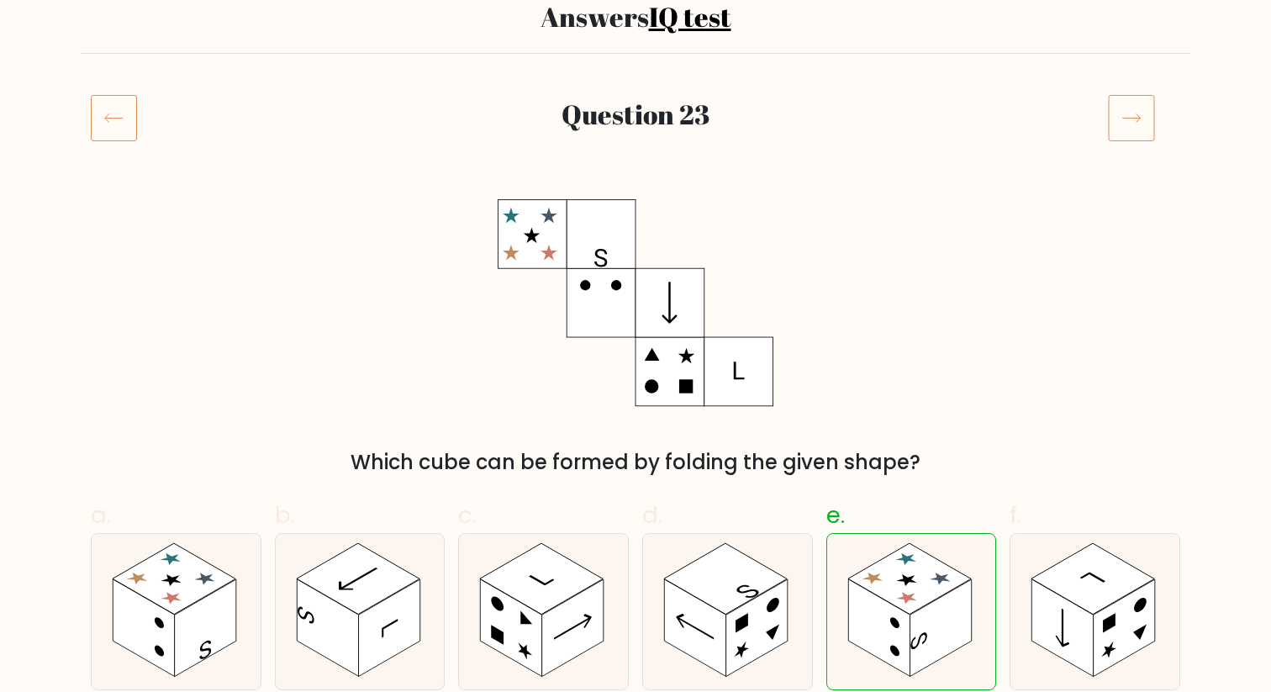
click at [1124, 116] on icon at bounding box center [1131, 117] width 47 height 47
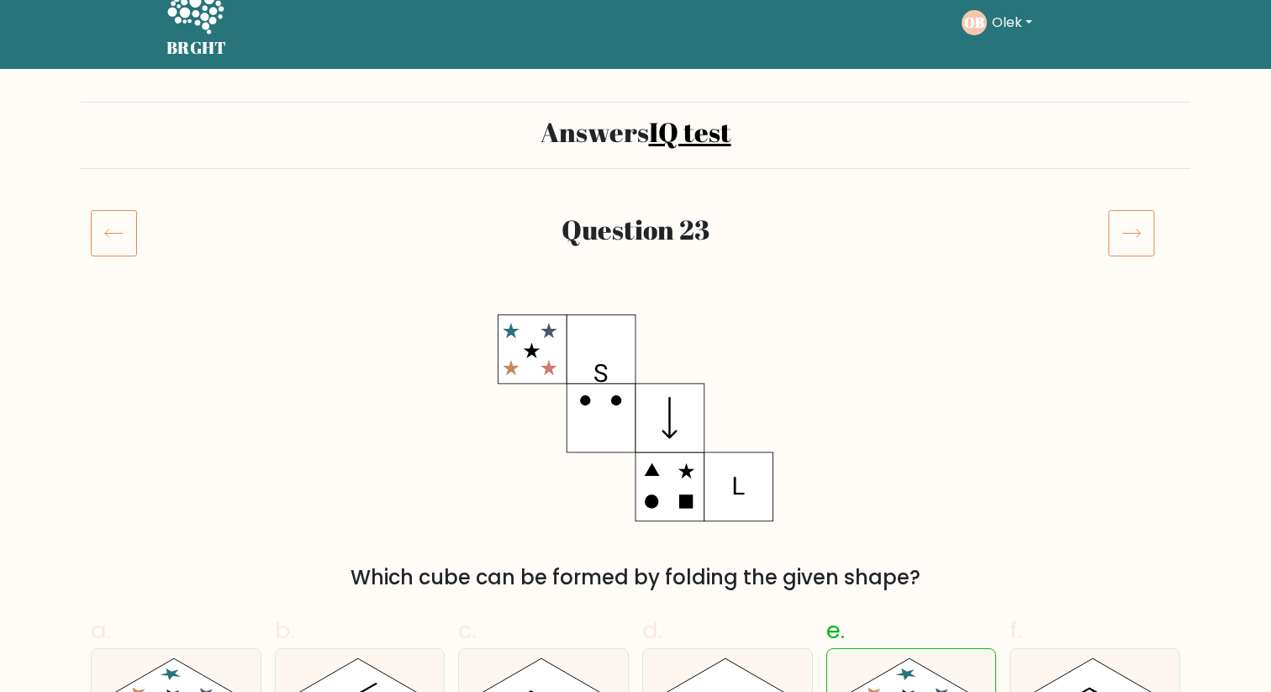
scroll to position [0, 0]
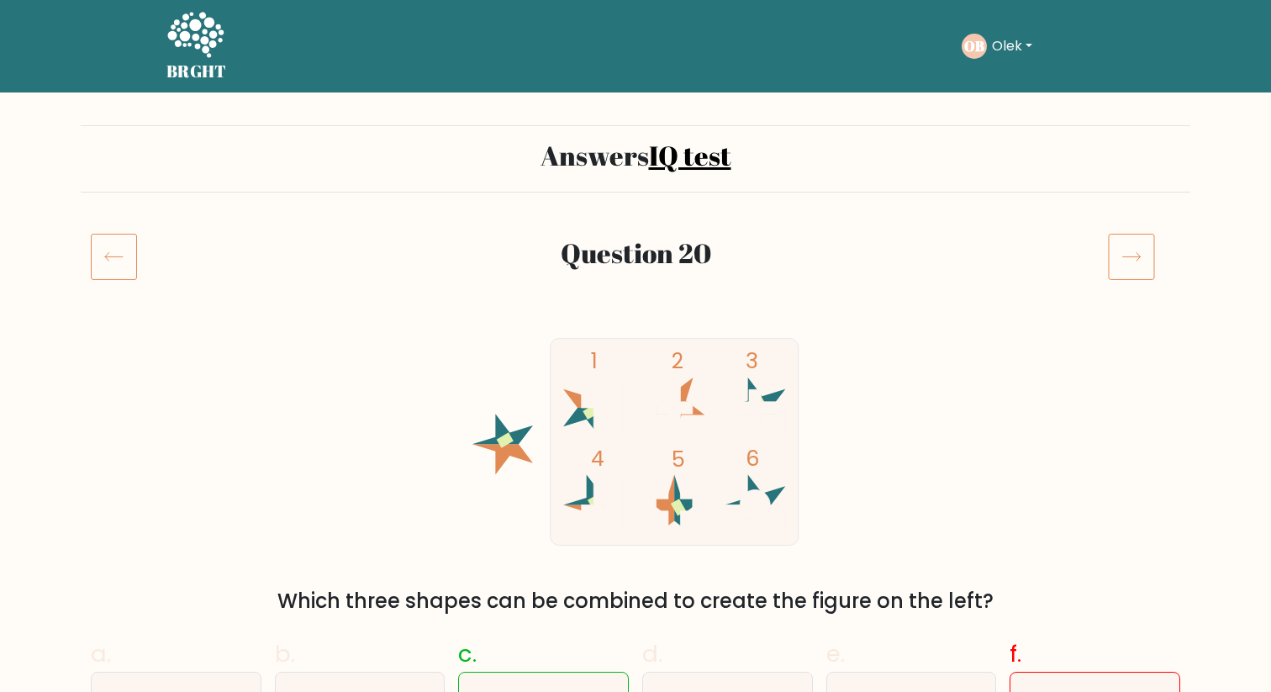
scroll to position [1, 0]
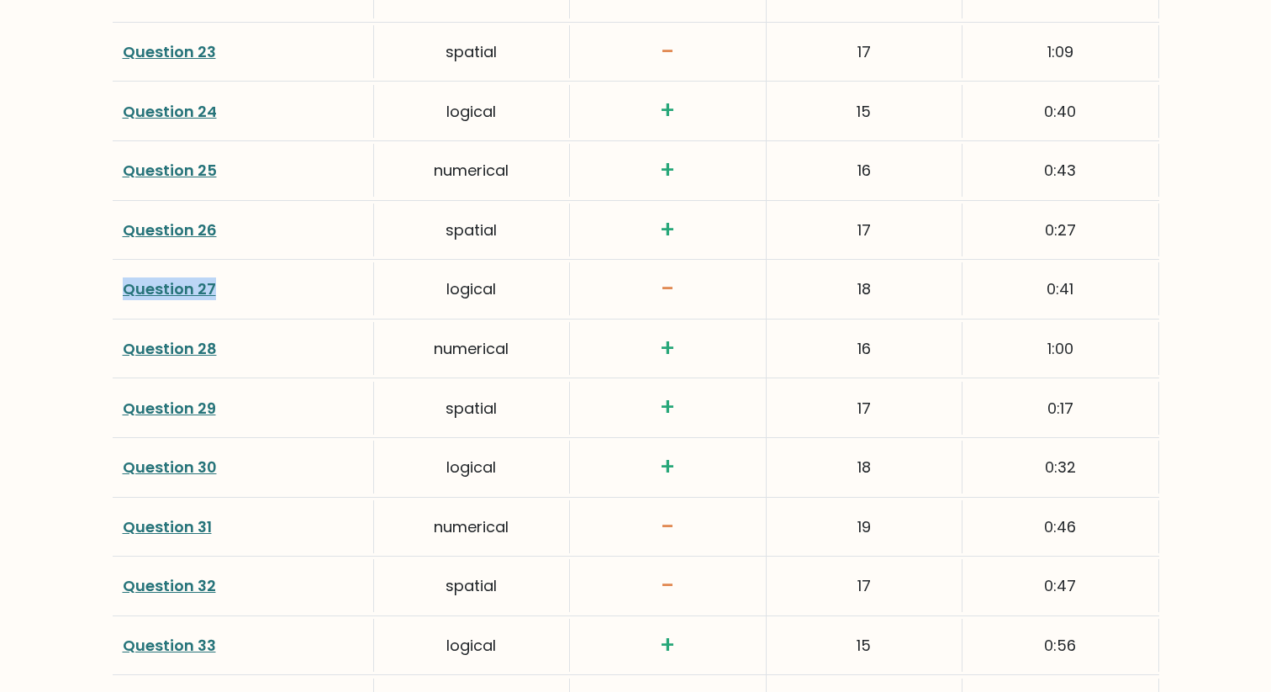
scroll to position [3810, 0]
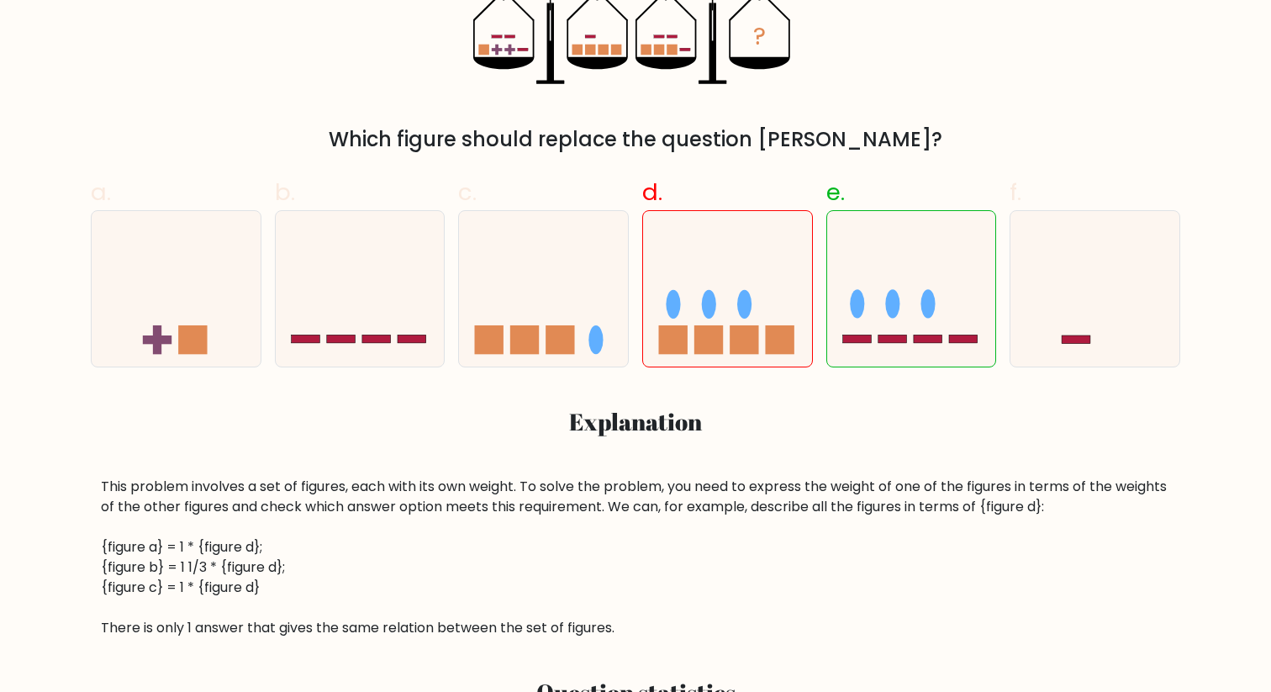
scroll to position [185, 0]
